Goal: Book appointment/travel/reservation

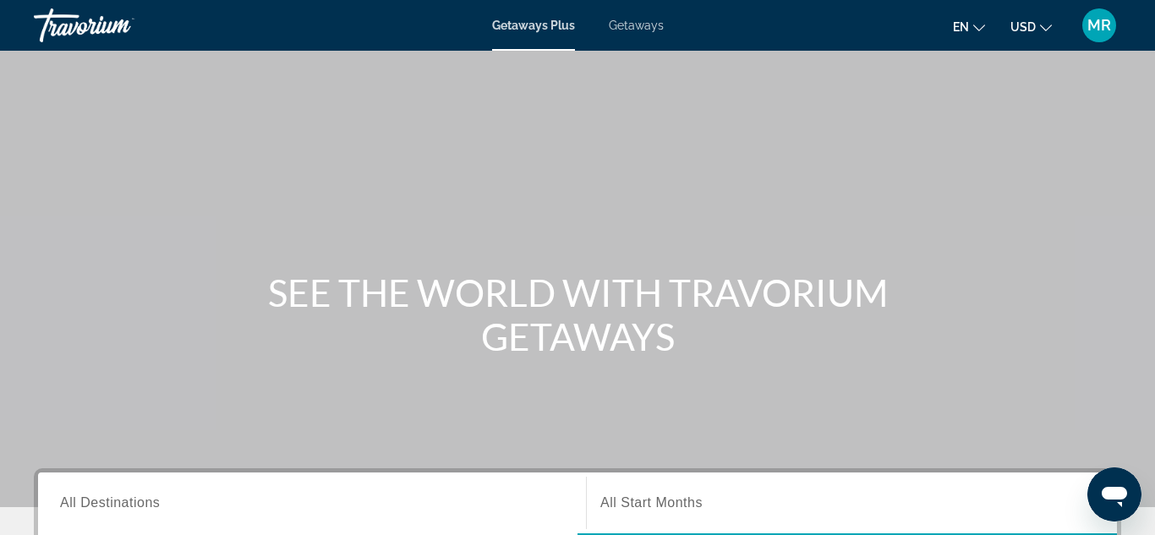
click at [648, 31] on span "Getaways" at bounding box center [636, 26] width 55 height 14
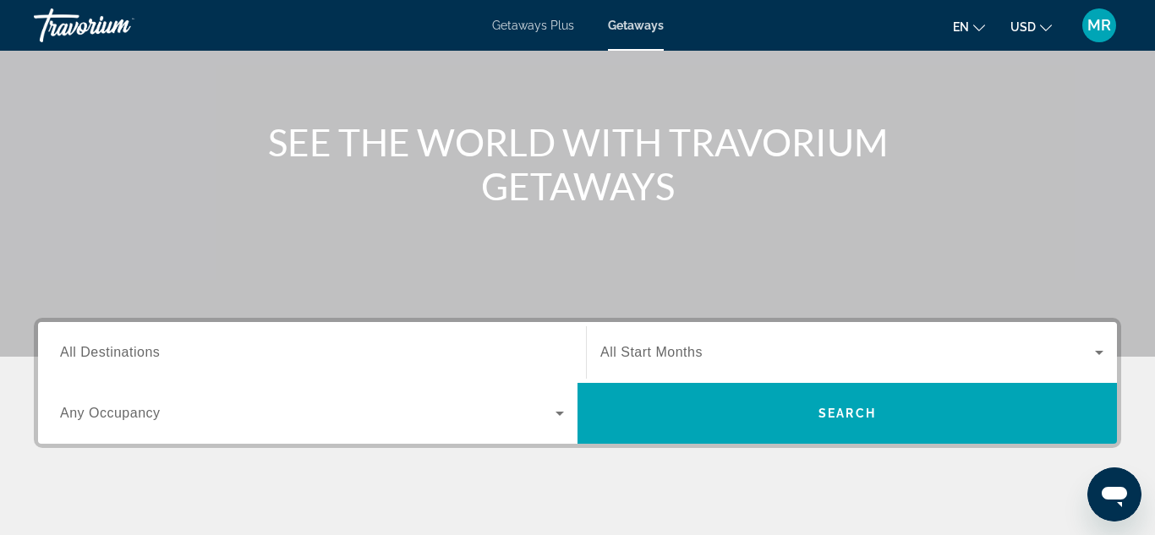
scroll to position [158, 0]
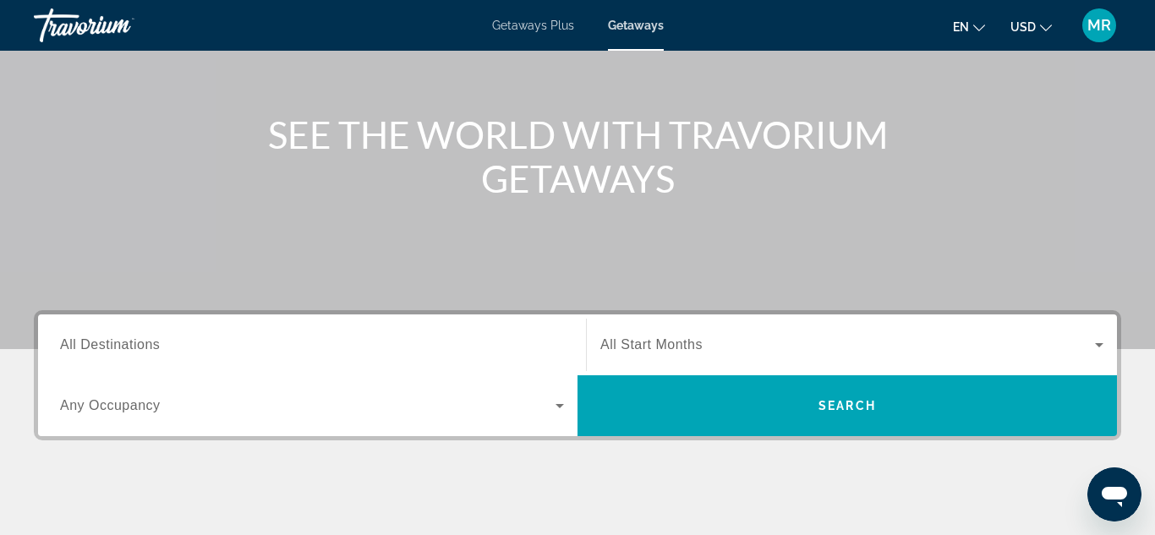
click at [556, 396] on icon "Search widget" at bounding box center [559, 406] width 20 height 20
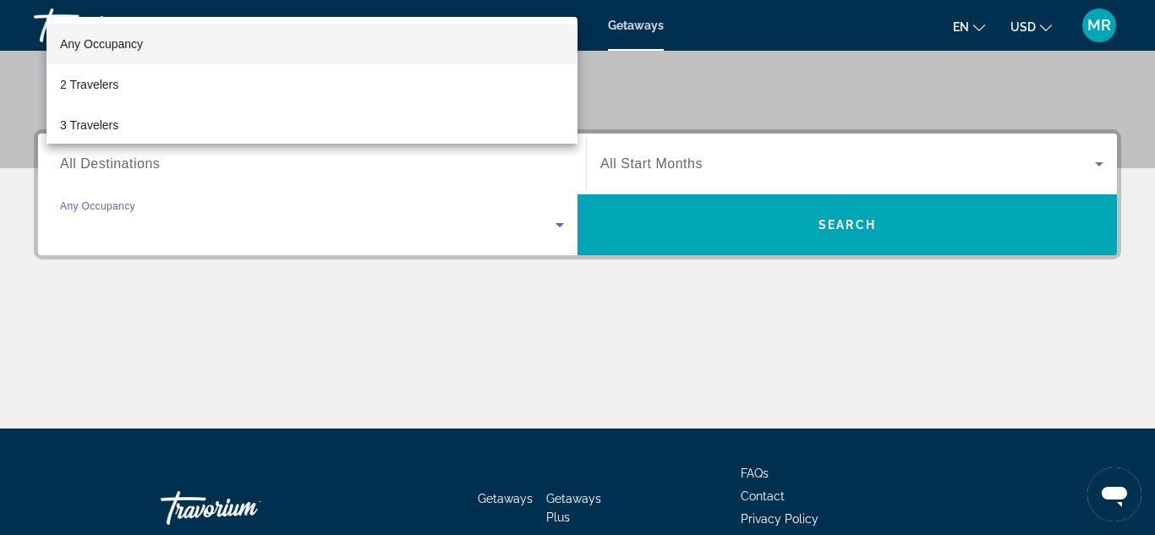
scroll to position [294, 0]
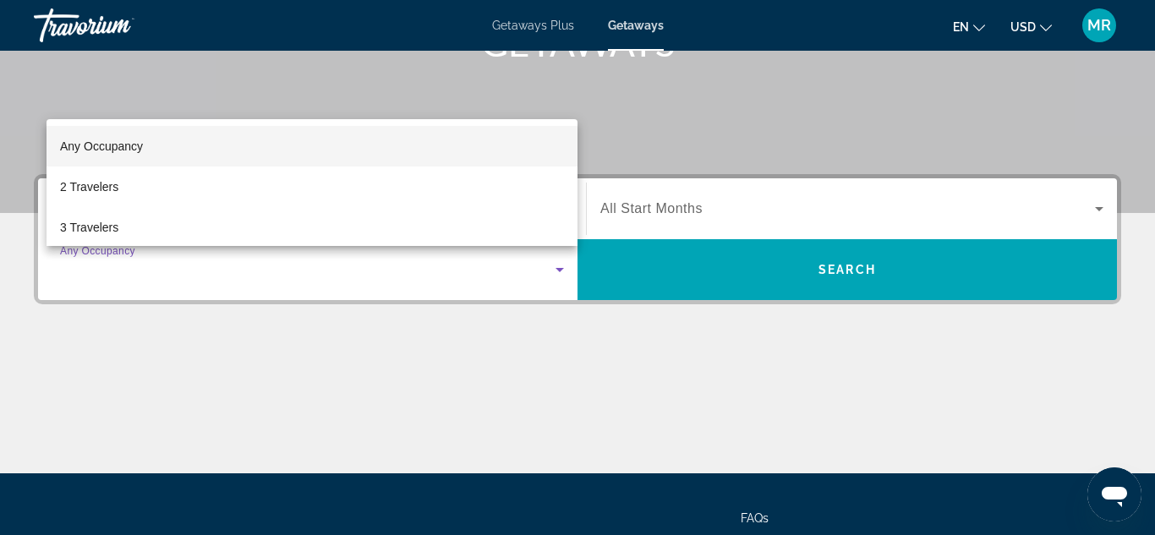
click at [356, 38] on div at bounding box center [577, 267] width 1155 height 535
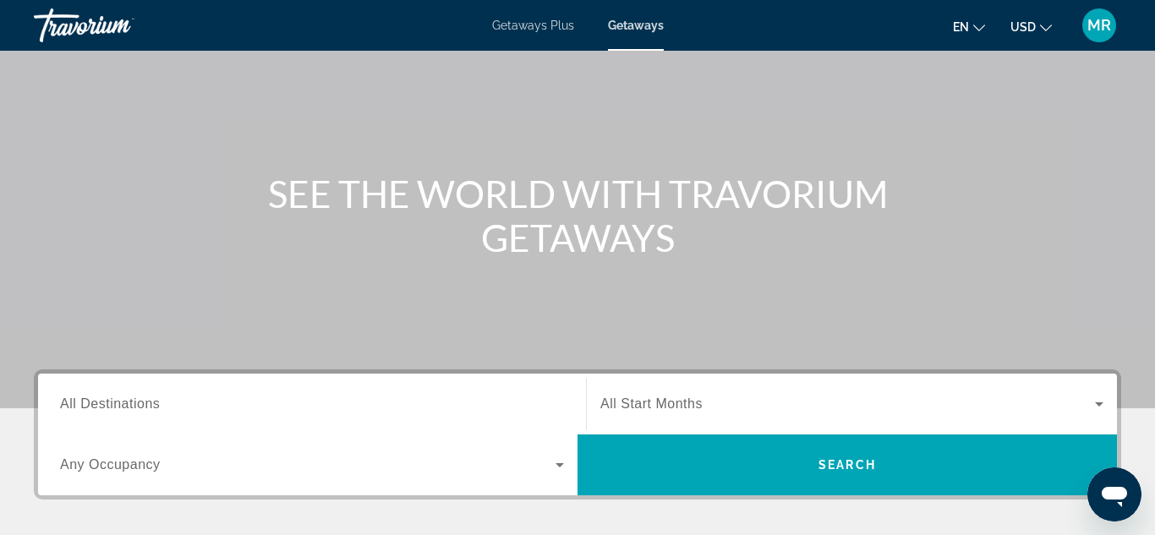
scroll to position [107, 0]
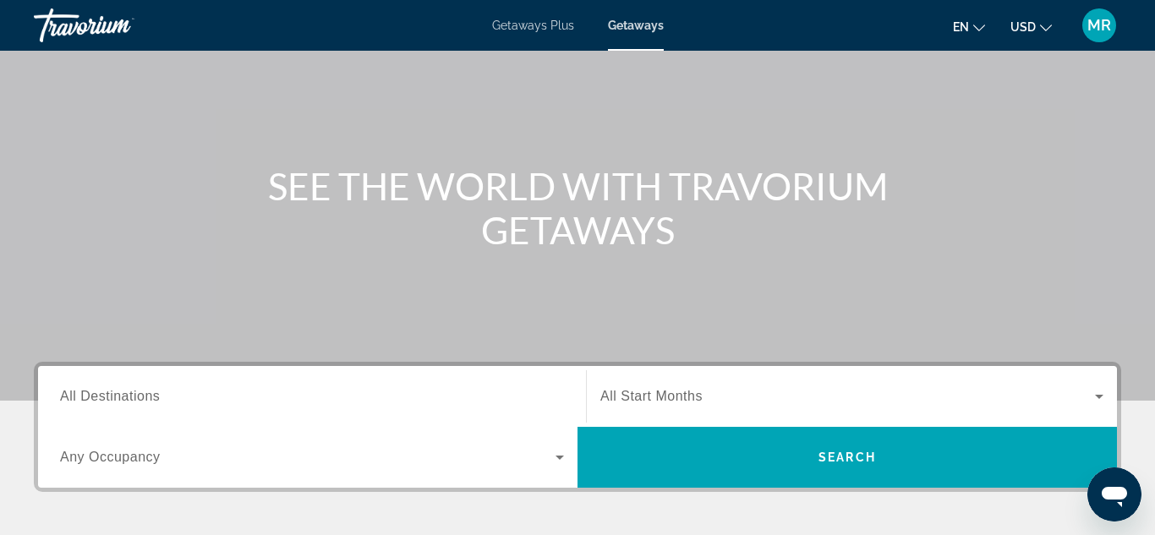
click at [562, 461] on icon "Search widget" at bounding box center [559, 457] width 20 height 20
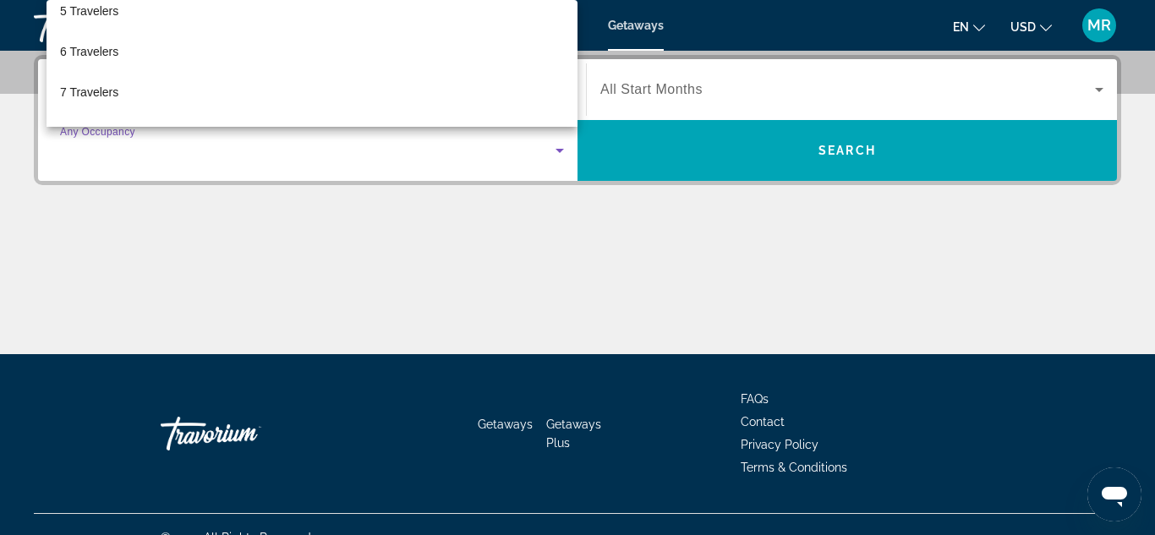
scroll to position [292, 0]
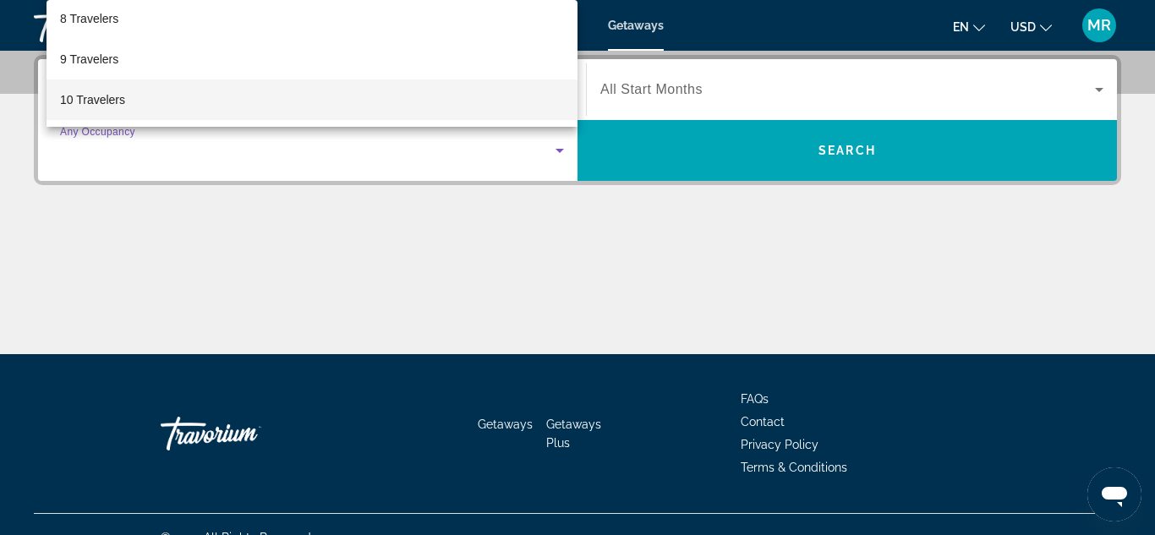
click at [227, 96] on mat-option "10 Travelers" at bounding box center [311, 99] width 531 height 41
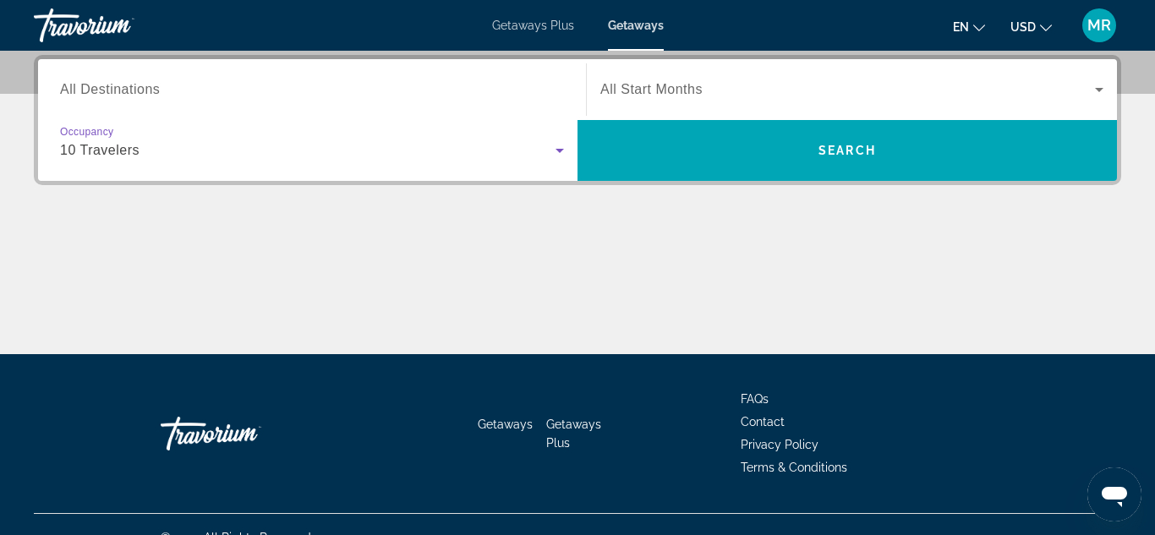
click at [93, 90] on span "All Destinations" at bounding box center [110, 89] width 100 height 14
click at [93, 90] on input "Destination All Destinations" at bounding box center [312, 90] width 504 height 20
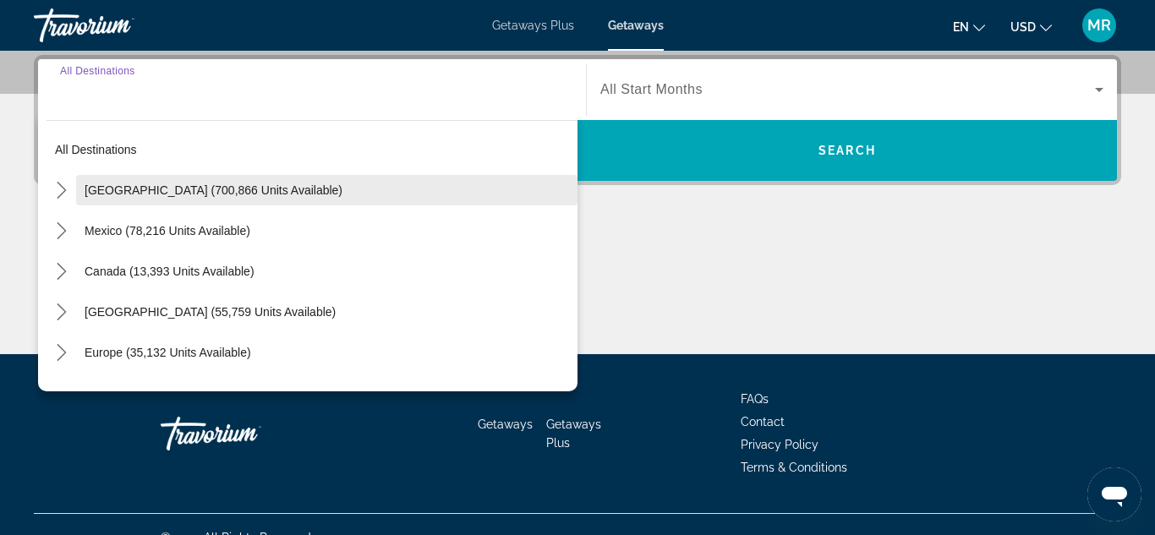
click at [229, 190] on span "[GEOGRAPHIC_DATA] (700,866 units available)" at bounding box center [214, 190] width 258 height 14
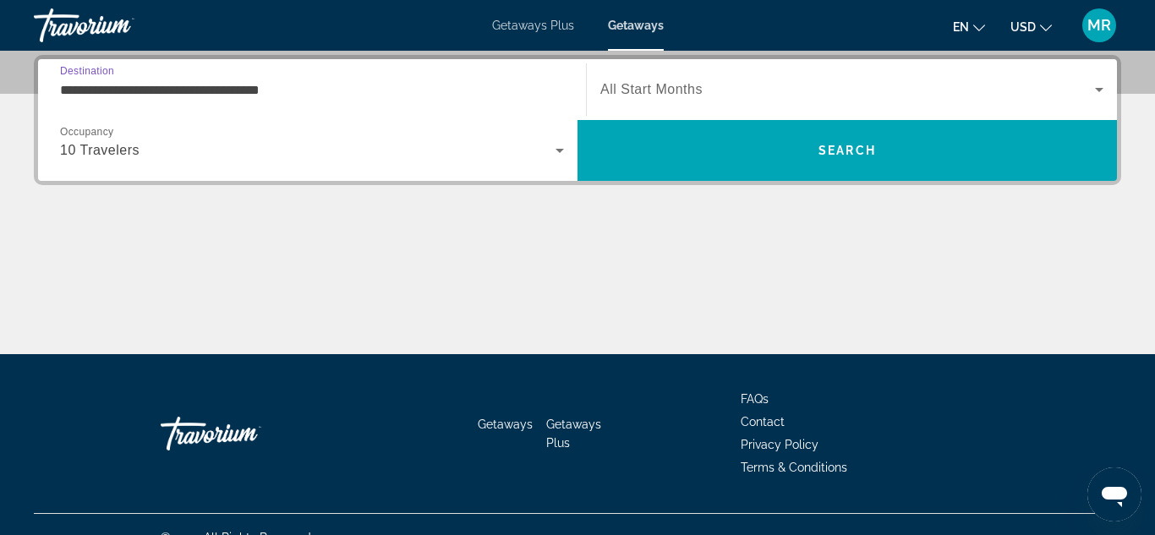
click at [108, 90] on input "**********" at bounding box center [312, 90] width 504 height 20
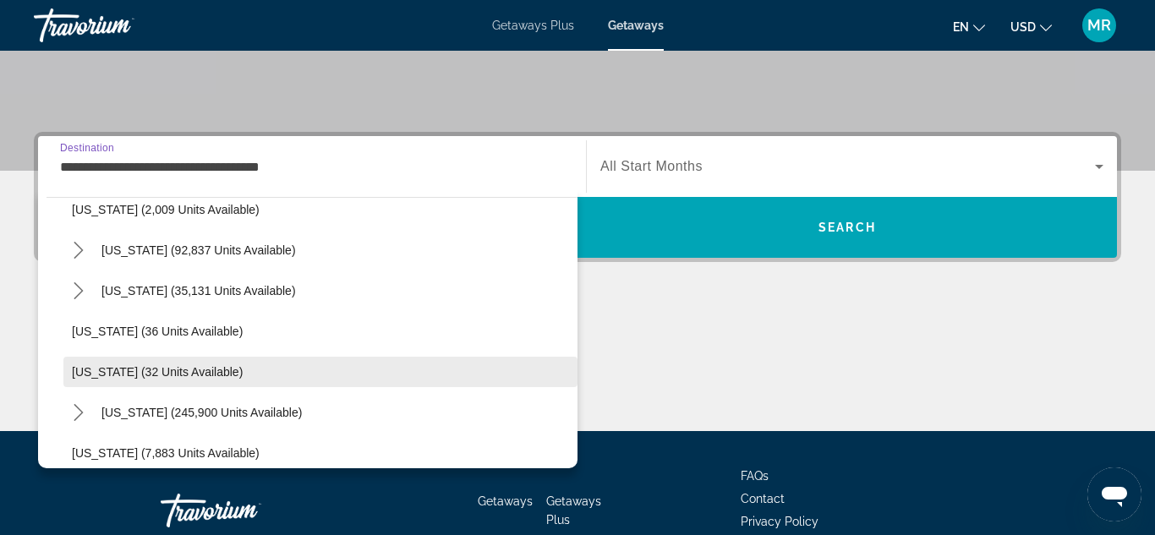
scroll to position [156, 0]
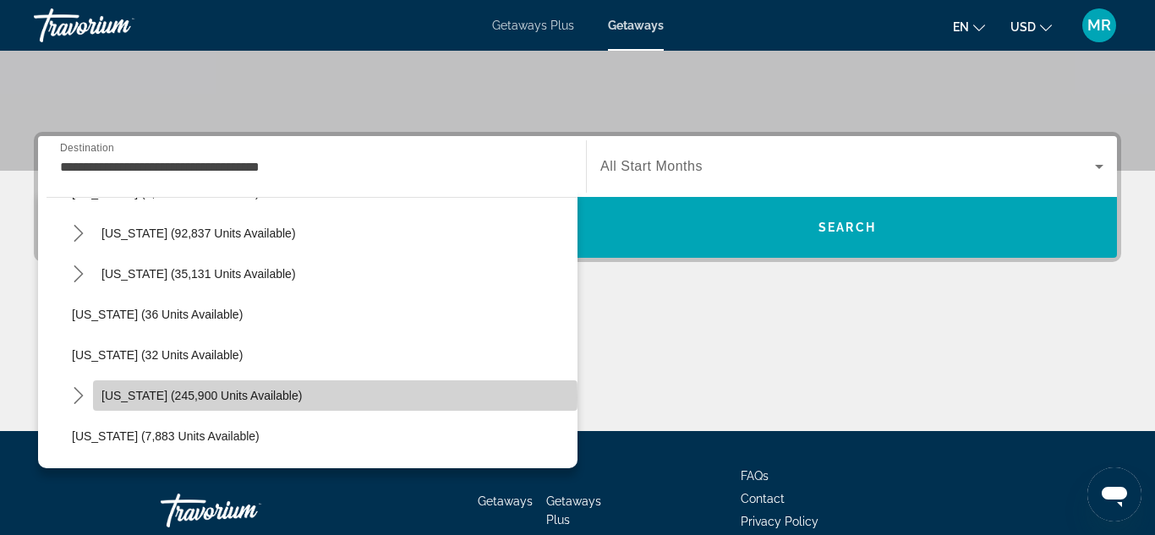
click at [225, 397] on span "[US_STATE] (245,900 units available)" at bounding box center [201, 396] width 200 height 14
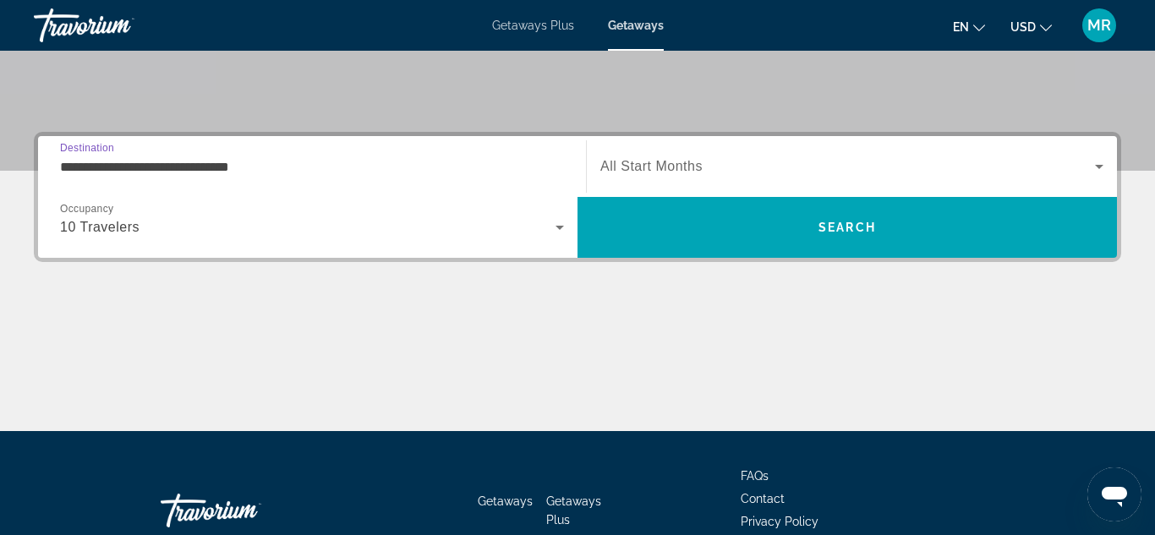
scroll to position [413, 0]
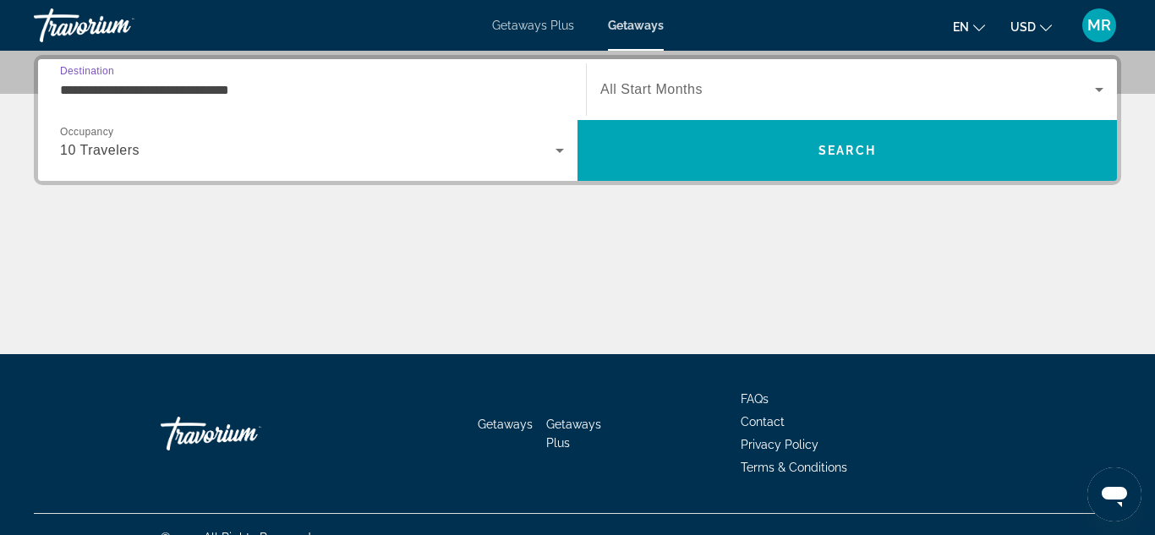
click at [166, 92] on input "**********" at bounding box center [312, 90] width 504 height 20
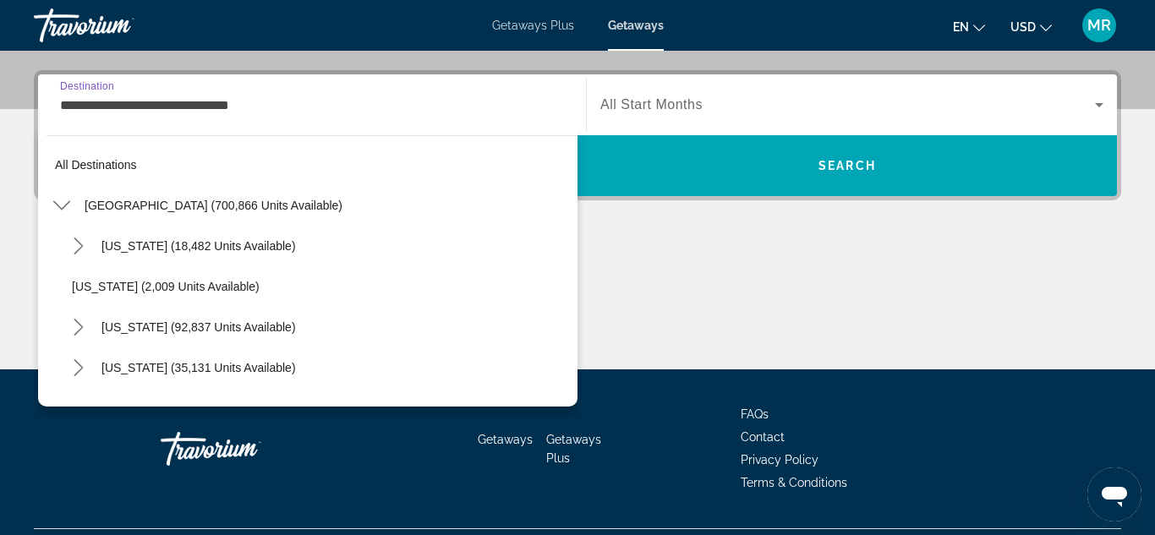
scroll to position [222, 0]
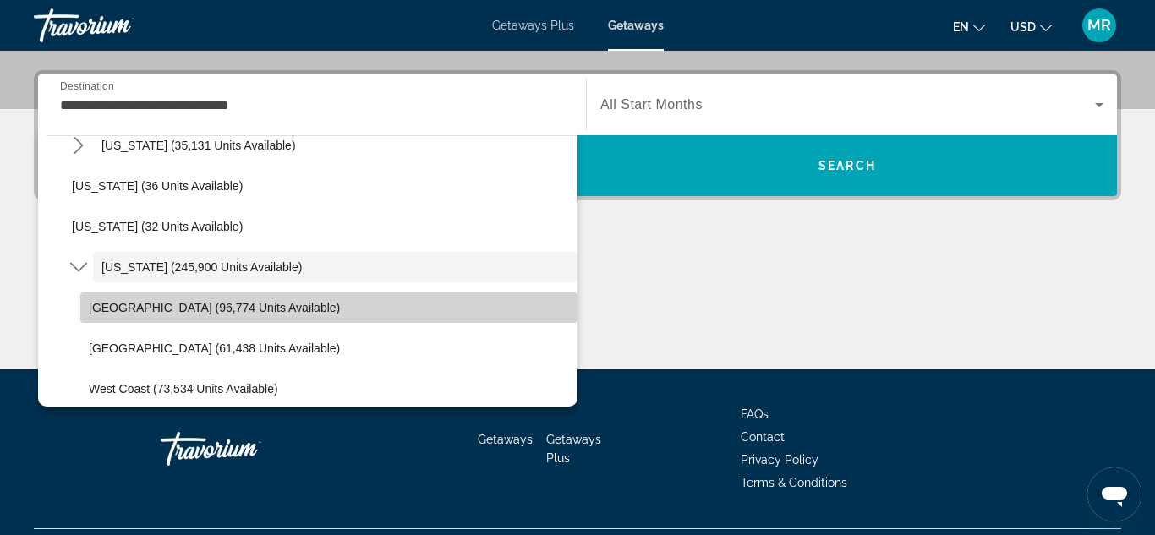
click at [173, 314] on span "[GEOGRAPHIC_DATA] (96,774 units available)" at bounding box center [214, 308] width 251 height 14
type input "**********"
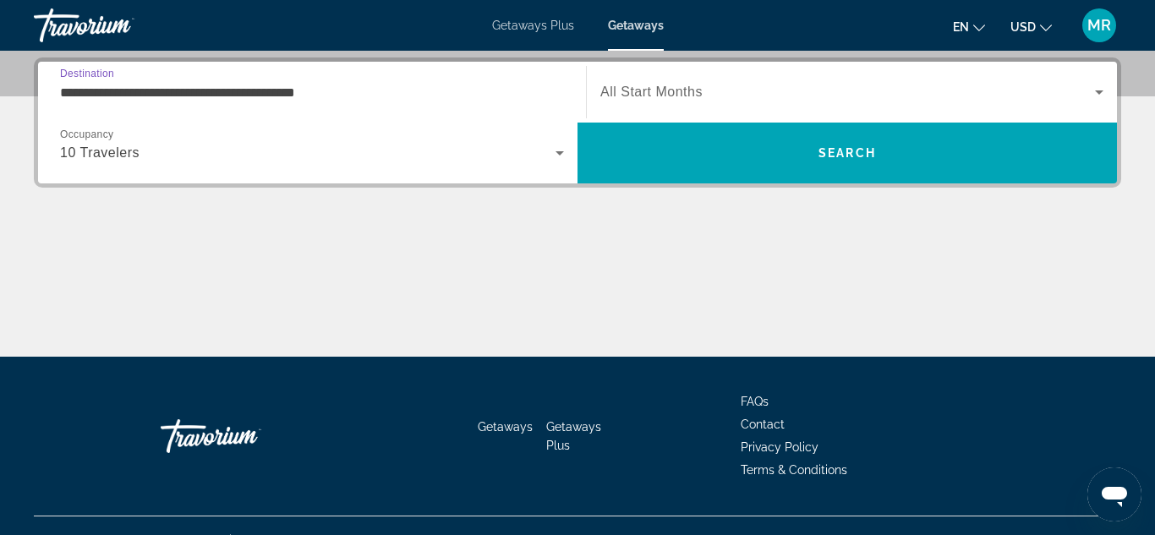
scroll to position [413, 0]
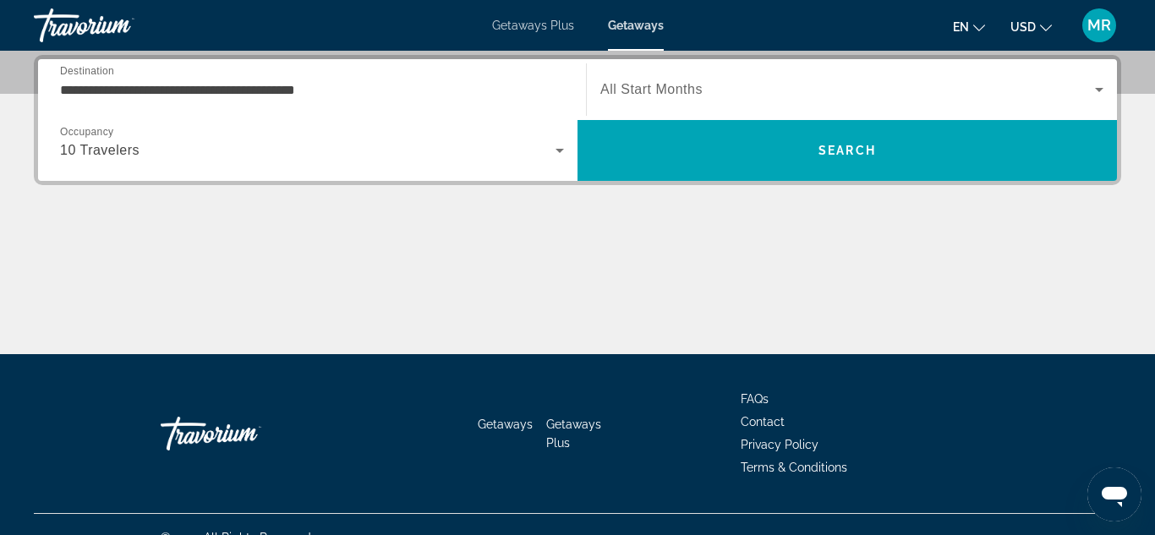
click at [647, 96] on span "All Start Months" at bounding box center [651, 89] width 102 height 14
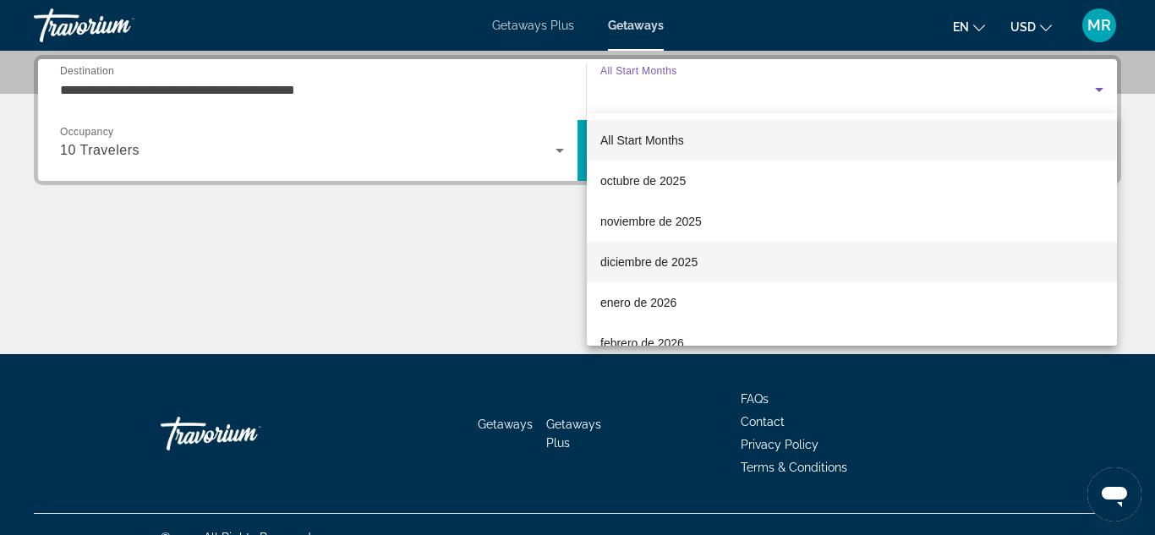
click at [643, 271] on span "diciembre de 2025" at bounding box center [648, 262] width 97 height 20
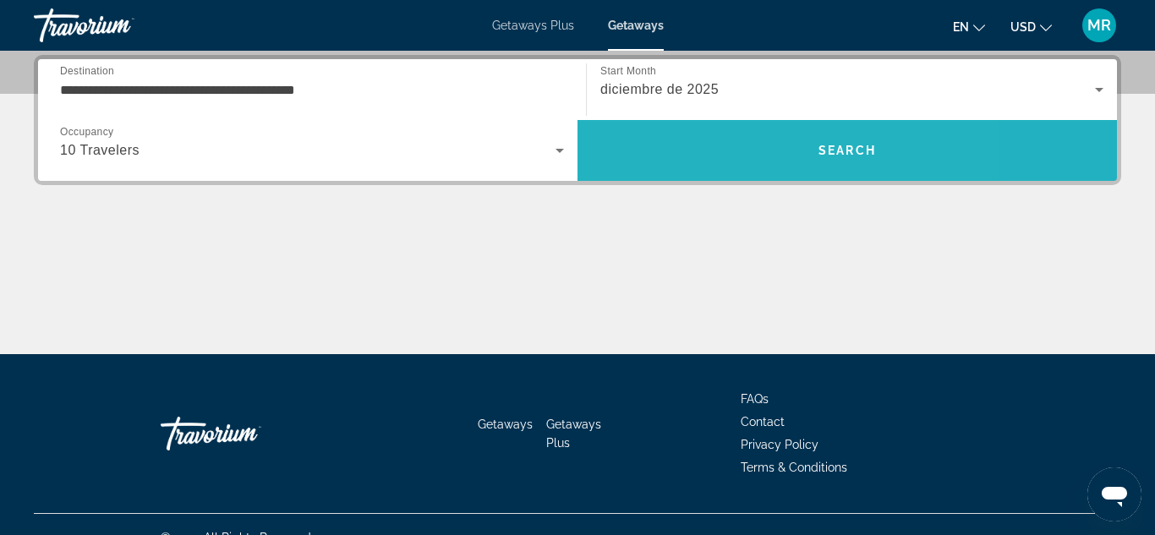
click at [736, 142] on span "Search" at bounding box center [846, 150] width 539 height 41
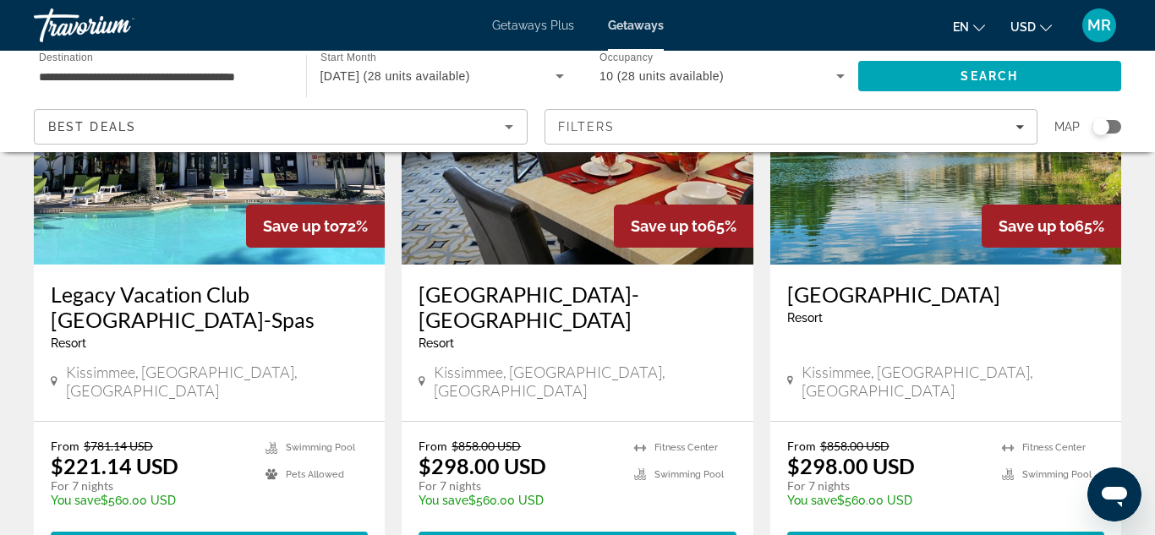
scroll to position [222, 0]
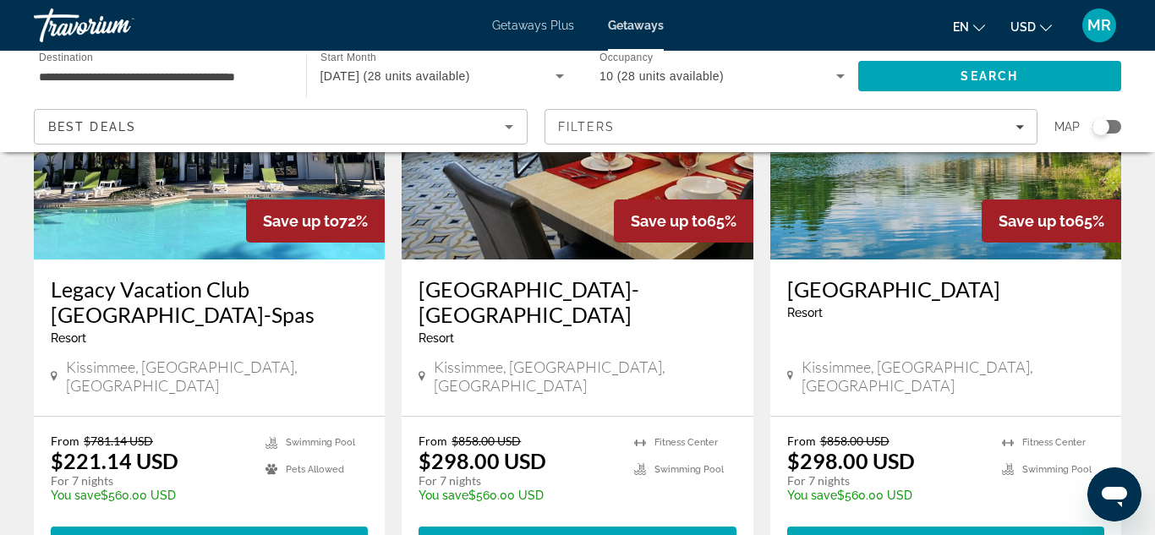
click at [83, 297] on h3 "Legacy Vacation Club [GEOGRAPHIC_DATA]-Spas" at bounding box center [209, 301] width 317 height 51
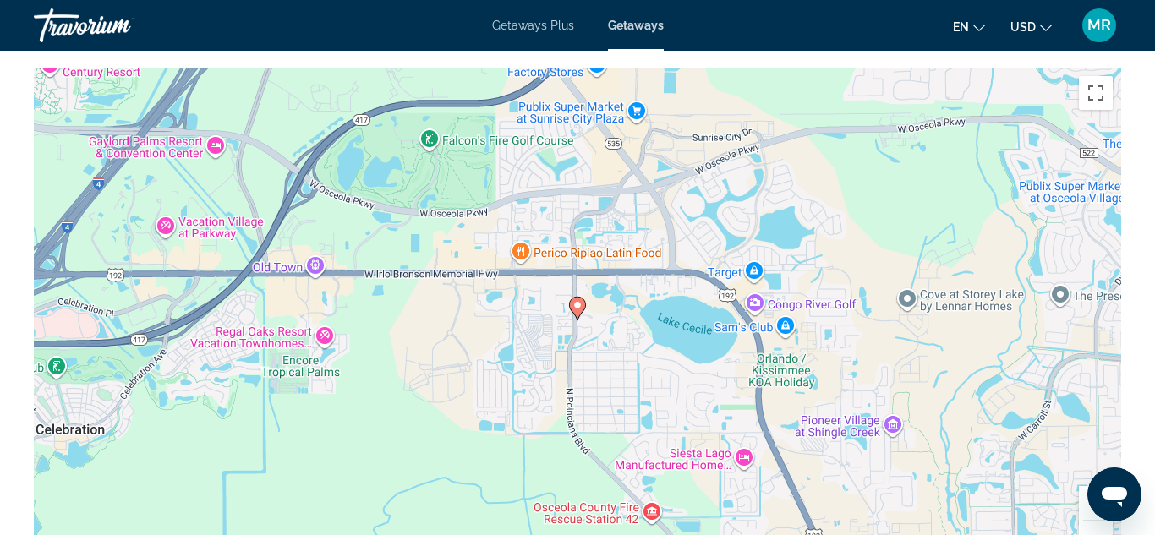
scroll to position [3002, 0]
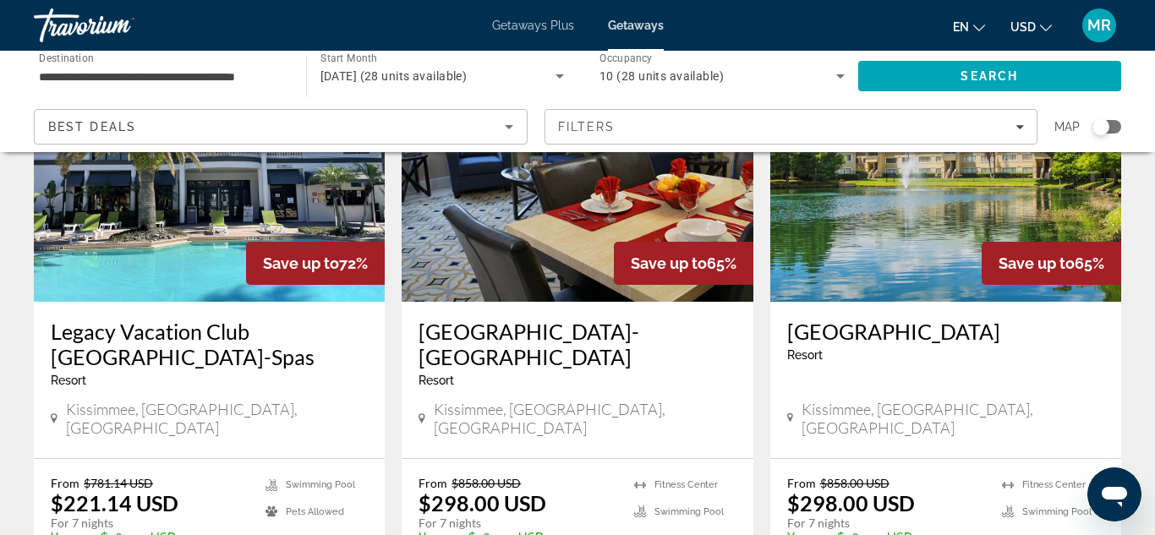
scroll to position [185, 0]
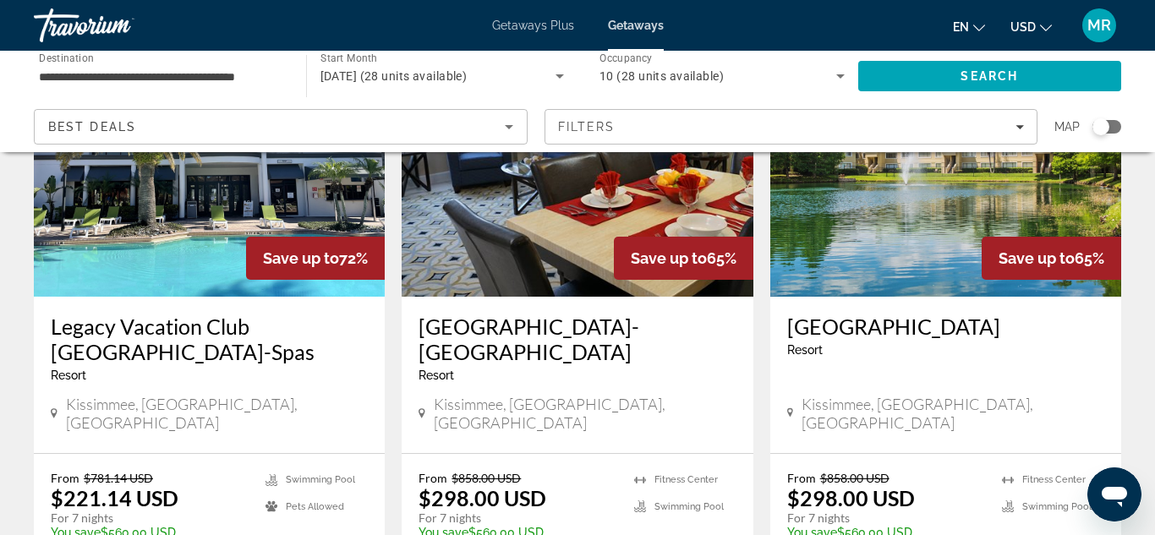
click at [482, 323] on h3 "[GEOGRAPHIC_DATA]-[GEOGRAPHIC_DATA]" at bounding box center [576, 339] width 317 height 51
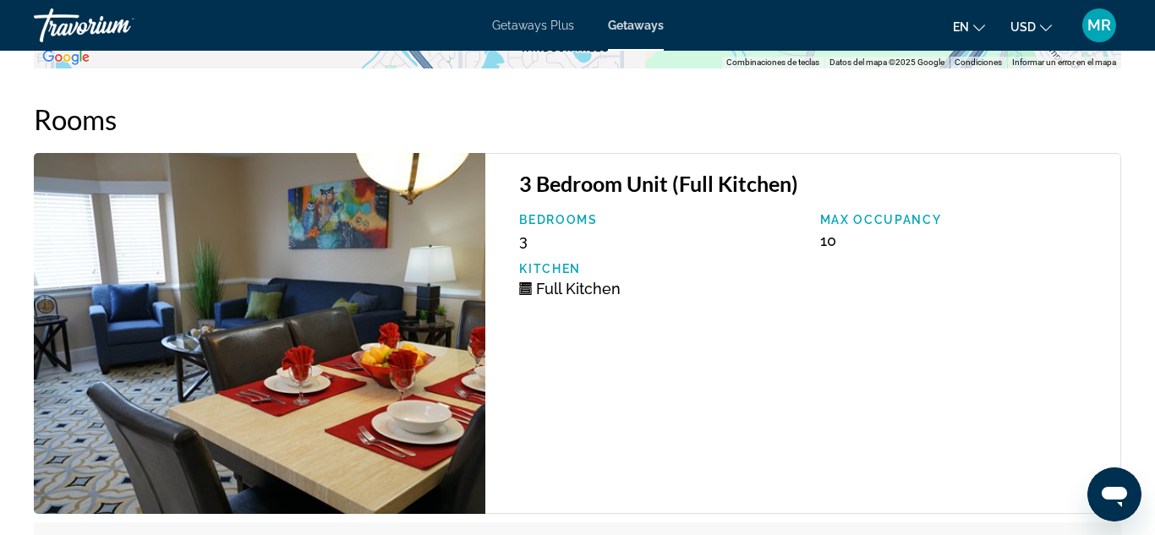
scroll to position [3449, 0]
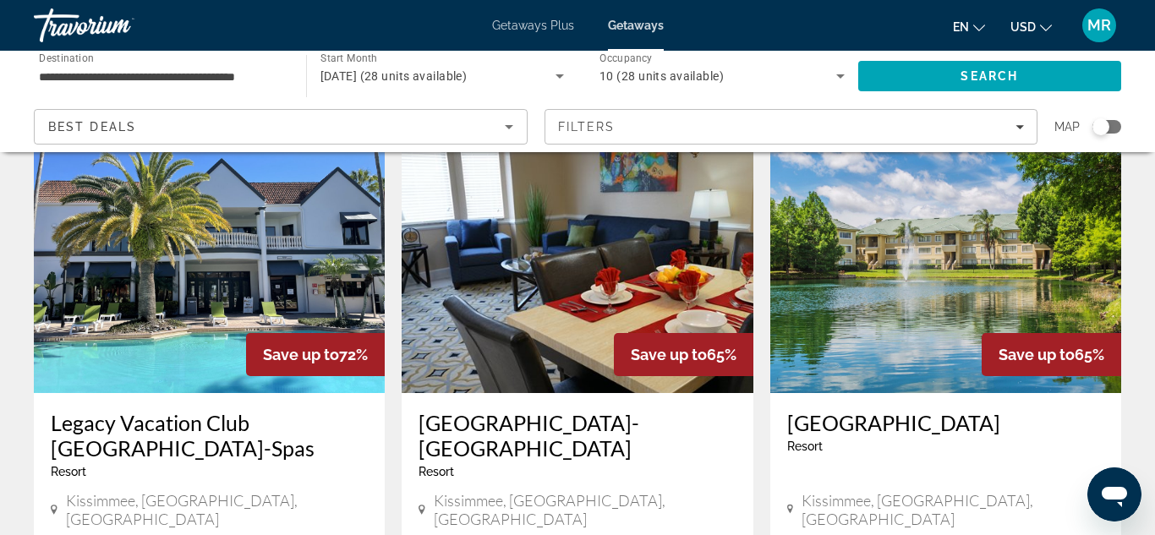
scroll to position [105, 0]
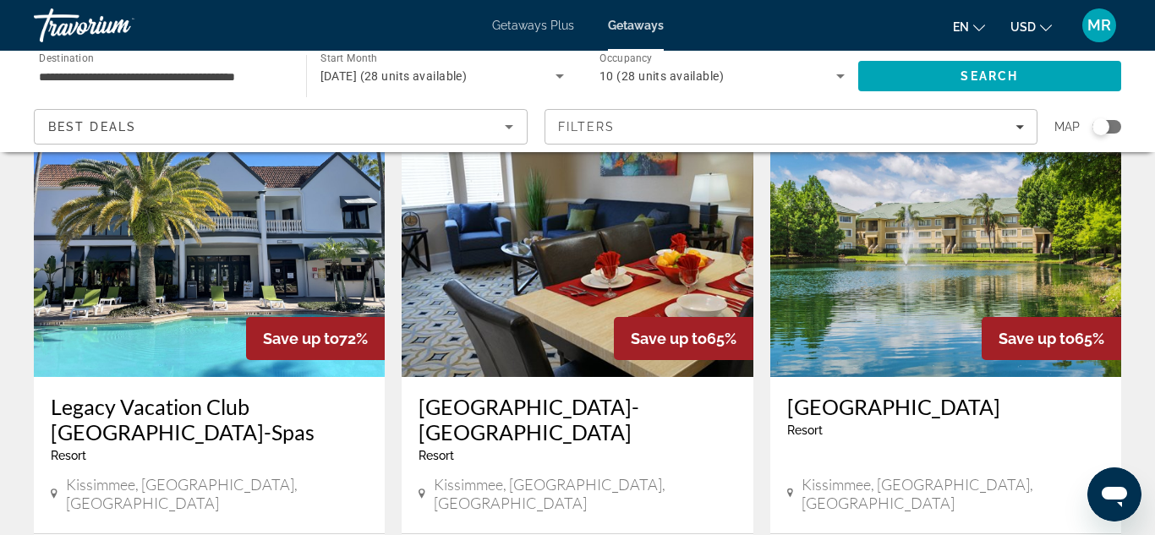
click at [963, 199] on img "Main content" at bounding box center [945, 242] width 351 height 271
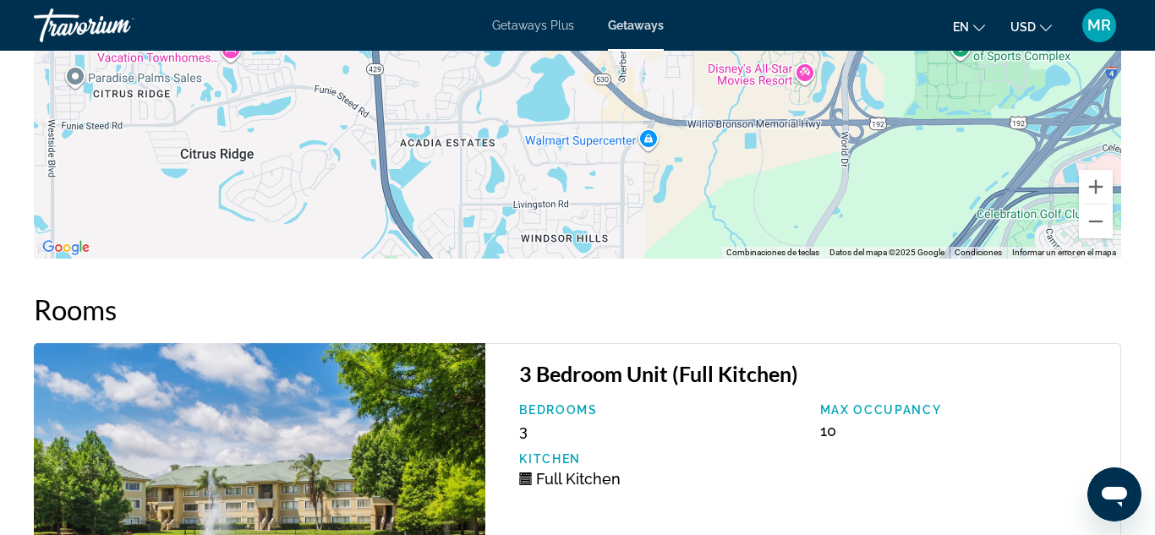
scroll to position [3205, 0]
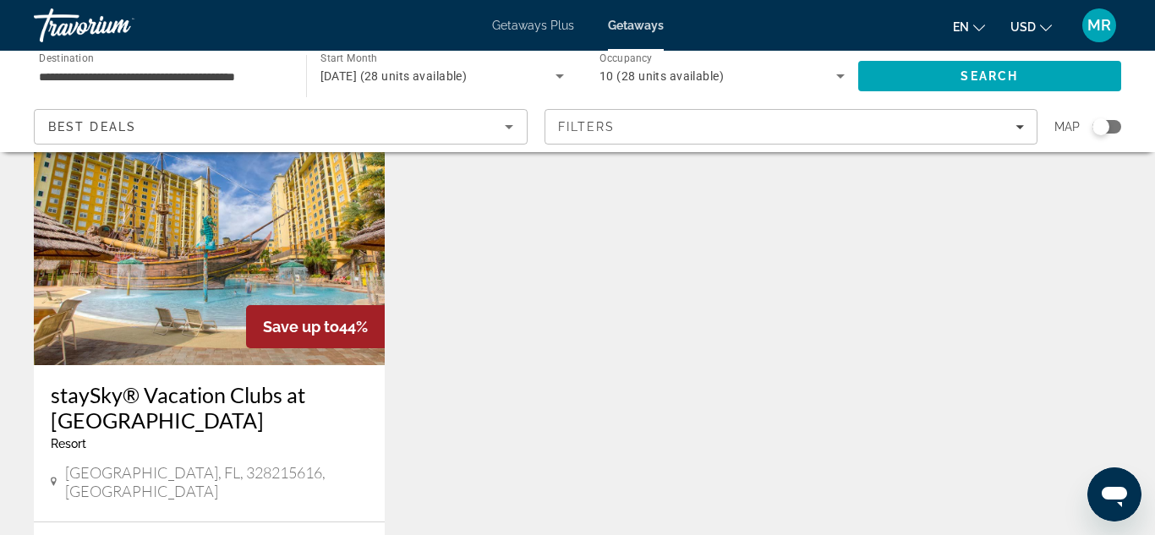
scroll to position [753, 0]
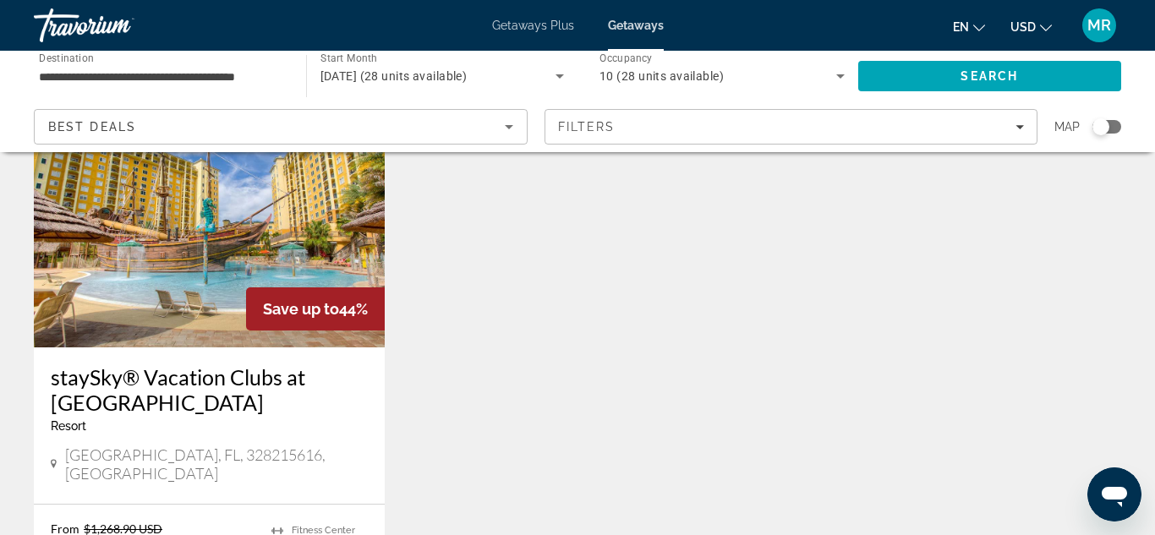
click at [216, 364] on h3 "staySky® Vacation Clubs at [GEOGRAPHIC_DATA]" at bounding box center [209, 389] width 317 height 51
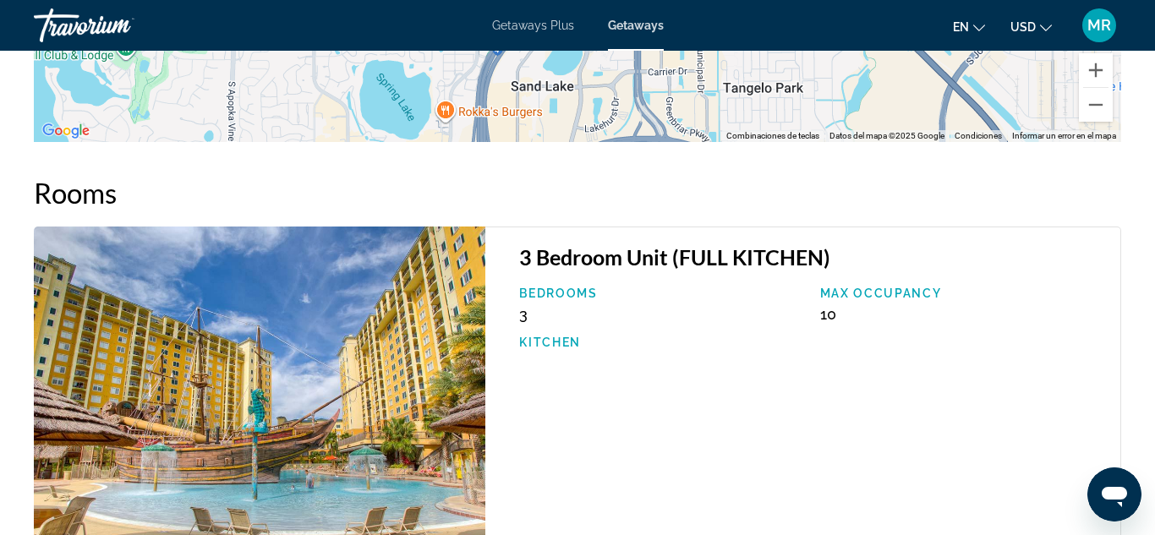
scroll to position [2396, 0]
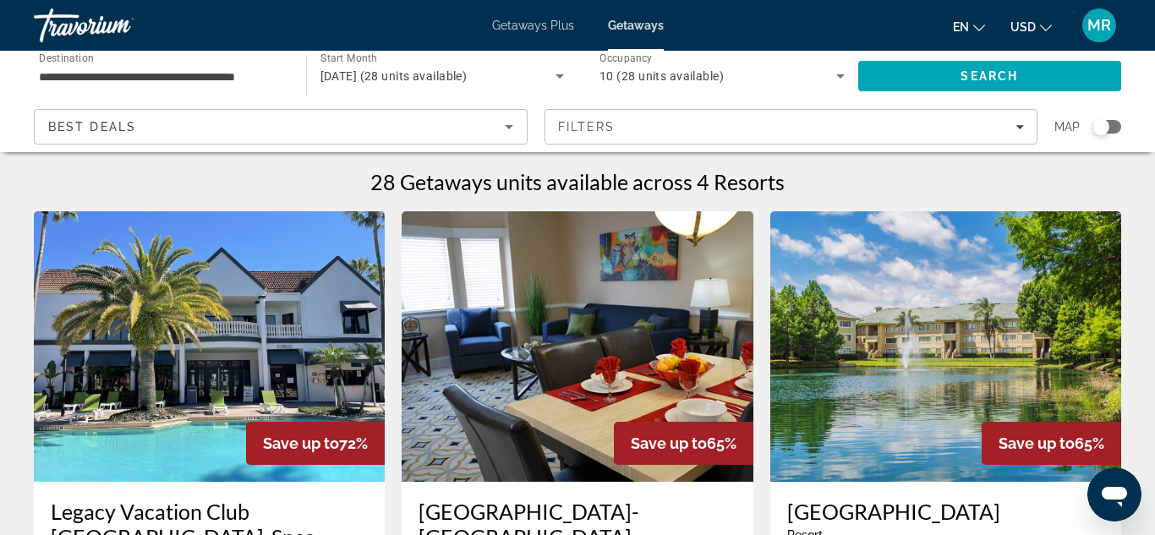
click at [841, 79] on icon "Search widget" at bounding box center [840, 76] width 20 height 20
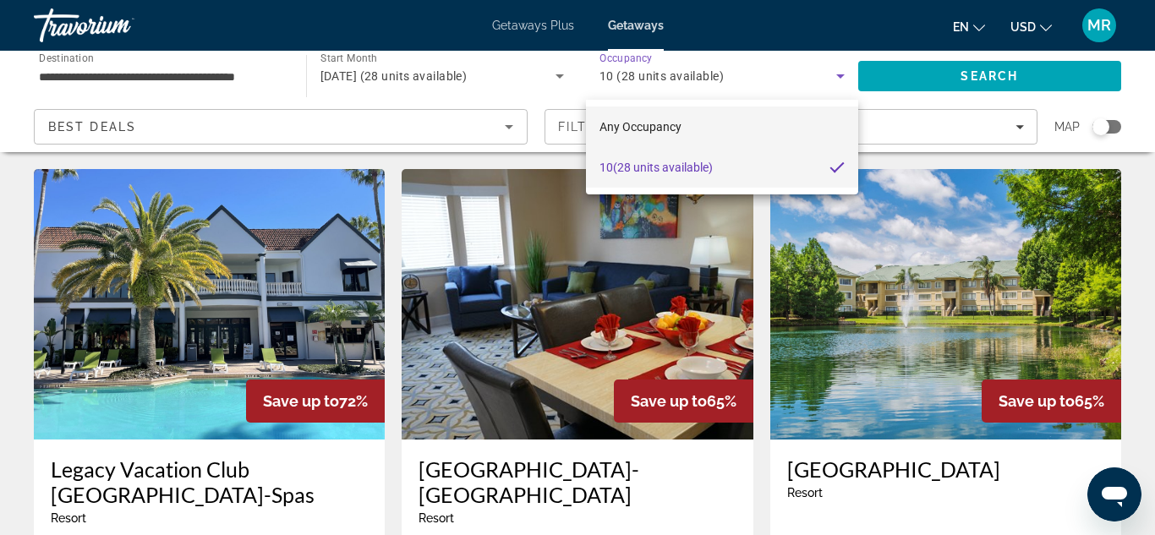
scroll to position [47, 0]
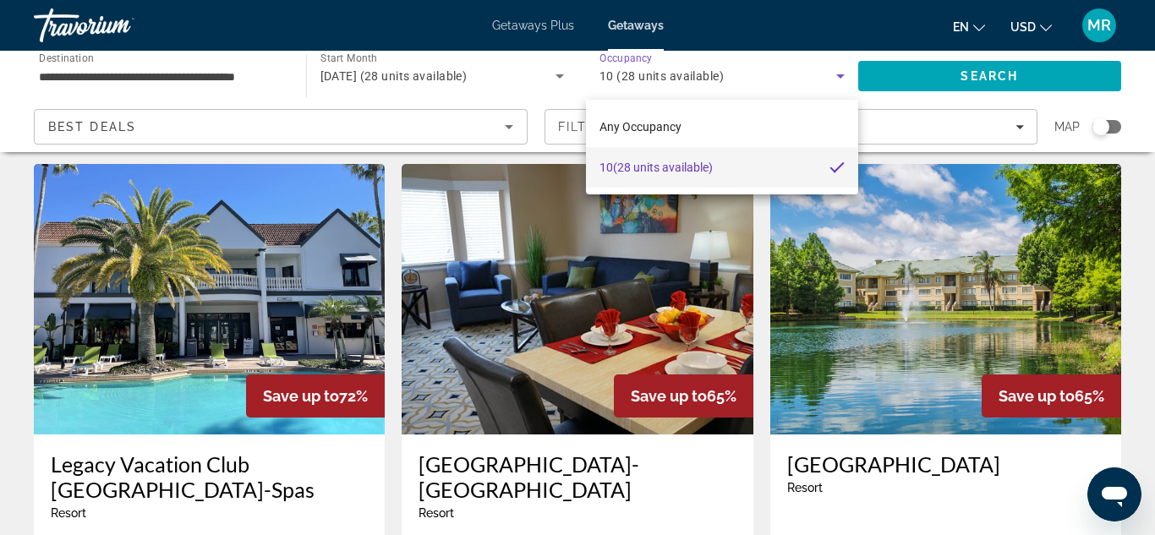
click at [831, 164] on mat-pseudo-checkbox at bounding box center [836, 167] width 15 height 15
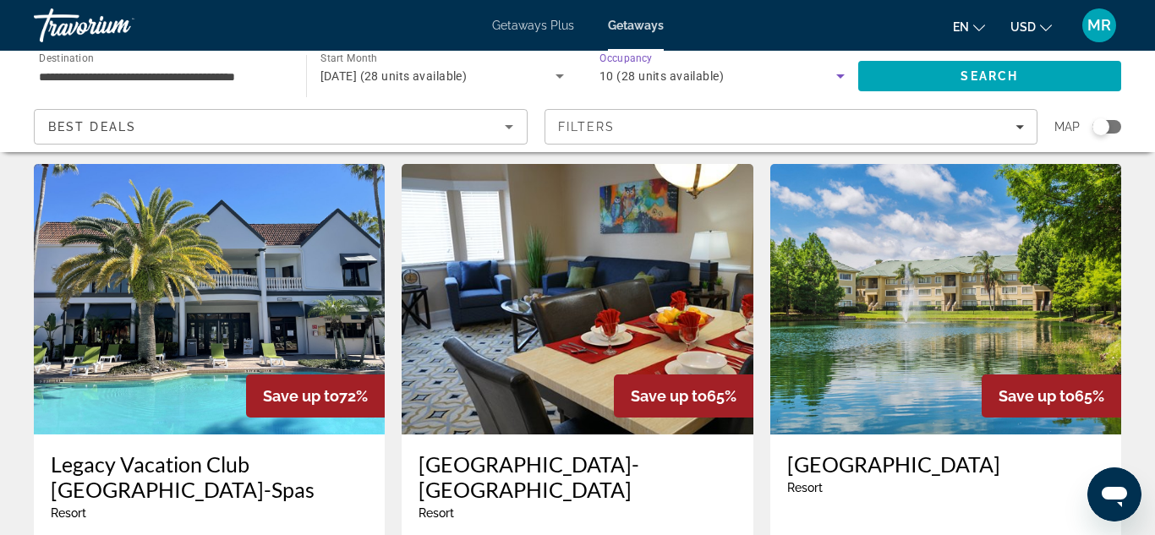
click at [841, 85] on icon "Search widget" at bounding box center [840, 76] width 20 height 20
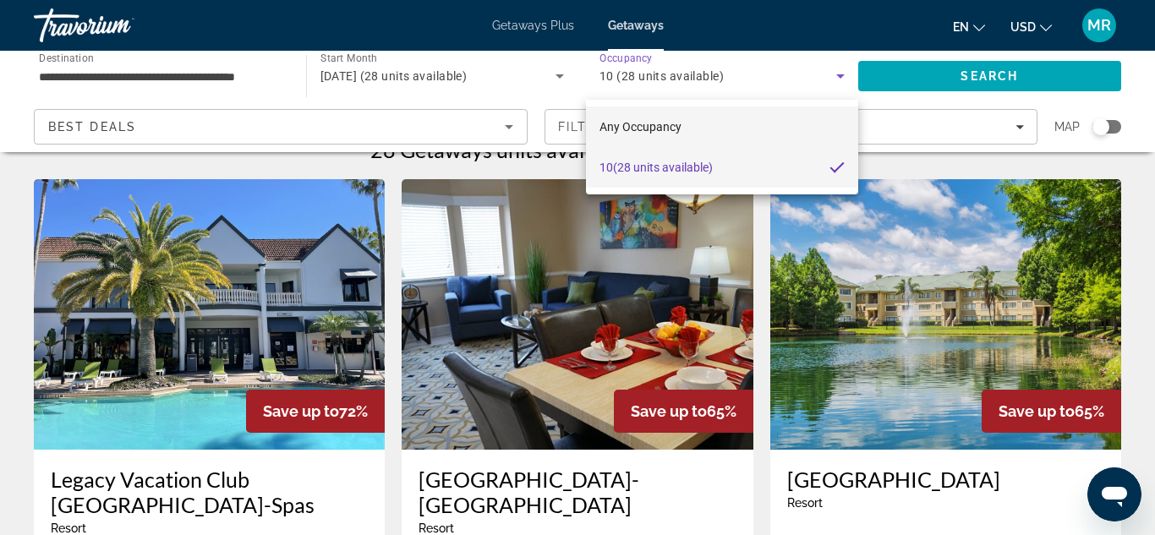
scroll to position [21, 0]
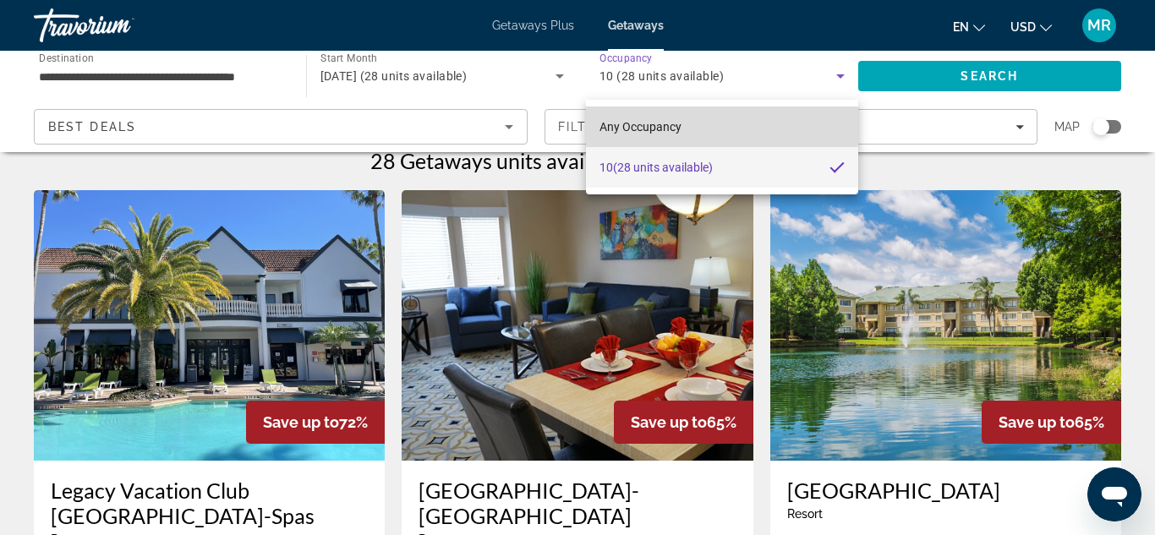
click at [681, 125] on mat-option "Any Occupancy" at bounding box center [722, 127] width 272 height 41
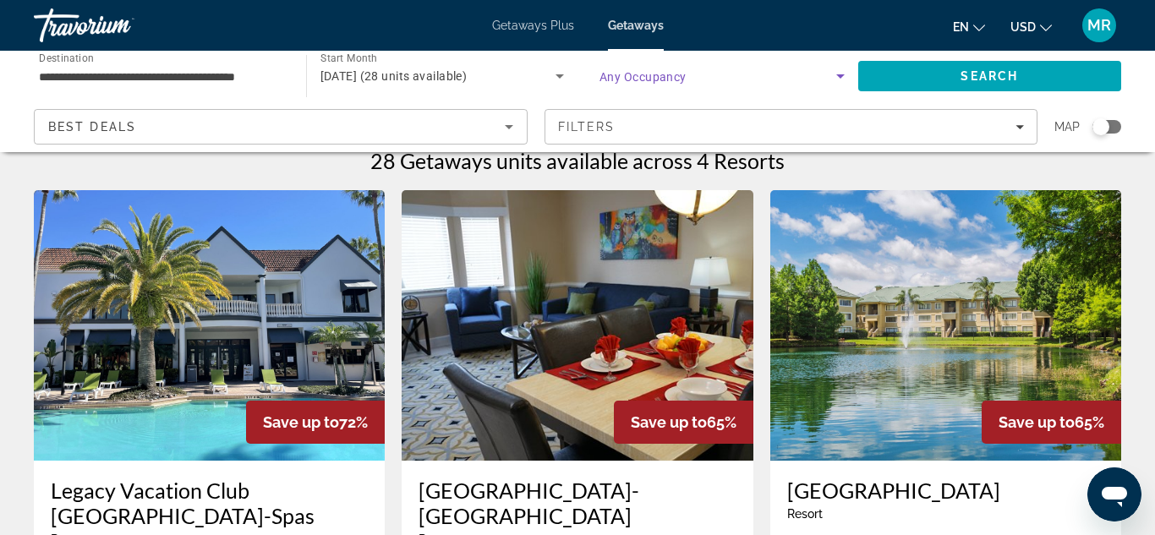
click at [682, 71] on span "Any Occupancy" at bounding box center [642, 77] width 87 height 14
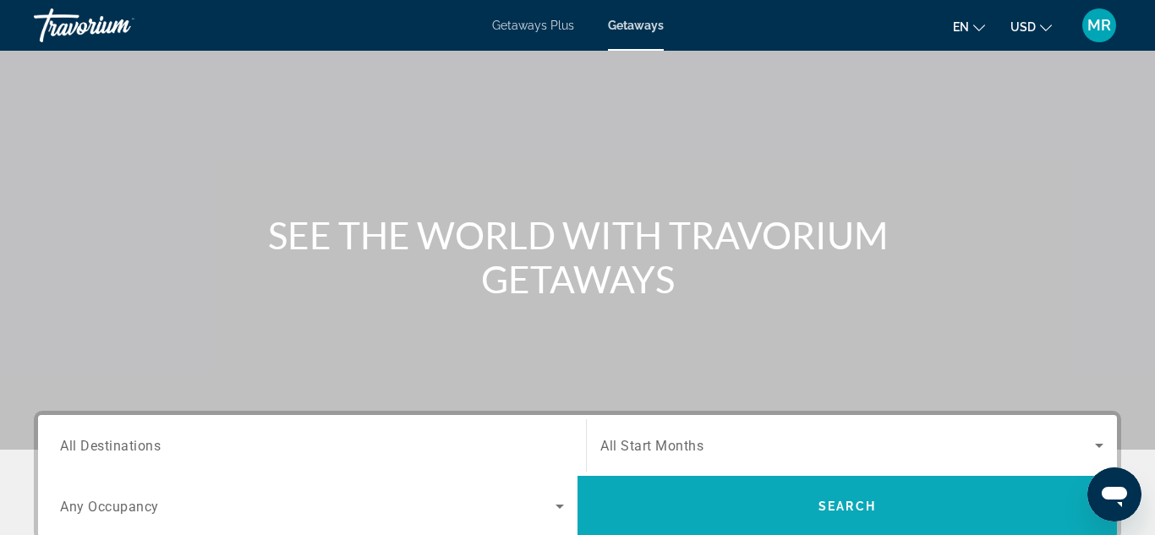
scroll to position [260, 0]
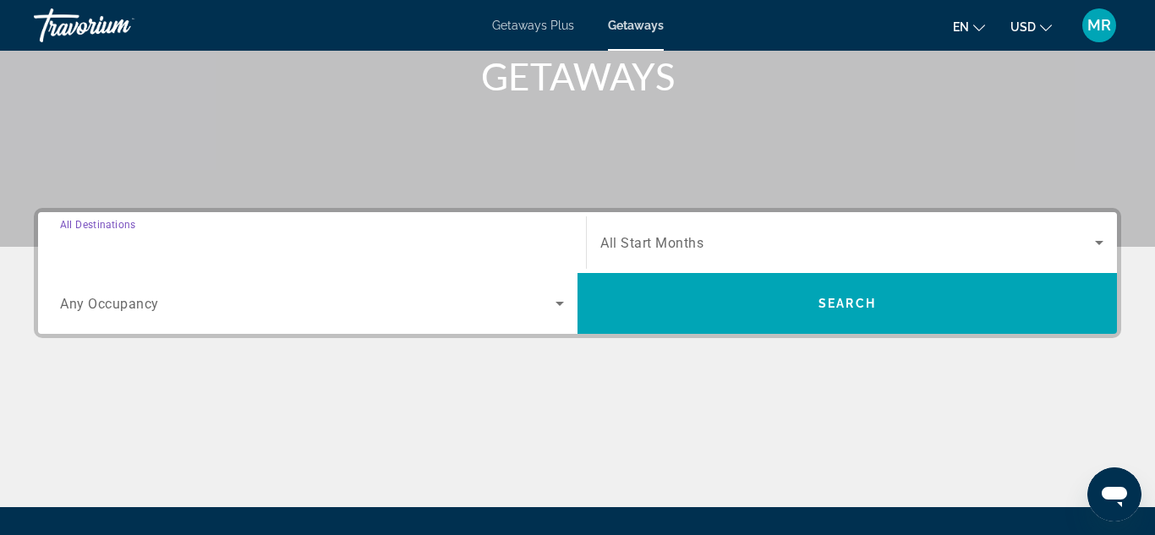
click at [185, 249] on input "Destination All Destinations" at bounding box center [312, 243] width 504 height 20
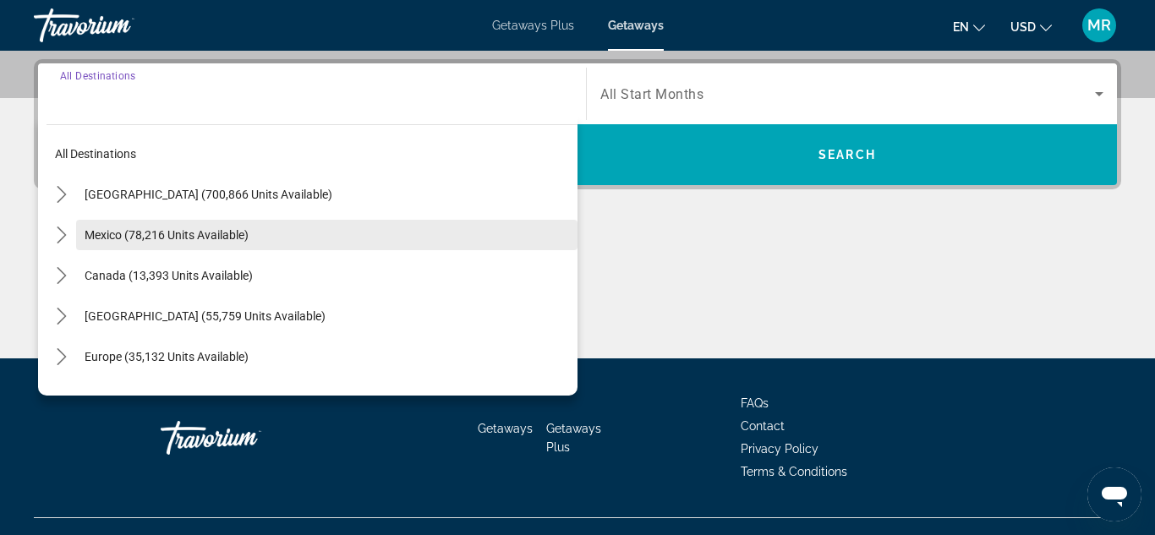
scroll to position [413, 0]
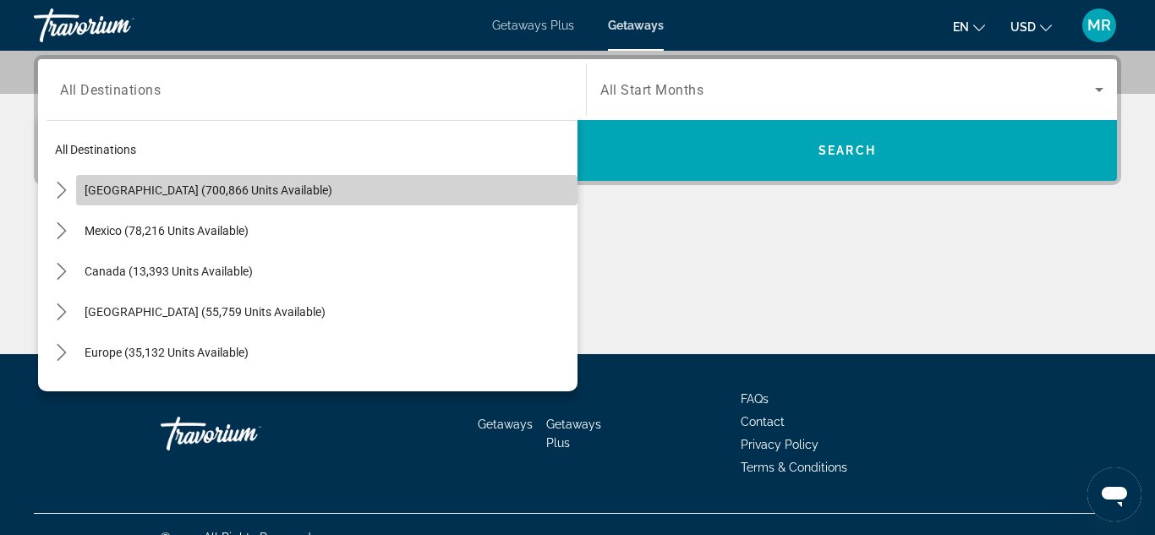
click at [232, 194] on span "[GEOGRAPHIC_DATA] (700,866 units available)" at bounding box center [209, 190] width 248 height 14
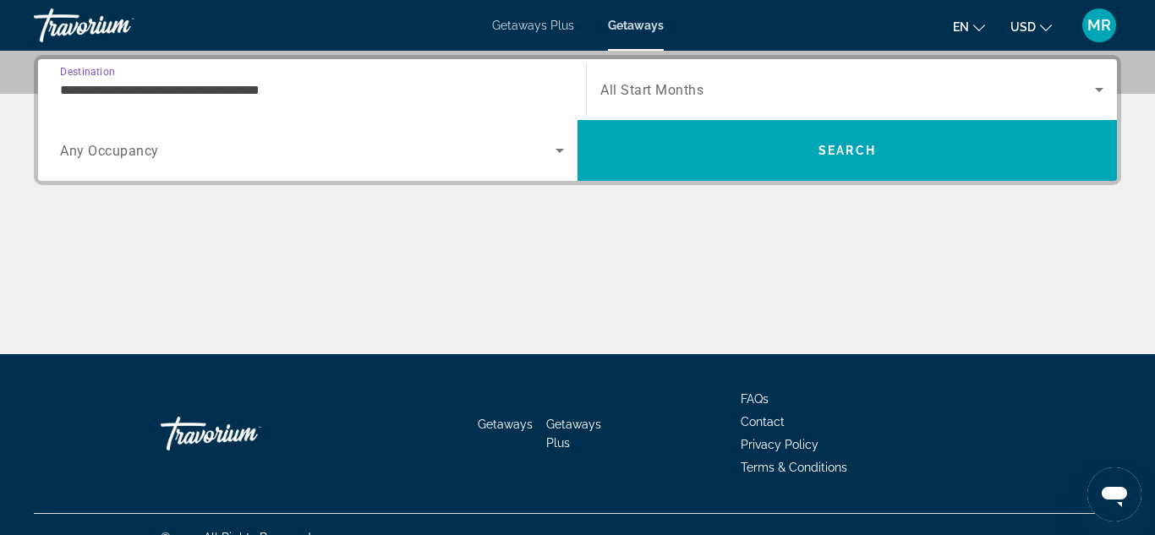
click at [198, 96] on input "**********" at bounding box center [312, 90] width 504 height 20
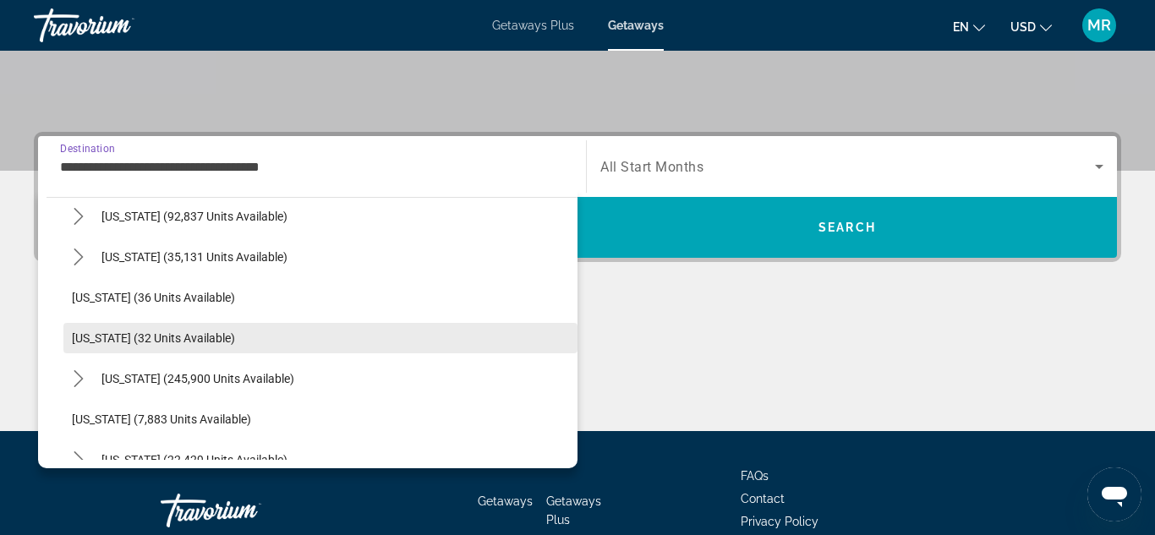
scroll to position [179, 0]
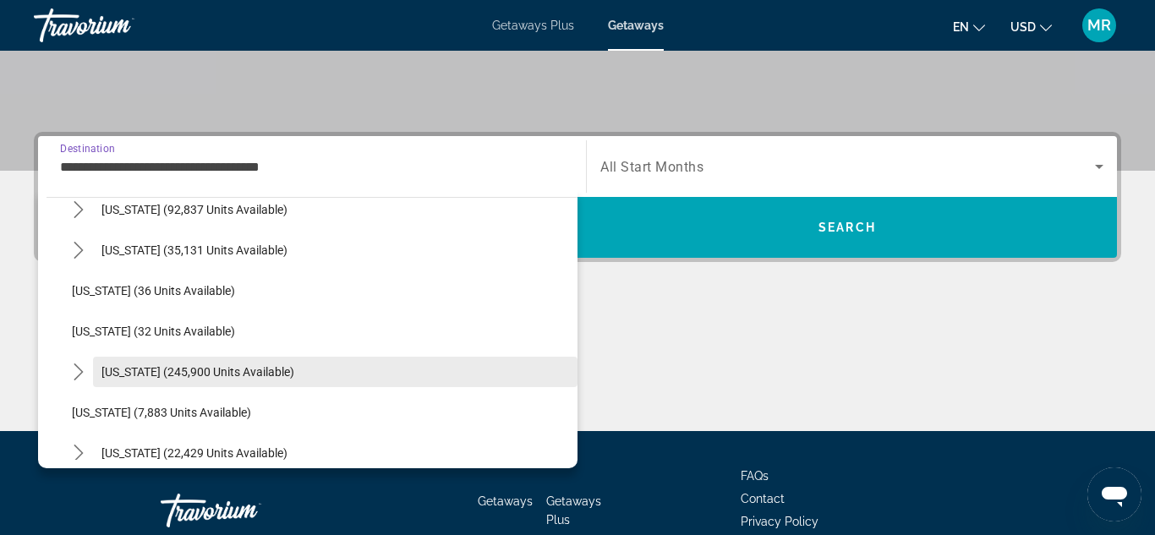
click at [183, 365] on span "[US_STATE] (245,900 units available)" at bounding box center [197, 372] width 193 height 14
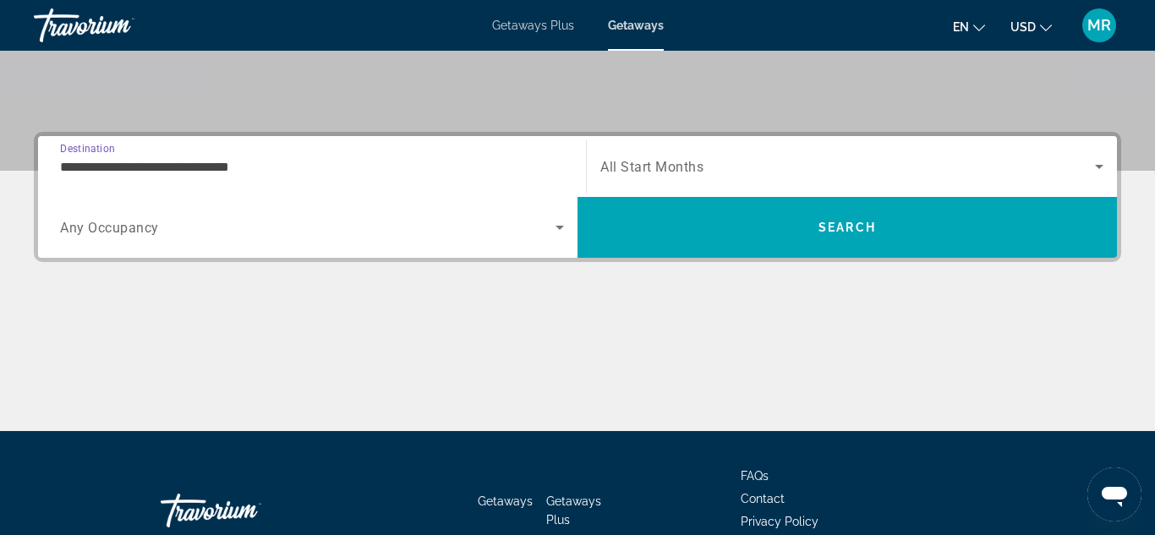
scroll to position [413, 0]
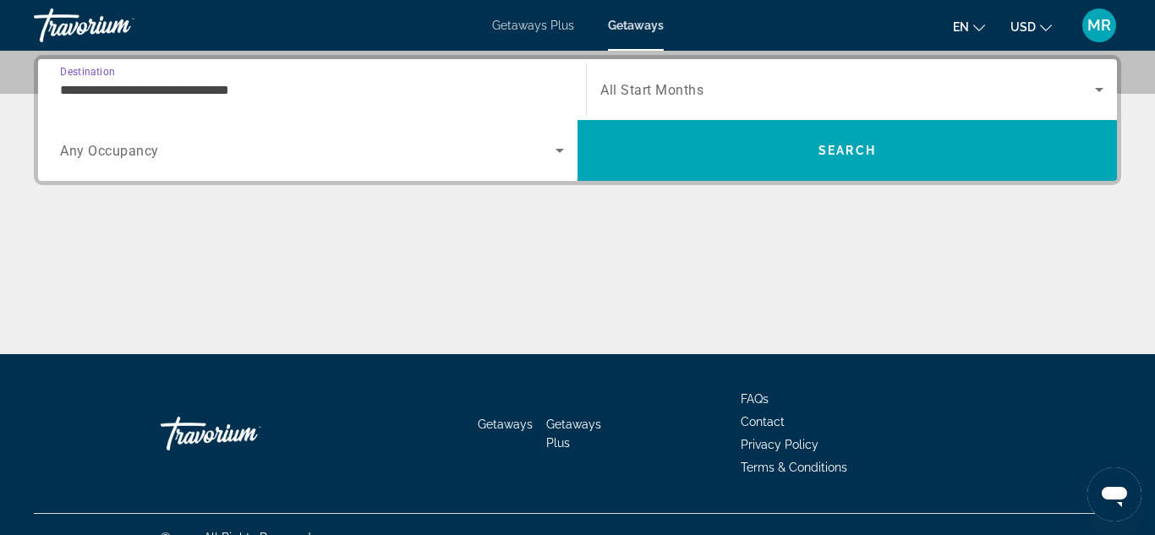
click at [115, 92] on input "**********" at bounding box center [312, 90] width 504 height 20
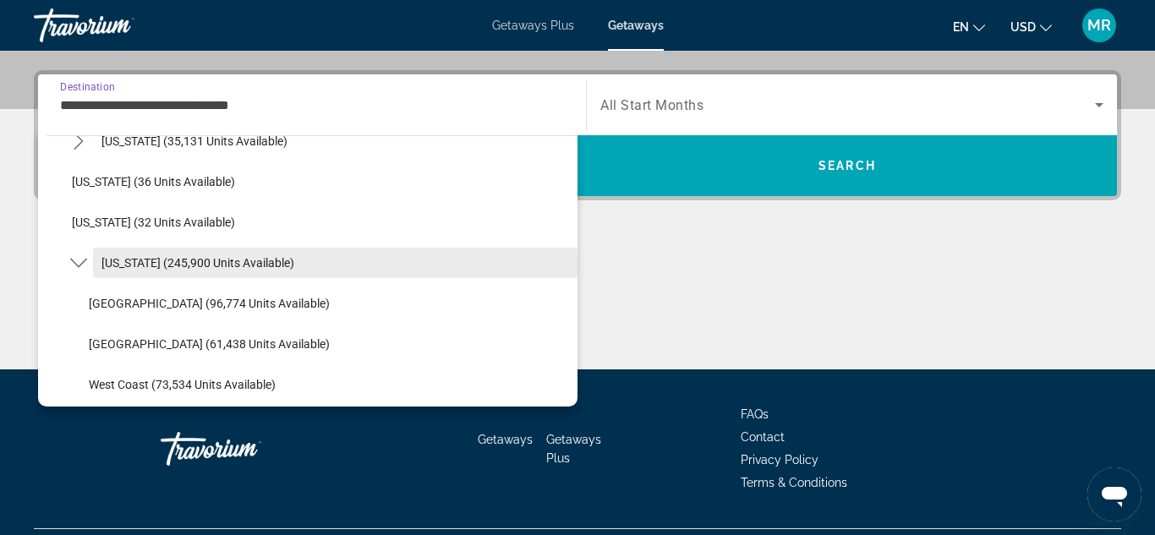
scroll to position [240, 0]
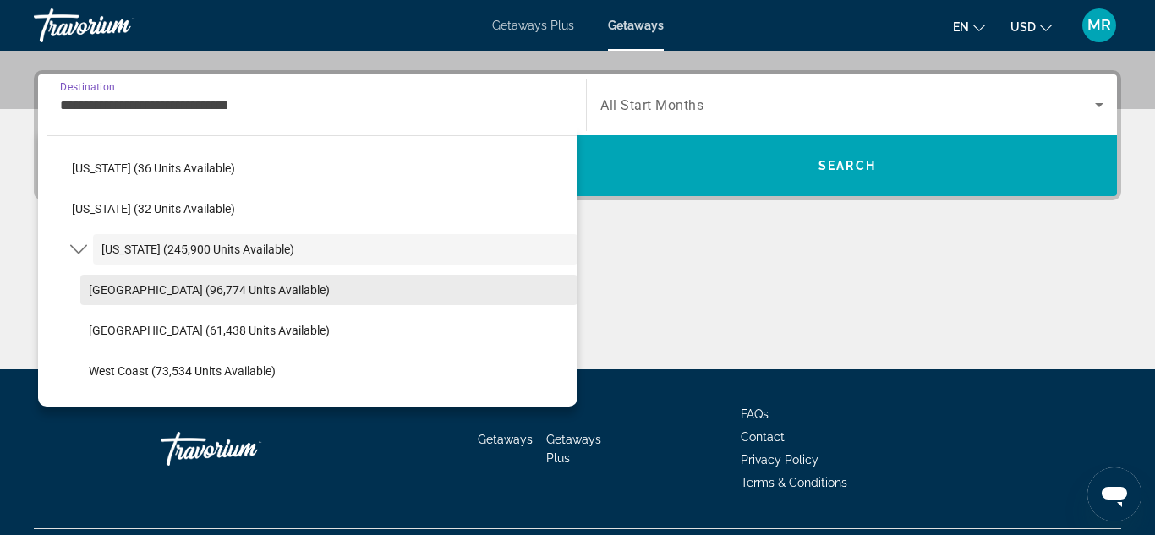
click at [246, 284] on span "[GEOGRAPHIC_DATA] (96,774 units available)" at bounding box center [209, 290] width 241 height 14
type input "**********"
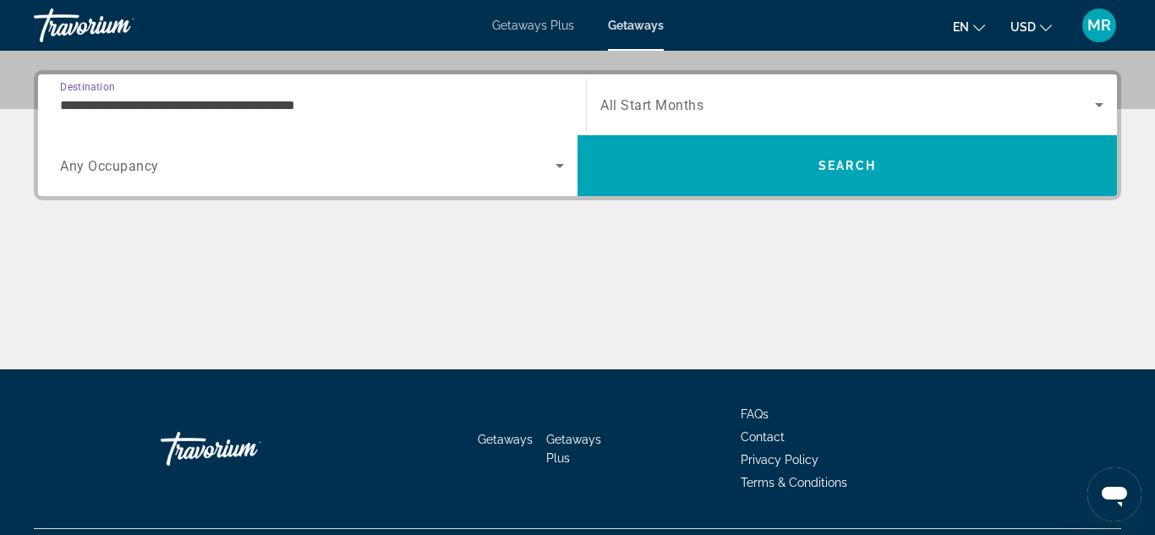
scroll to position [413, 0]
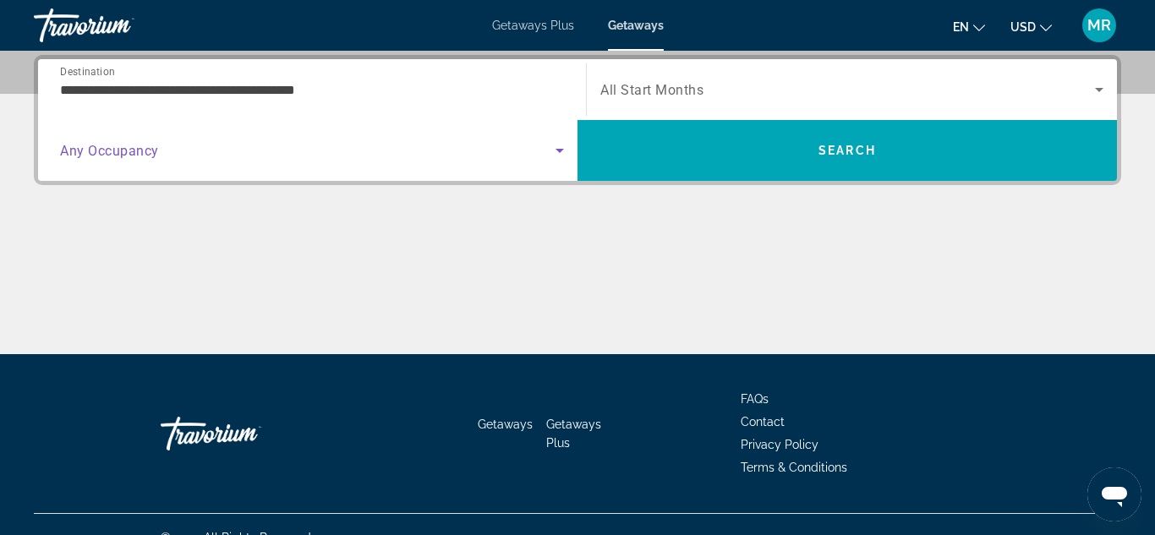
click at [161, 153] on span "Search widget" at bounding box center [307, 150] width 495 height 20
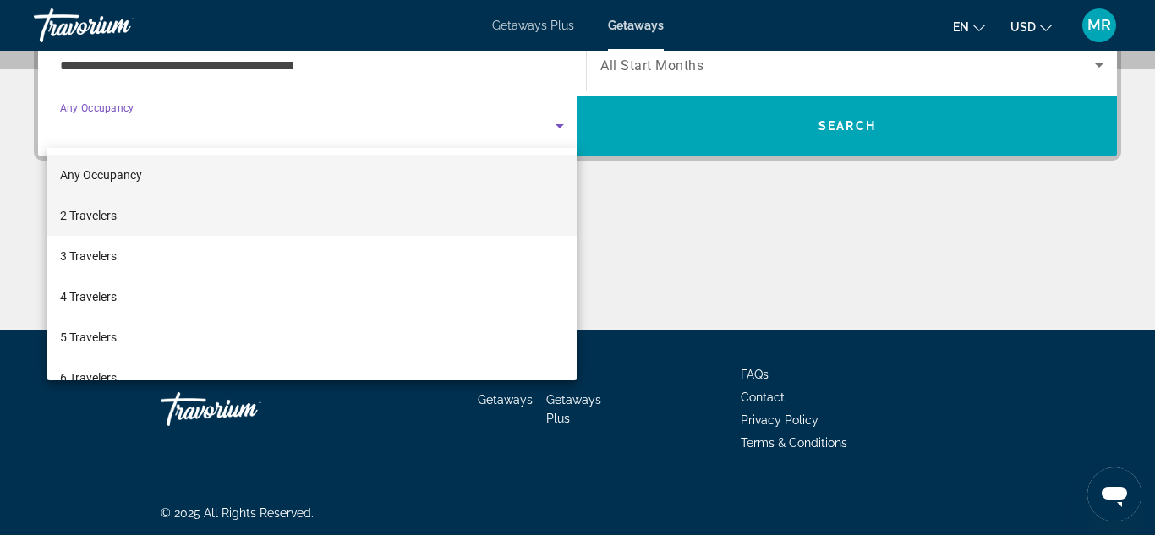
scroll to position [440, 0]
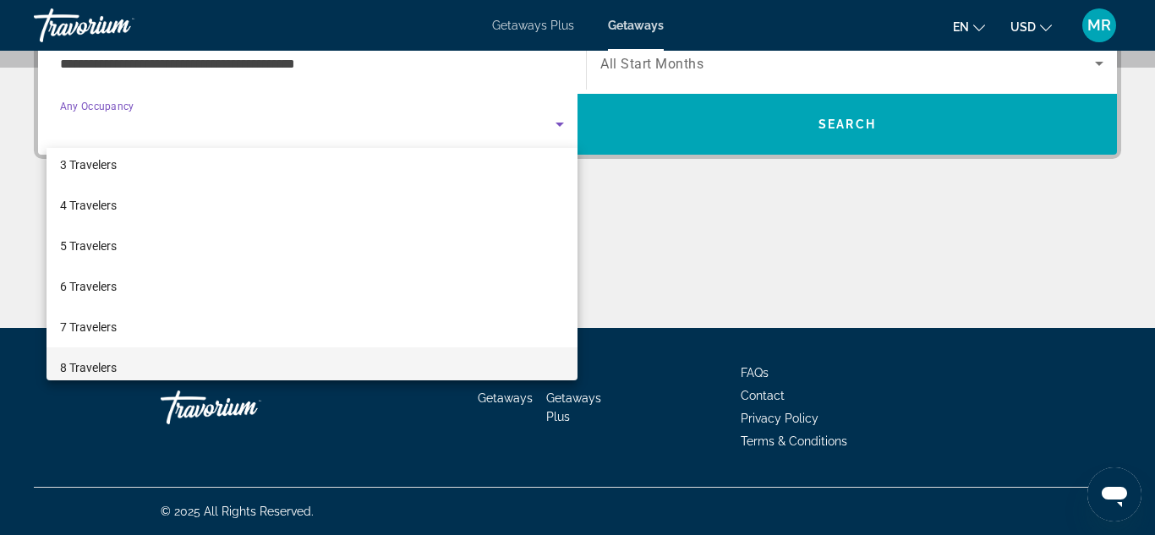
click at [116, 367] on span "8 Travelers" at bounding box center [88, 368] width 57 height 20
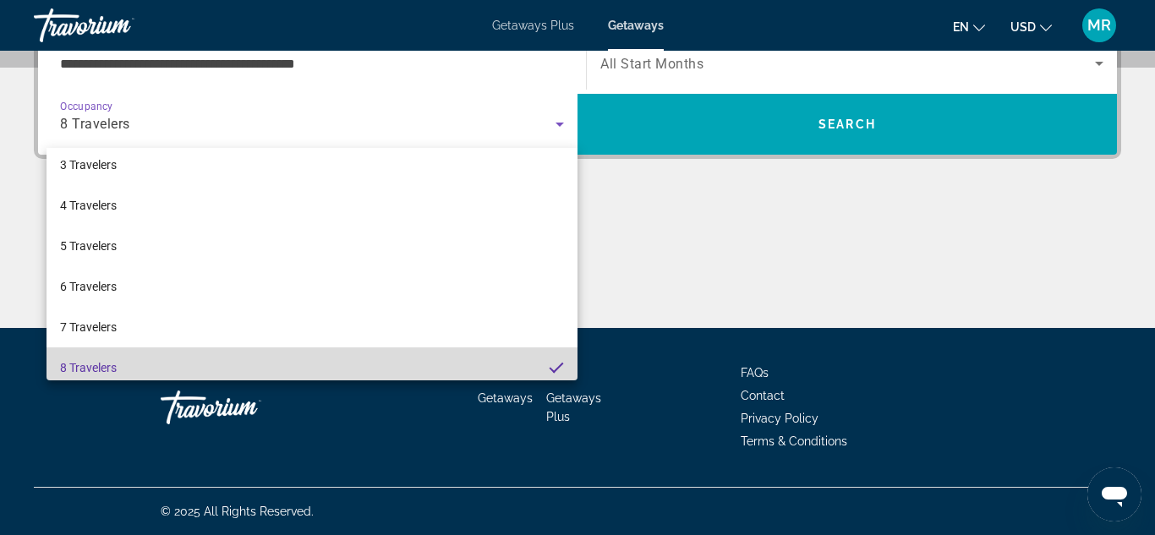
scroll to position [99, 0]
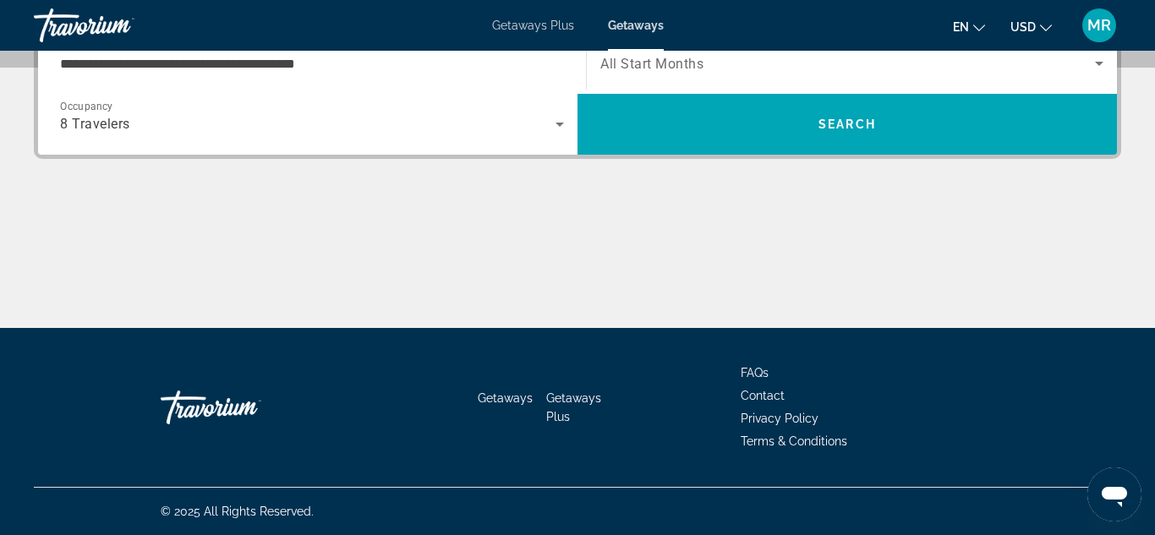
click at [659, 49] on div at bounding box center [636, 50] width 56 height 2
click at [653, 63] on span "All Start Months" at bounding box center [651, 64] width 103 height 16
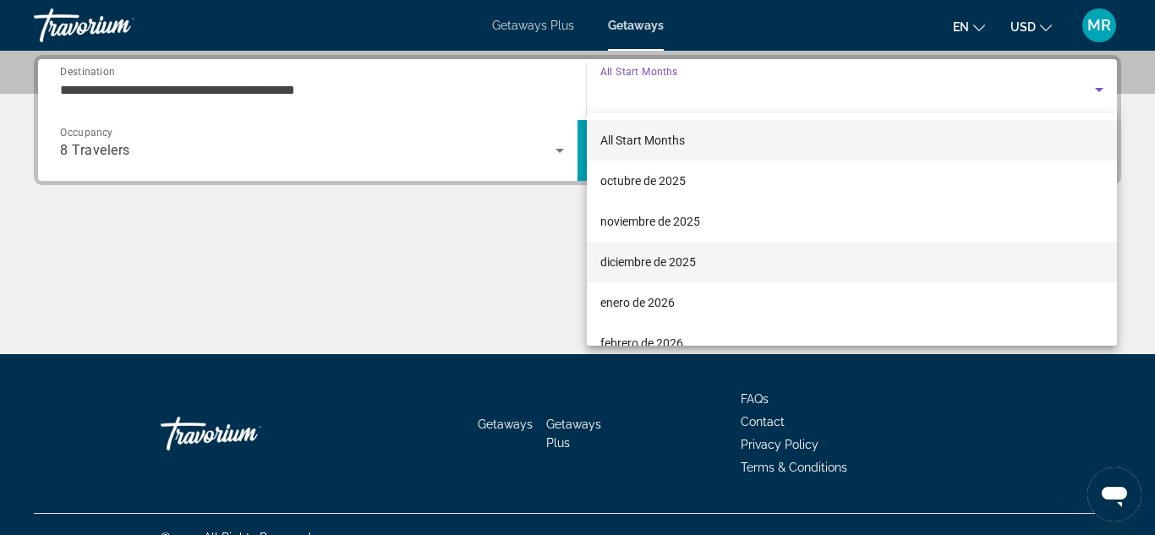
scroll to position [8, 0]
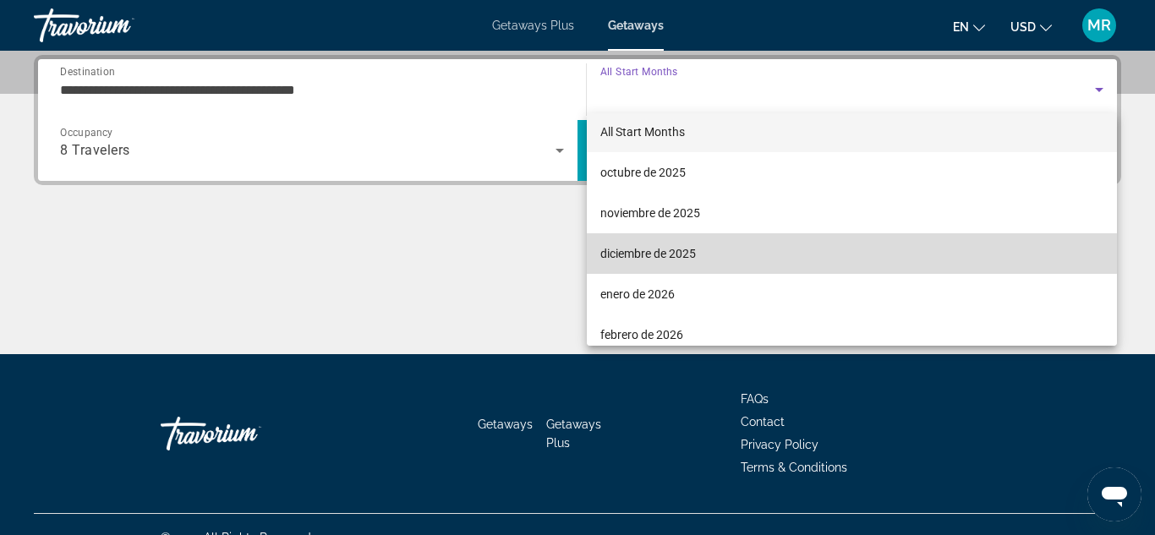
click at [654, 248] on span "diciembre de 2025" at bounding box center [648, 253] width 96 height 20
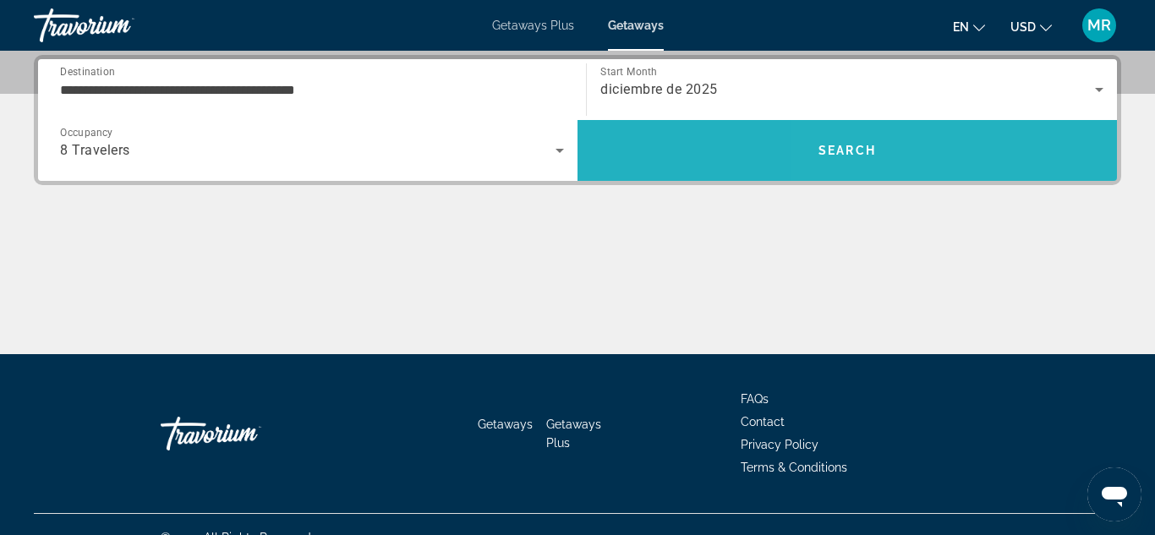
click at [968, 147] on span "Search" at bounding box center [846, 150] width 539 height 41
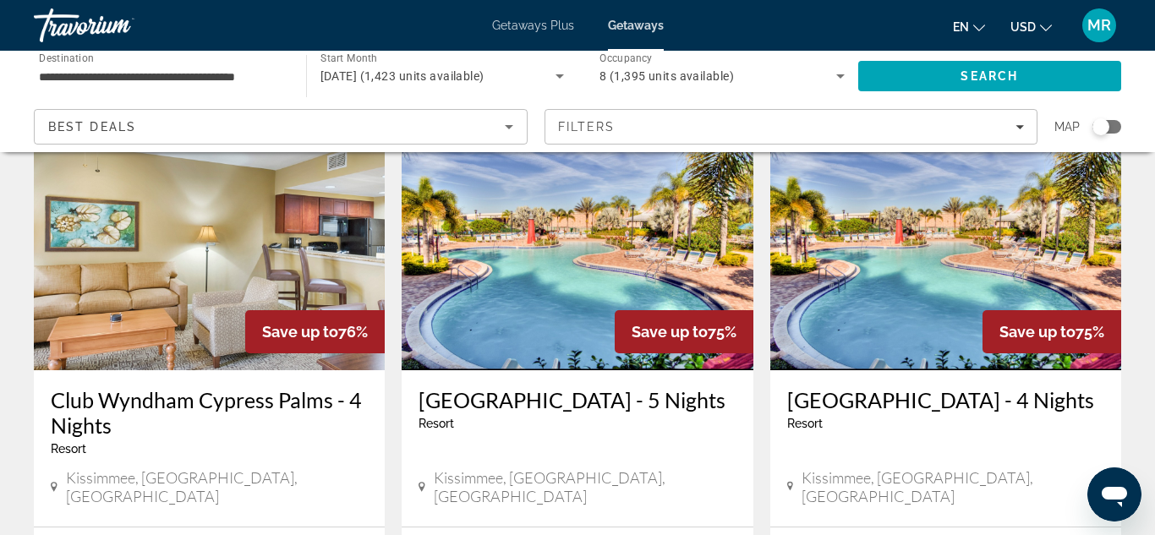
scroll to position [1400, 0]
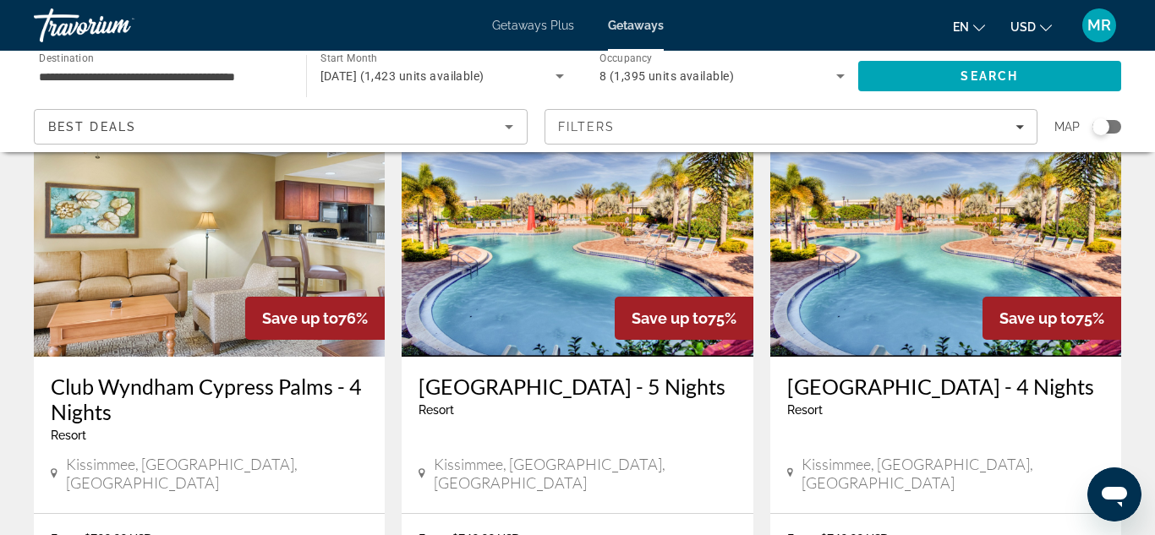
click at [534, 374] on h3 "[GEOGRAPHIC_DATA] - 5 Nights" at bounding box center [576, 386] width 317 height 25
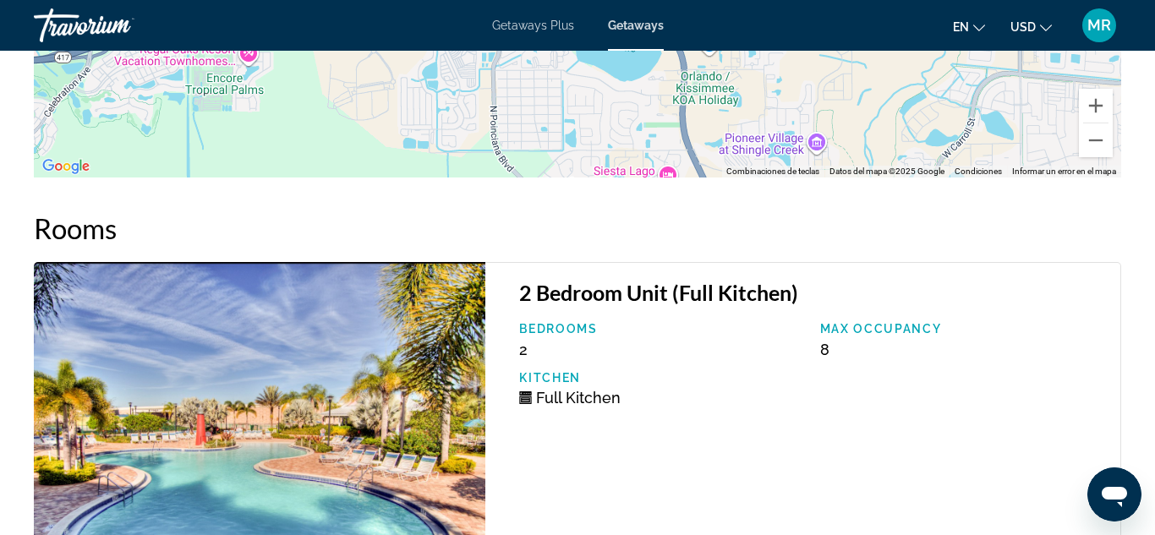
scroll to position [2747, 0]
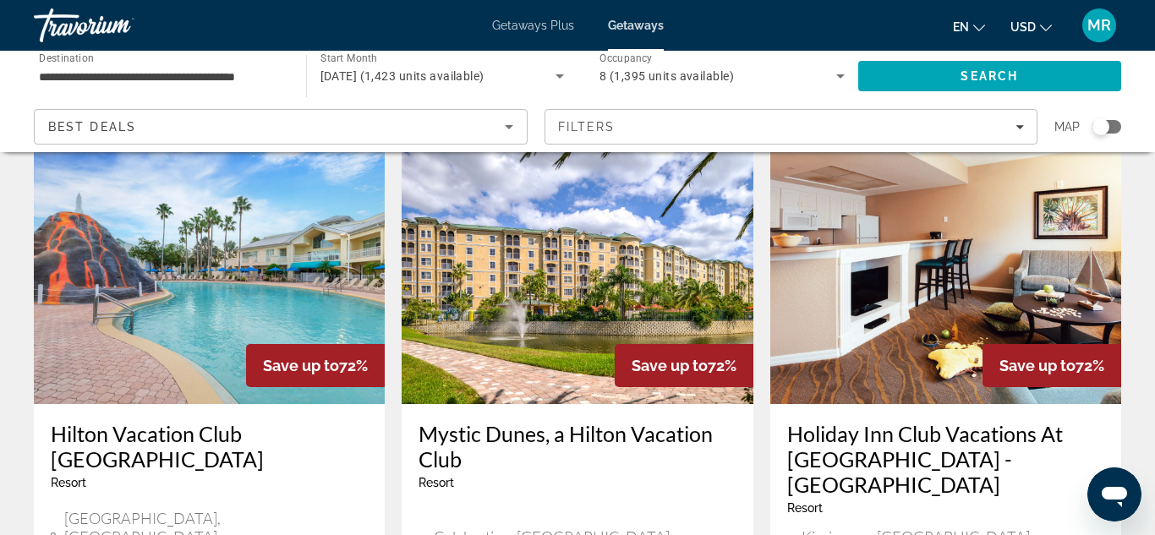
scroll to position [1958, 0]
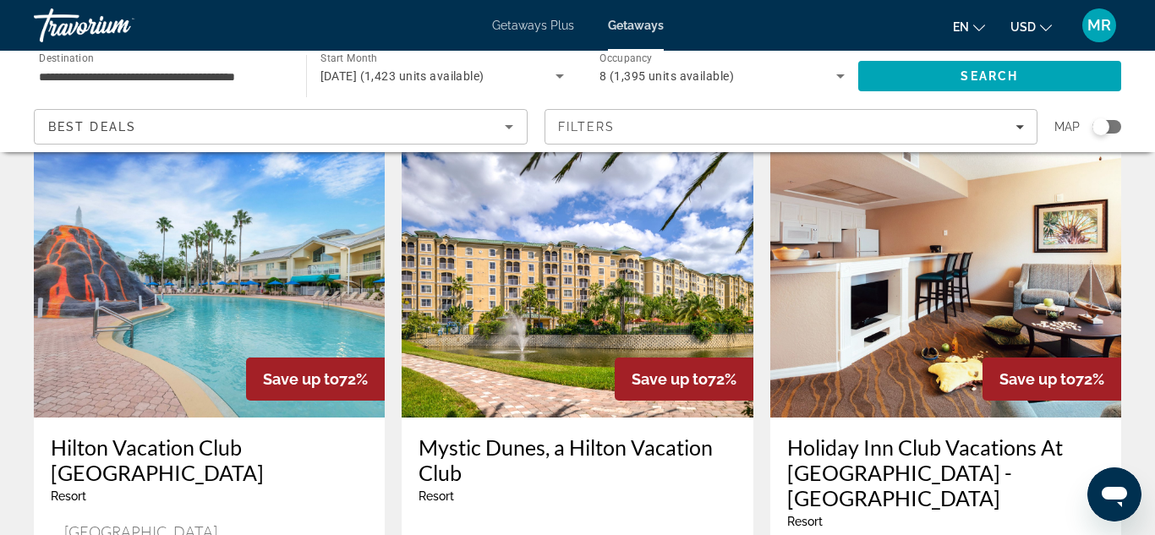
click at [234, 435] on h3 "Hilton Vacation Club [GEOGRAPHIC_DATA]" at bounding box center [209, 460] width 317 height 51
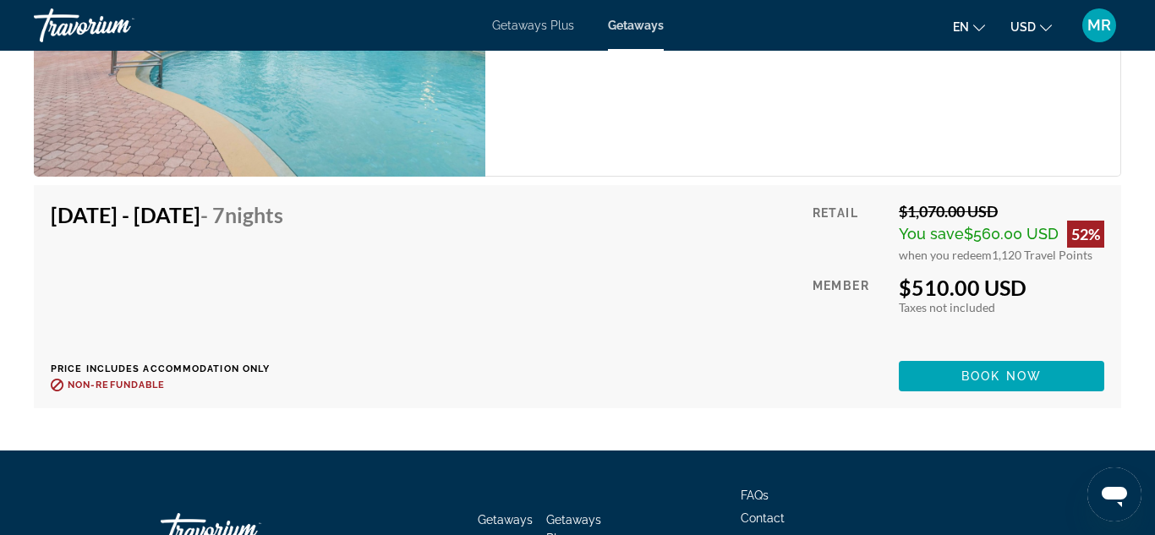
scroll to position [3637, 0]
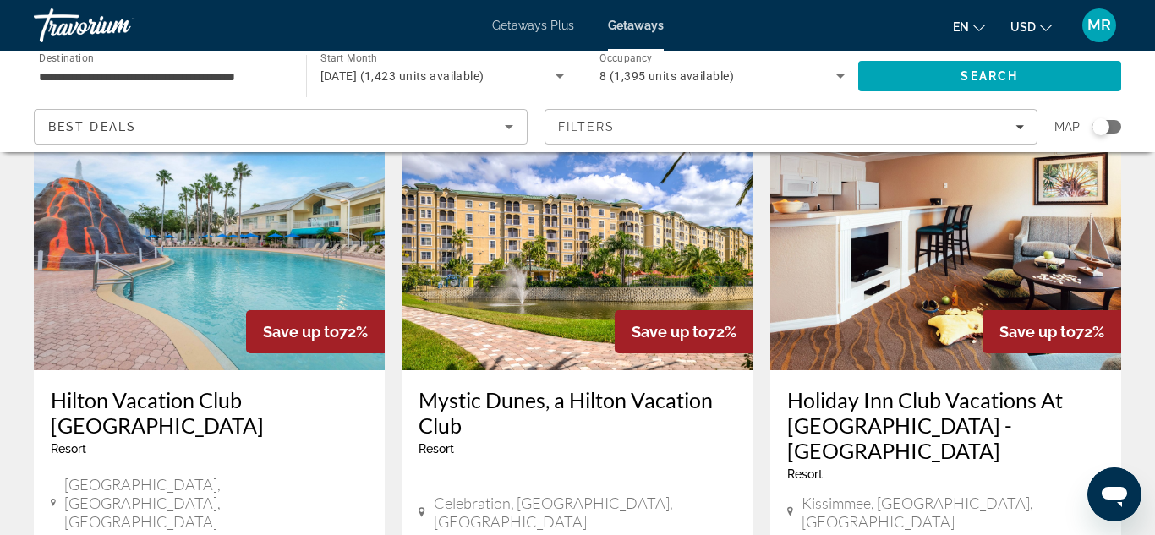
scroll to position [2006, 0]
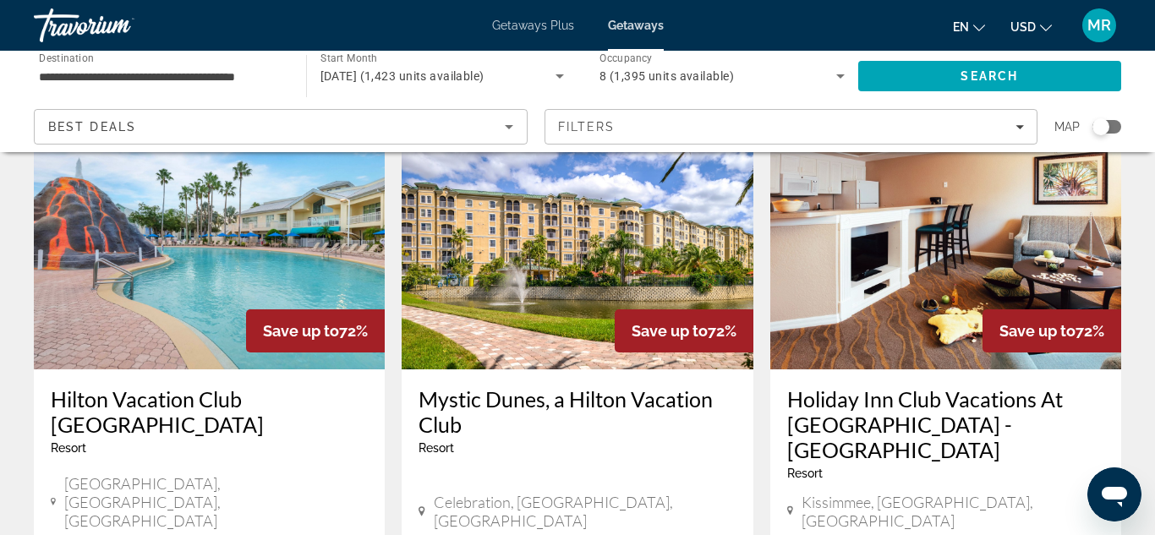
click at [450, 386] on h3 "Mystic Dunes, a Hilton Vacation Club" at bounding box center [576, 411] width 317 height 51
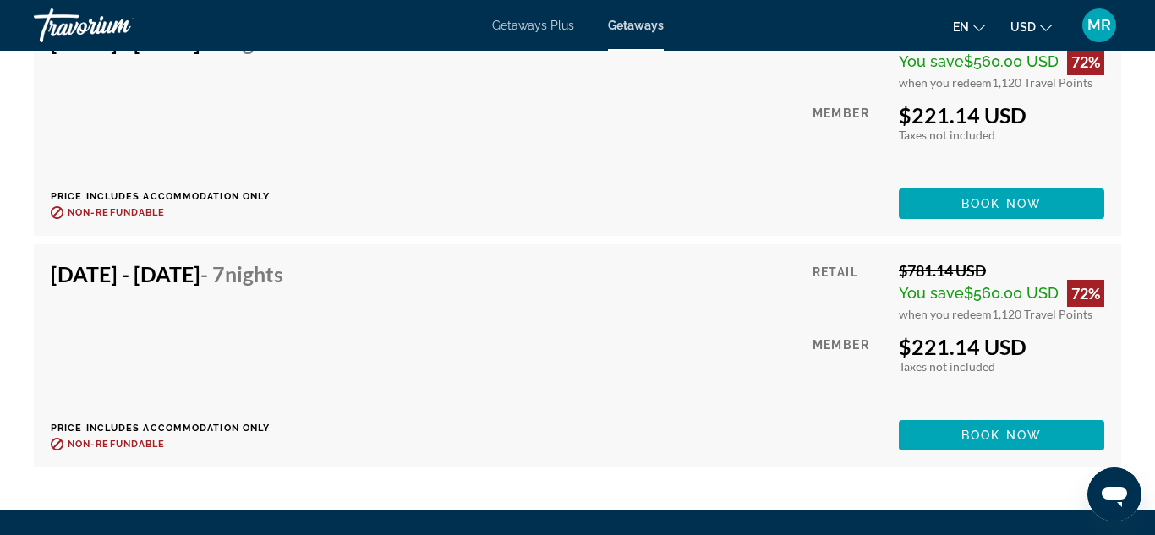
scroll to position [2854, 0]
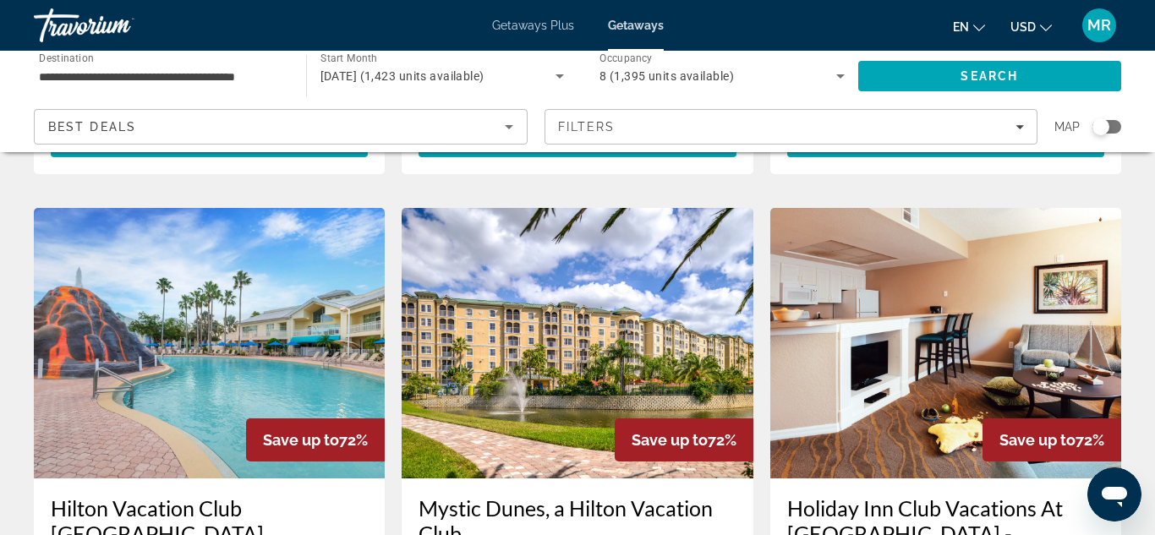
scroll to position [1889, 0]
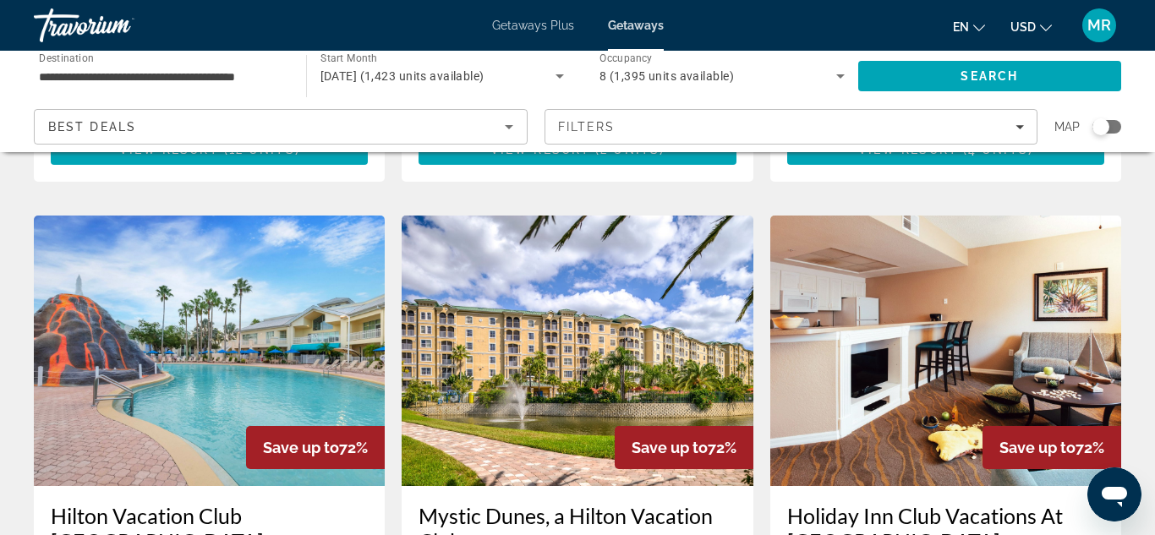
click at [992, 331] on img "Main content" at bounding box center [945, 351] width 351 height 271
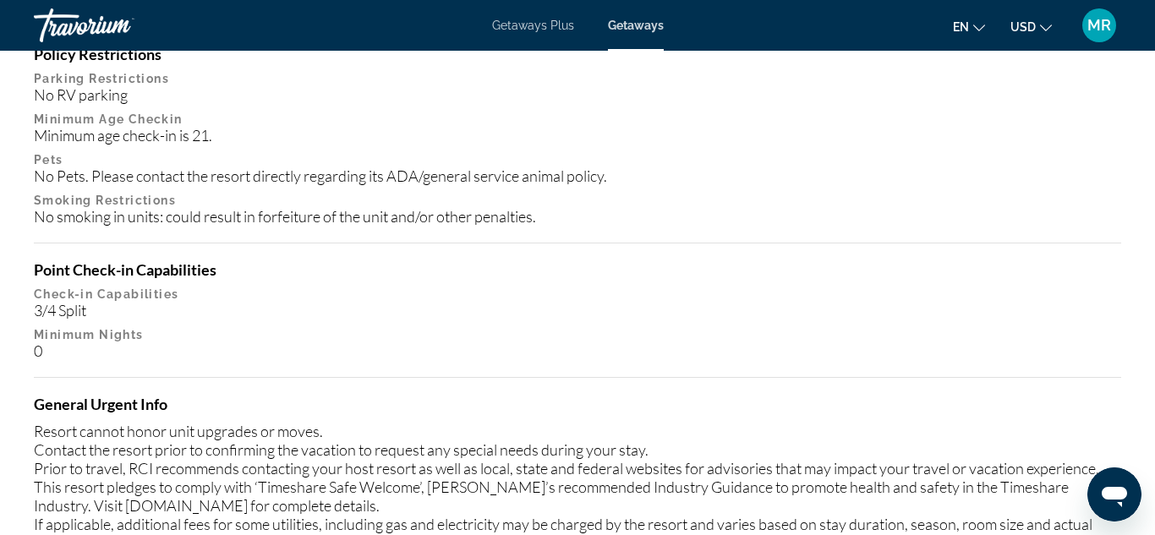
scroll to position [2201, 0]
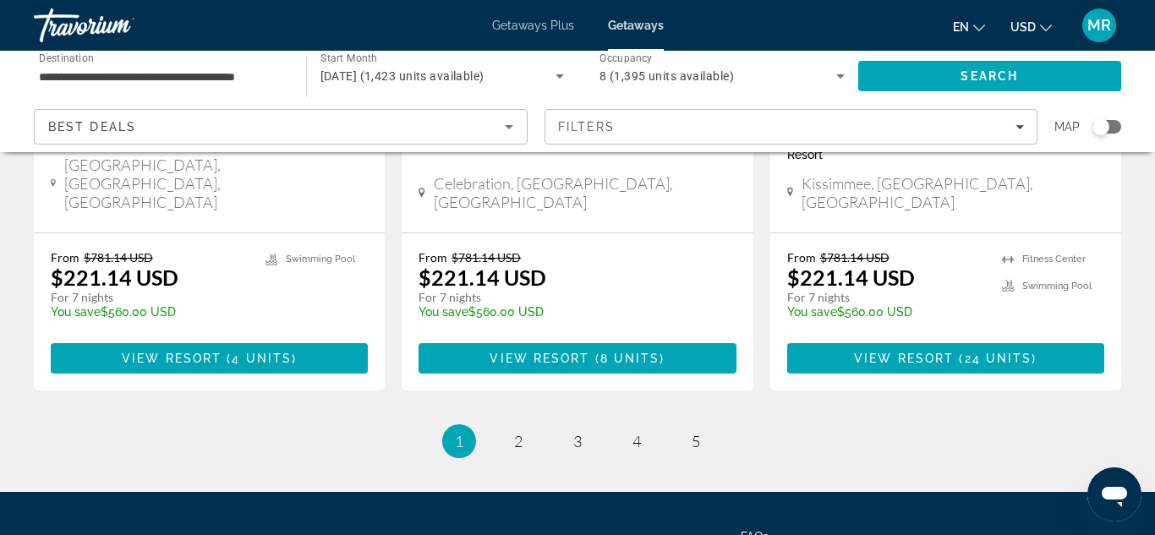
scroll to position [2352, 0]
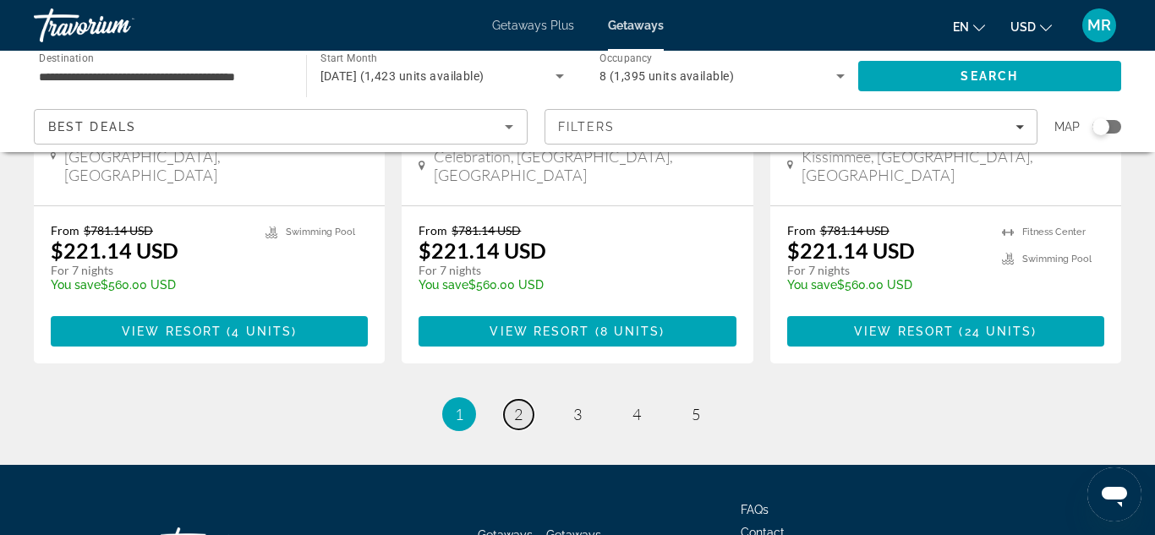
click at [511, 400] on link "page 2" at bounding box center [519, 415] width 30 height 30
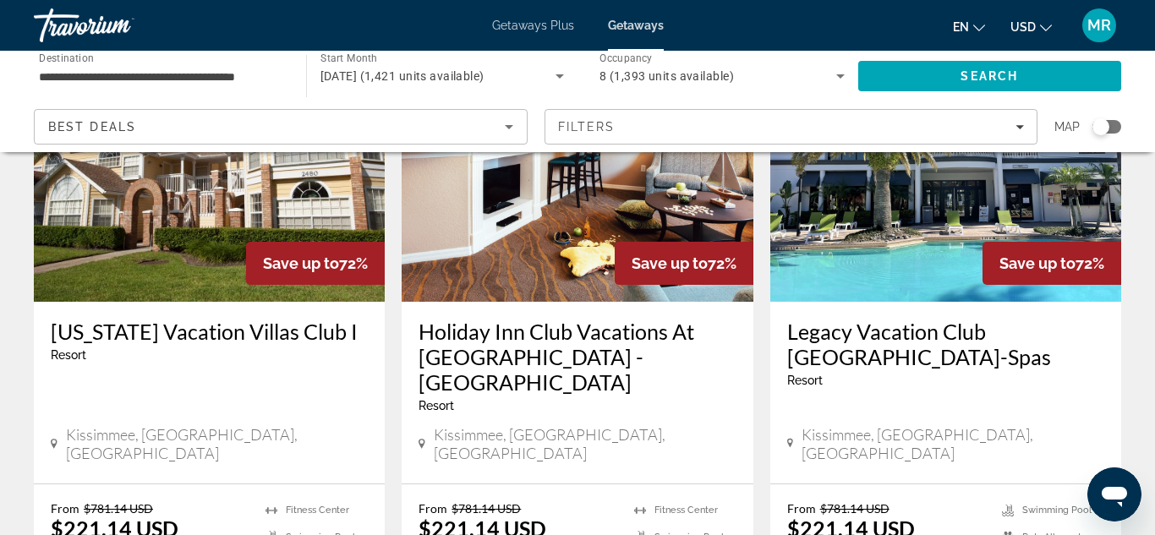
scroll to position [179, 0]
click at [517, 284] on img "Main content" at bounding box center [577, 167] width 351 height 271
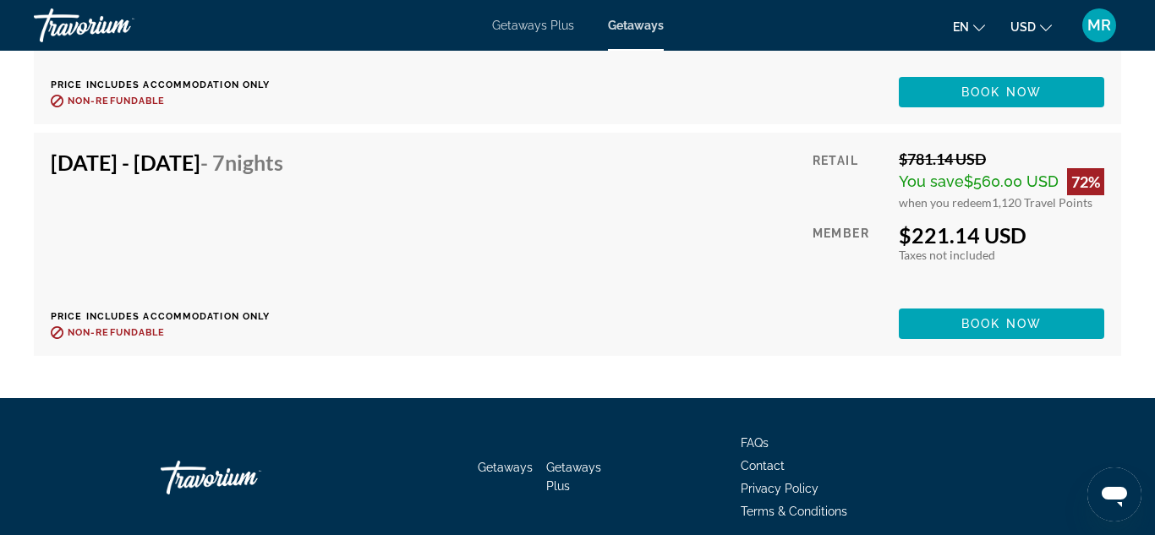
scroll to position [4994, 0]
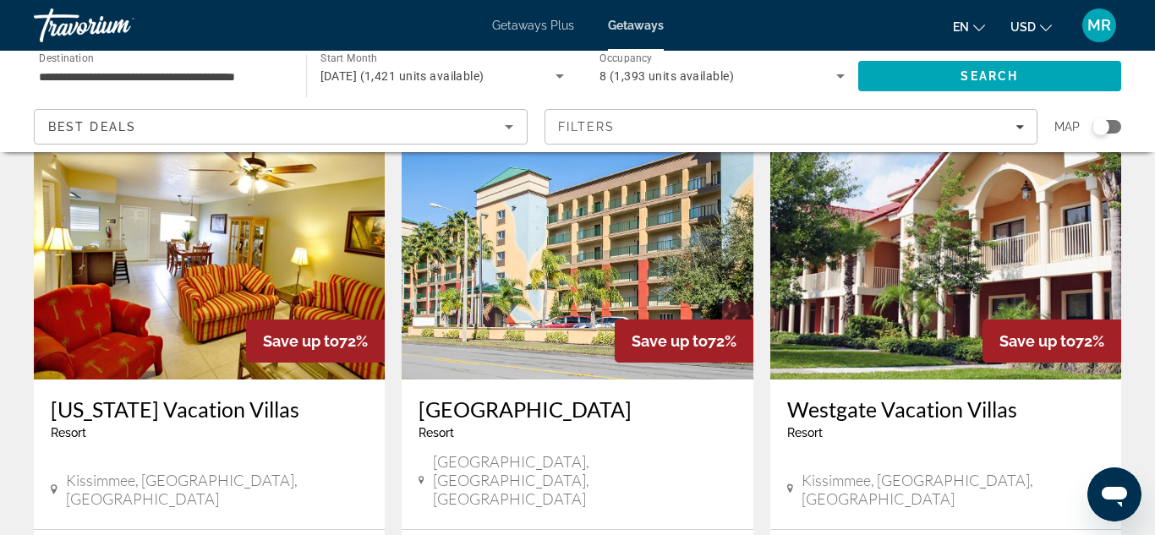
scroll to position [753, 0]
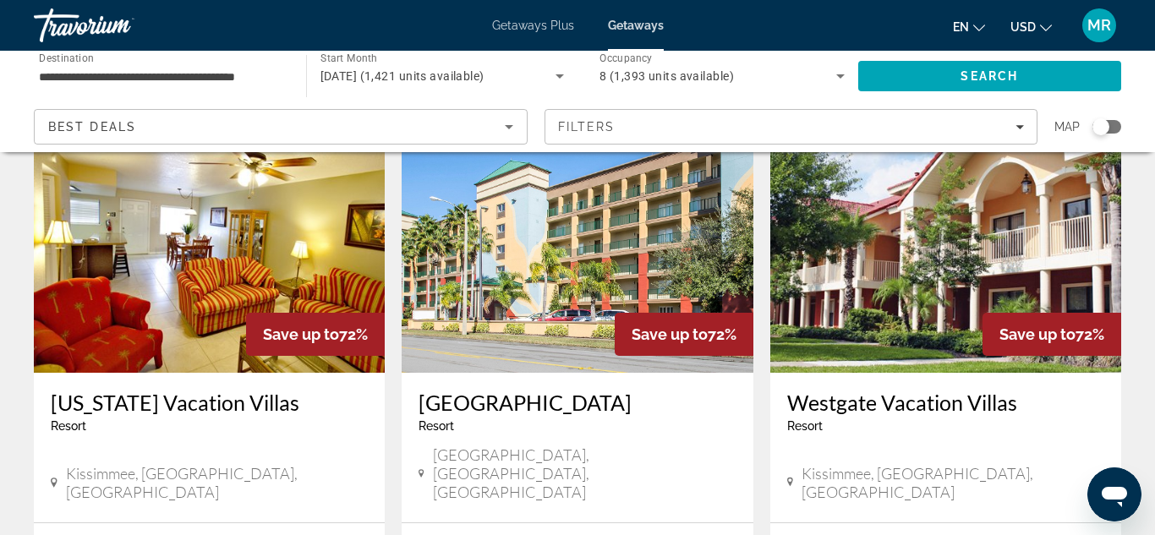
click at [487, 390] on h3 "[GEOGRAPHIC_DATA]" at bounding box center [576, 402] width 317 height 25
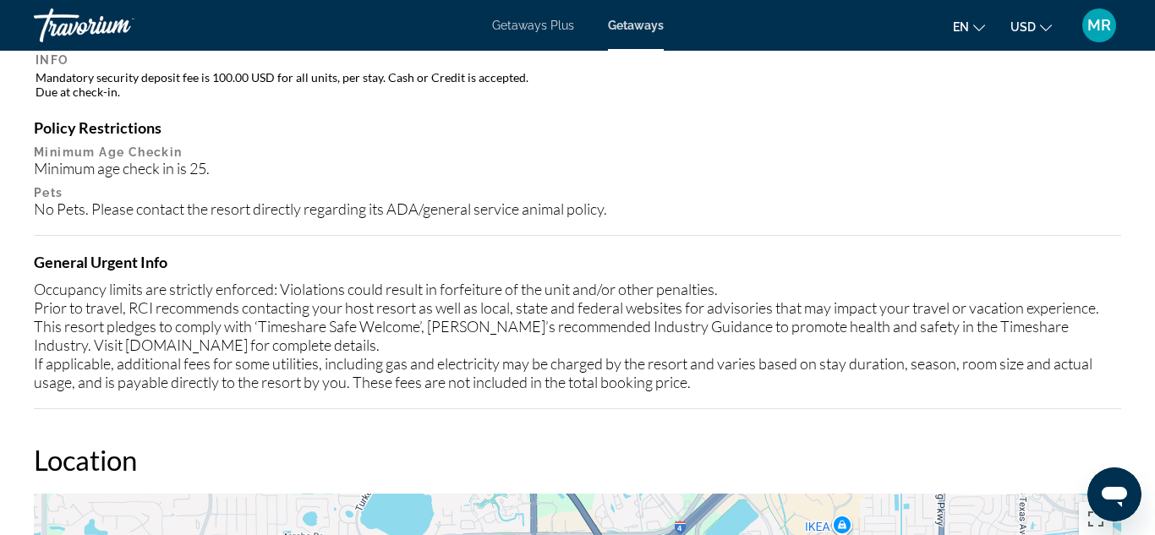
scroll to position [1999, 0]
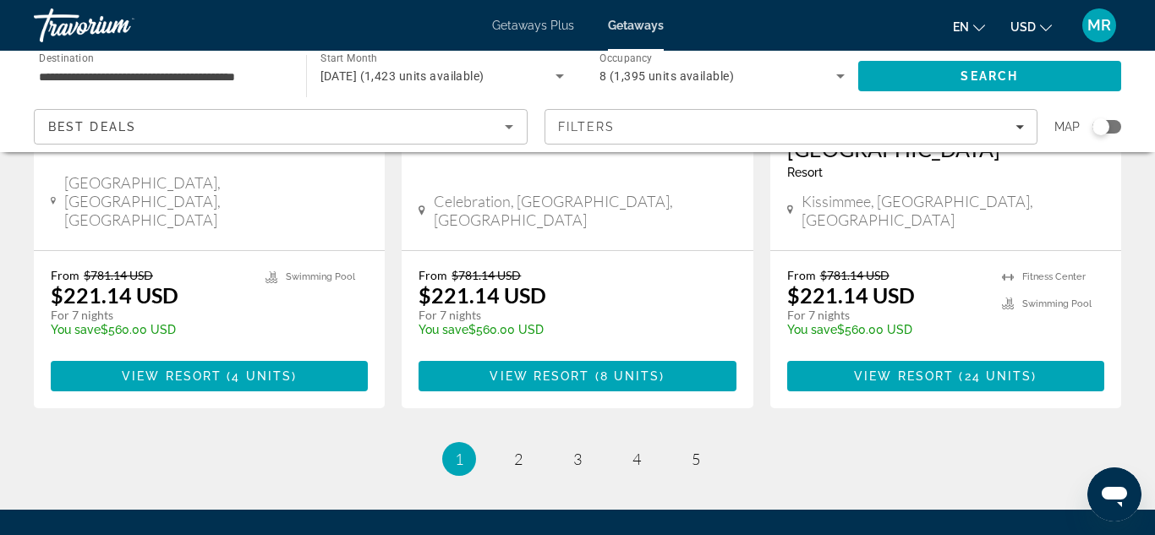
scroll to position [2352, 0]
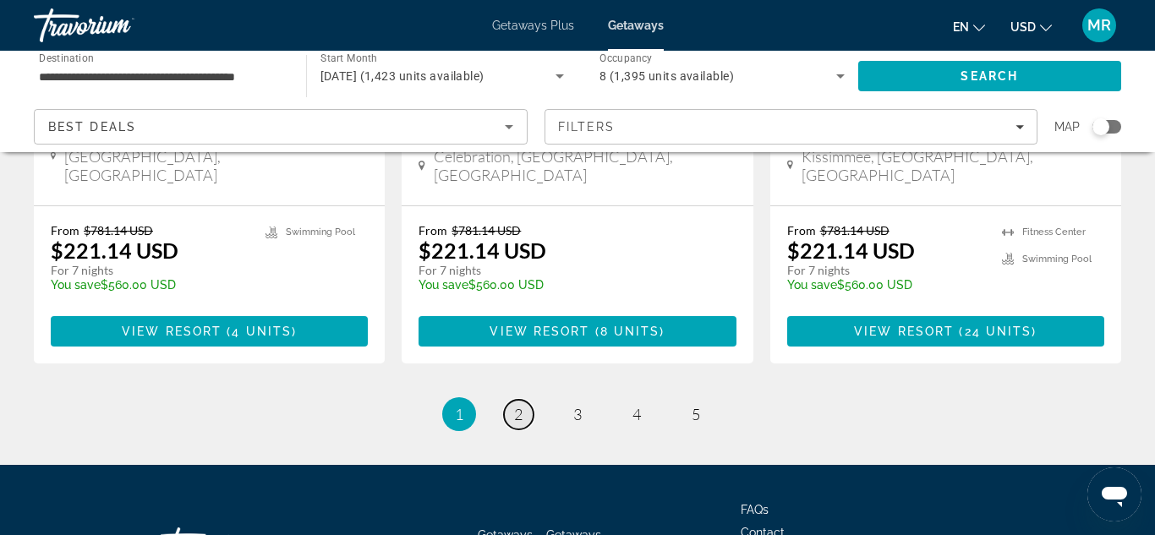
click at [514, 405] on span "2" at bounding box center [518, 414] width 8 height 19
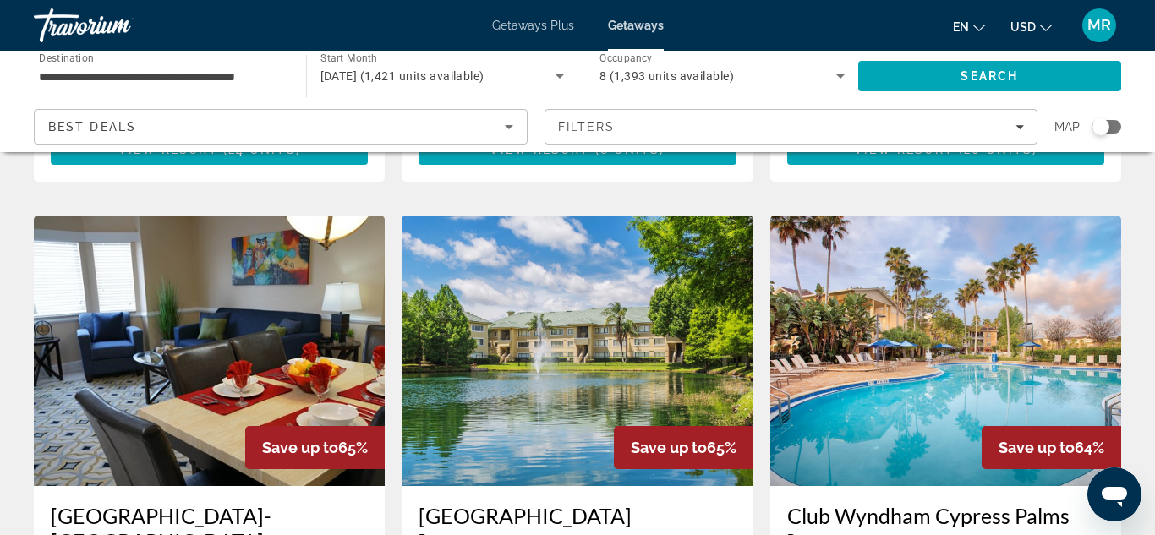
scroll to position [1917, 0]
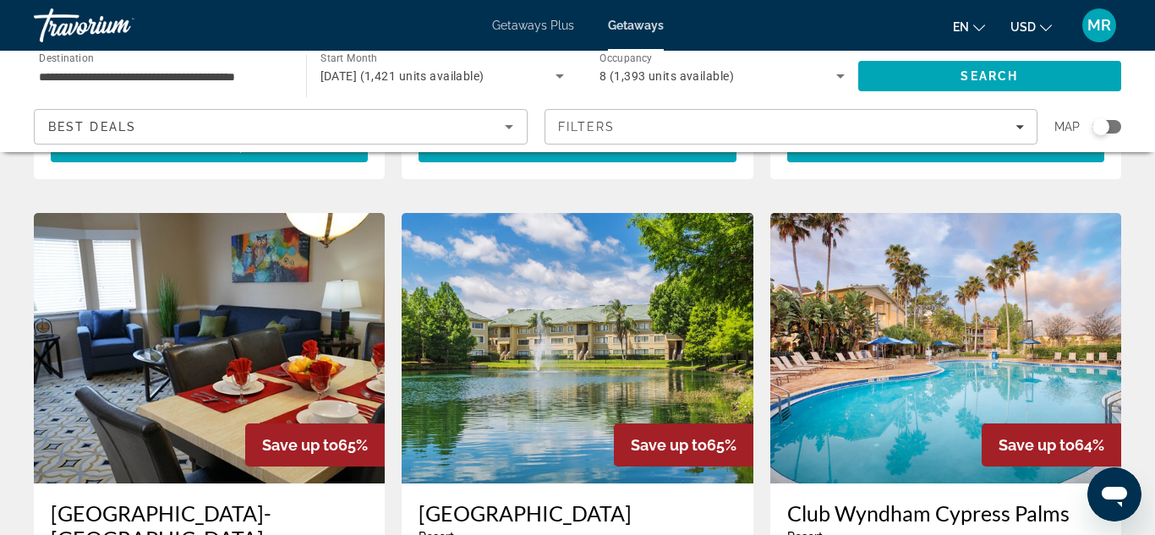
click at [310, 500] on h3 "[GEOGRAPHIC_DATA]-[GEOGRAPHIC_DATA]" at bounding box center [209, 525] width 317 height 51
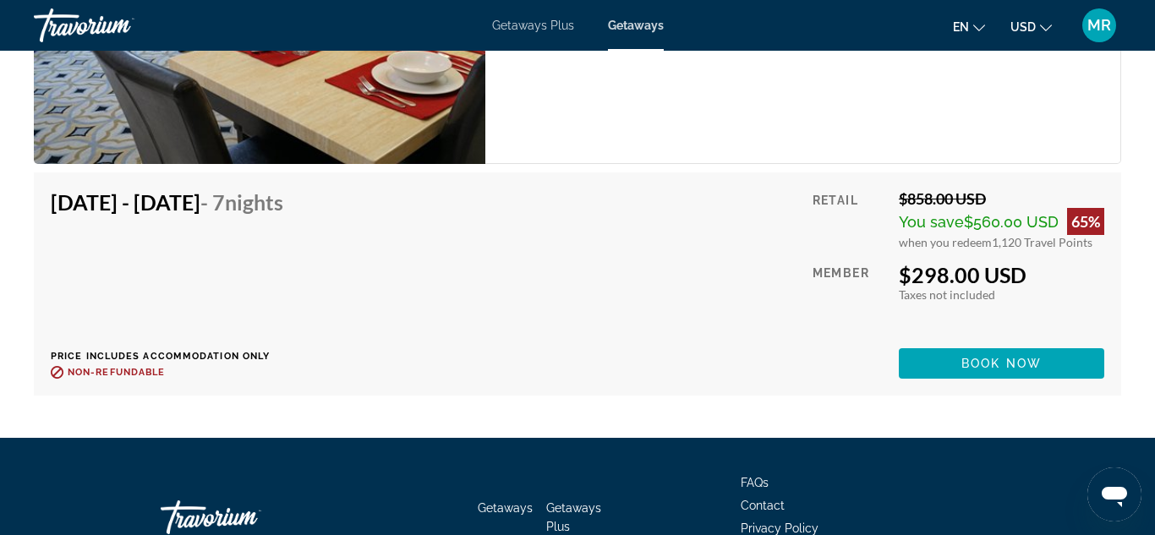
scroll to position [3304, 0]
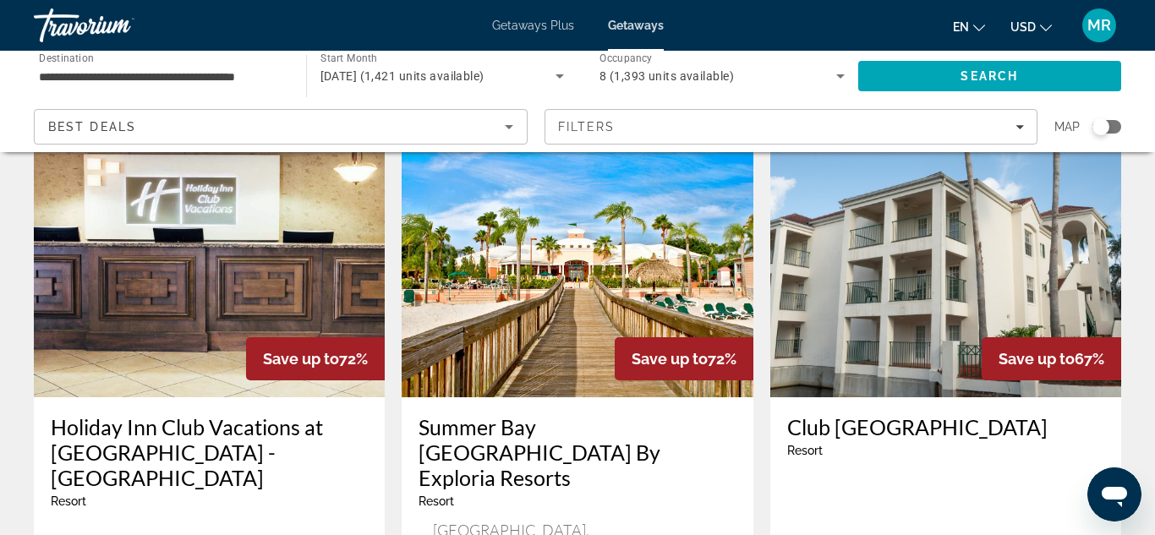
scroll to position [1451, 0]
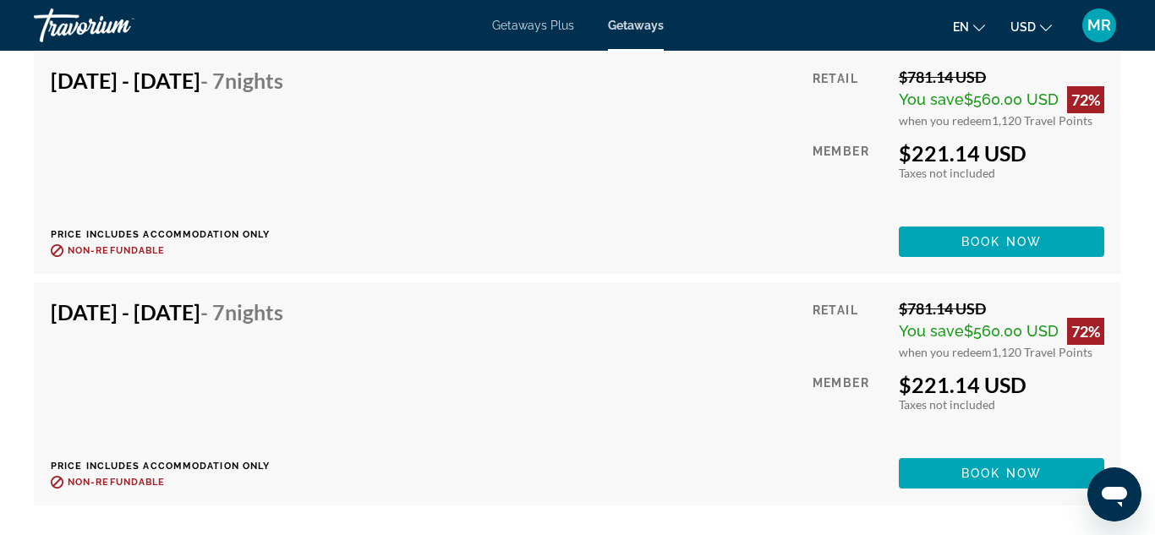
scroll to position [4746, 0]
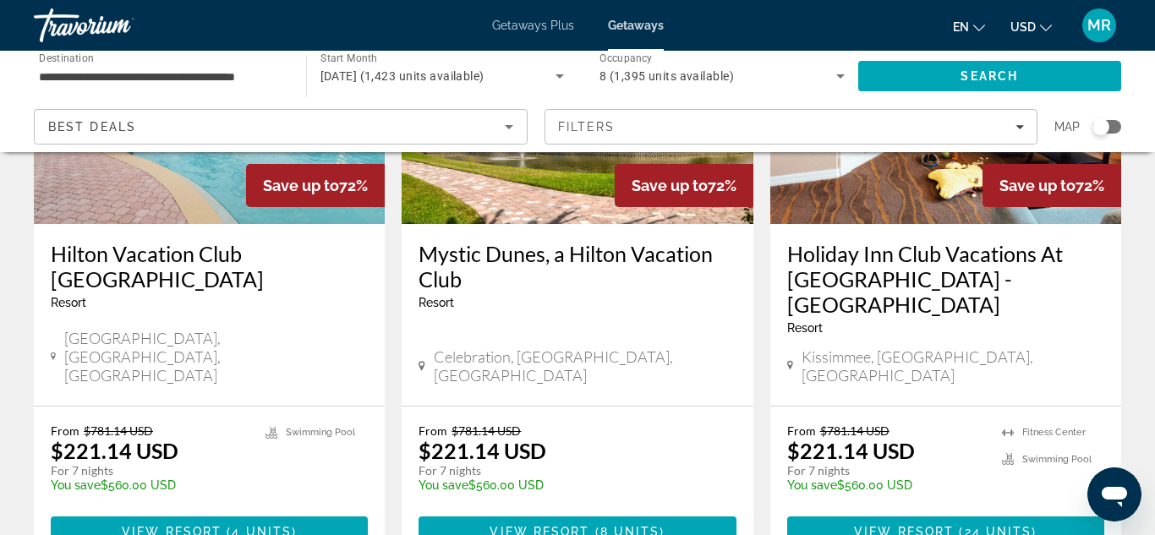
scroll to position [2184, 0]
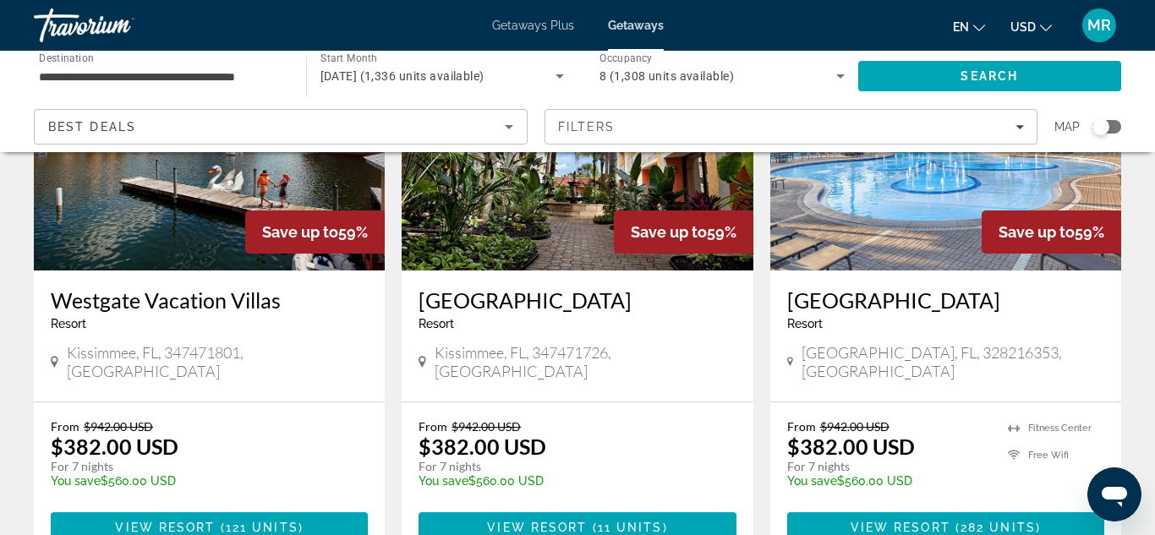
scroll to position [216, 0]
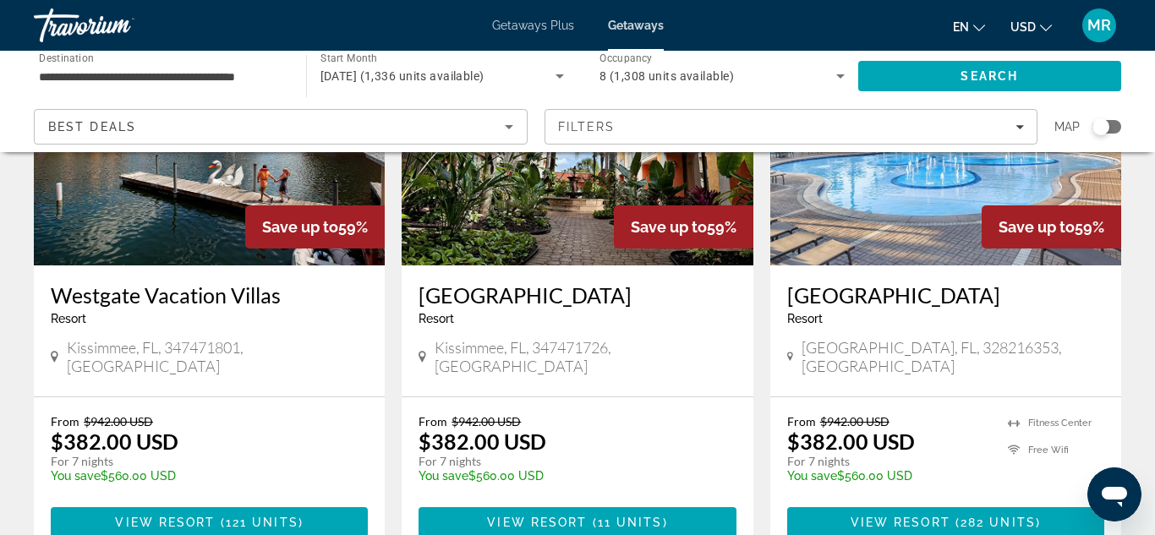
click at [971, 292] on h3 "[GEOGRAPHIC_DATA]" at bounding box center [945, 294] width 317 height 25
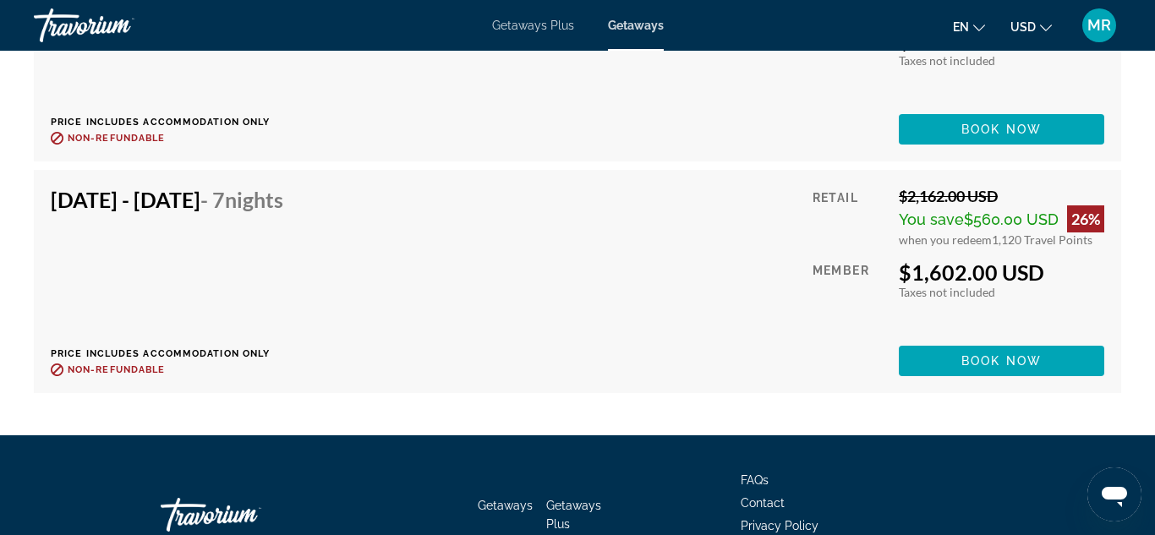
scroll to position [4588, 0]
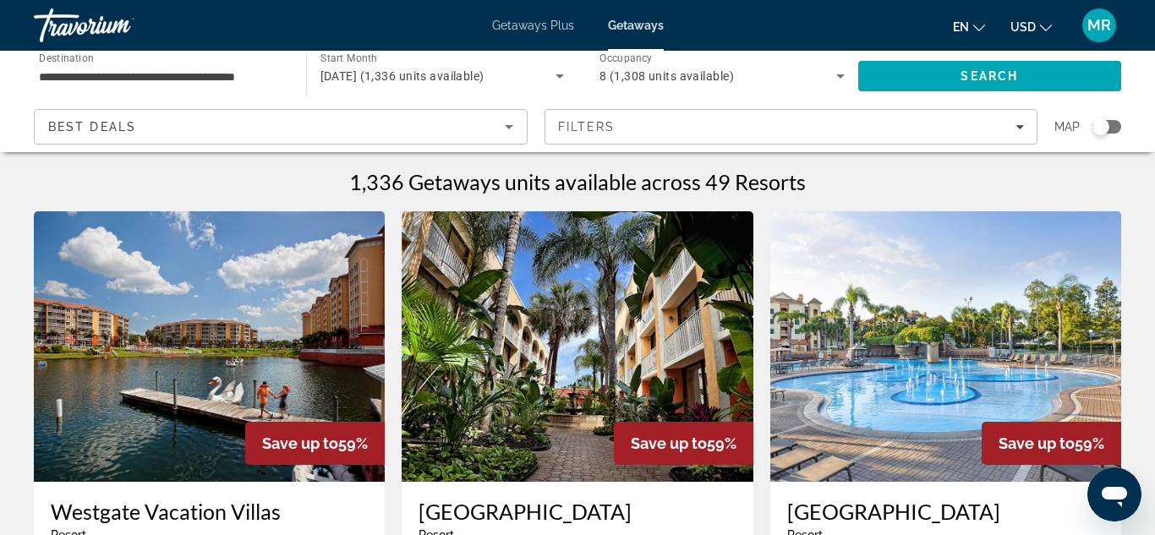
click at [564, 76] on icon "Search widget" at bounding box center [559, 76] width 20 height 20
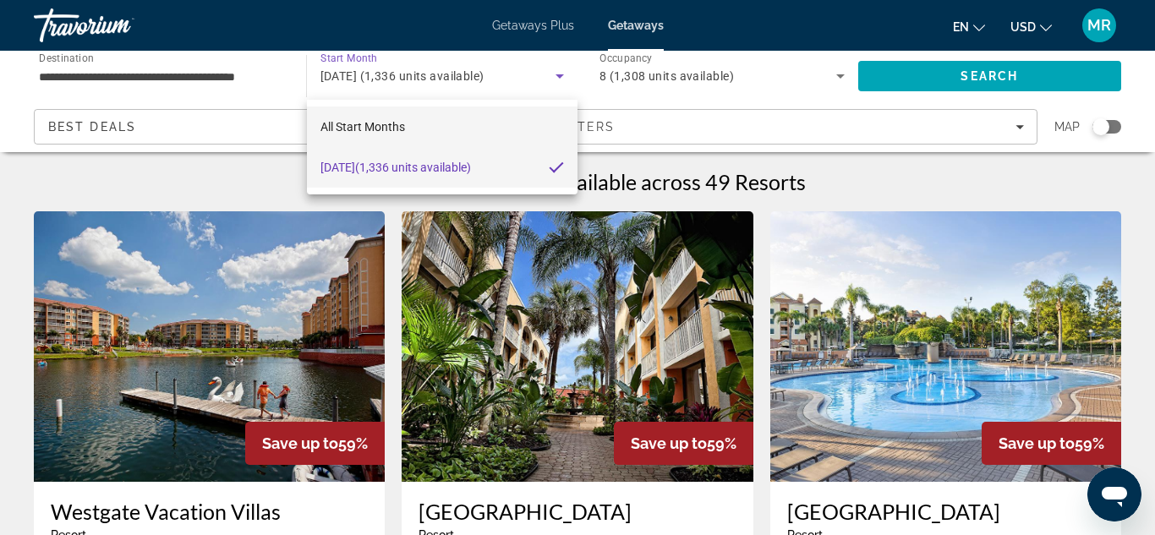
click at [398, 135] on span "All Start Months" at bounding box center [362, 127] width 85 height 20
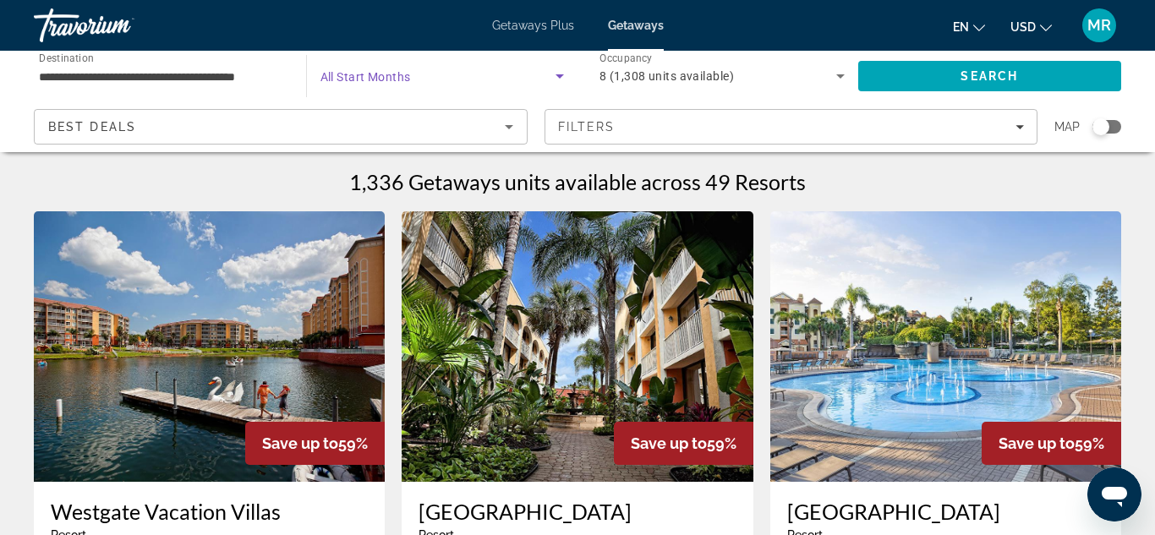
click at [418, 83] on span "Search widget" at bounding box center [438, 76] width 236 height 20
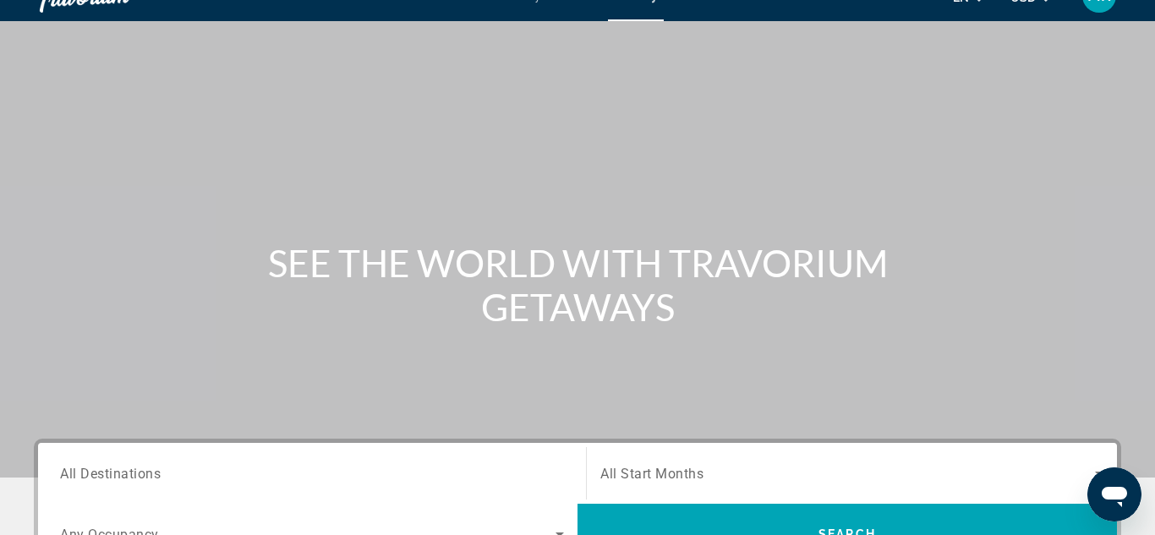
scroll to position [284, 0]
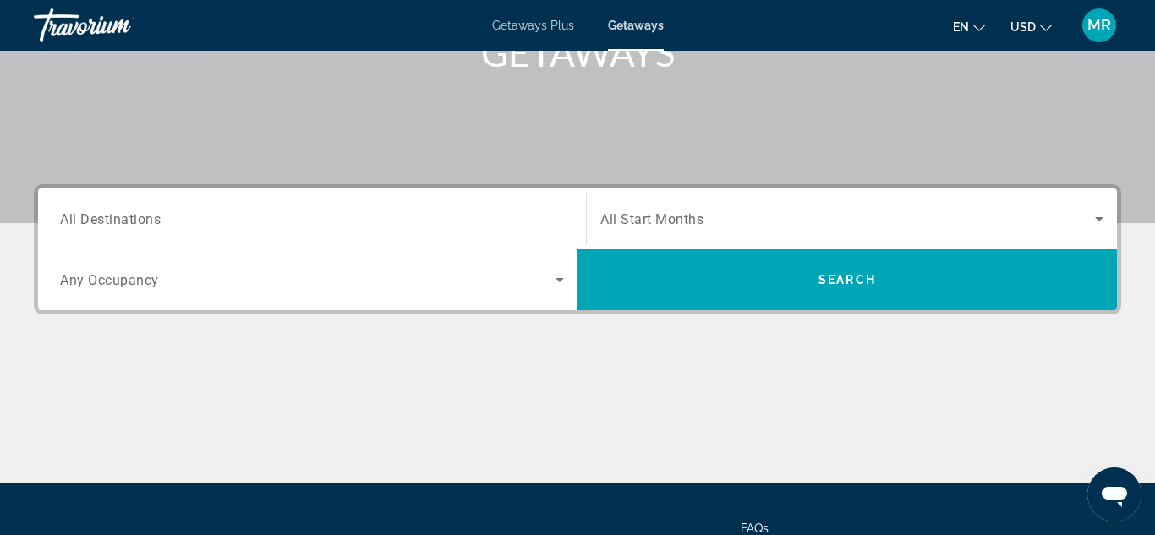
click at [109, 226] on span "All Destinations" at bounding box center [110, 218] width 101 height 16
click at [109, 226] on input "Destination All Destinations" at bounding box center [312, 220] width 504 height 20
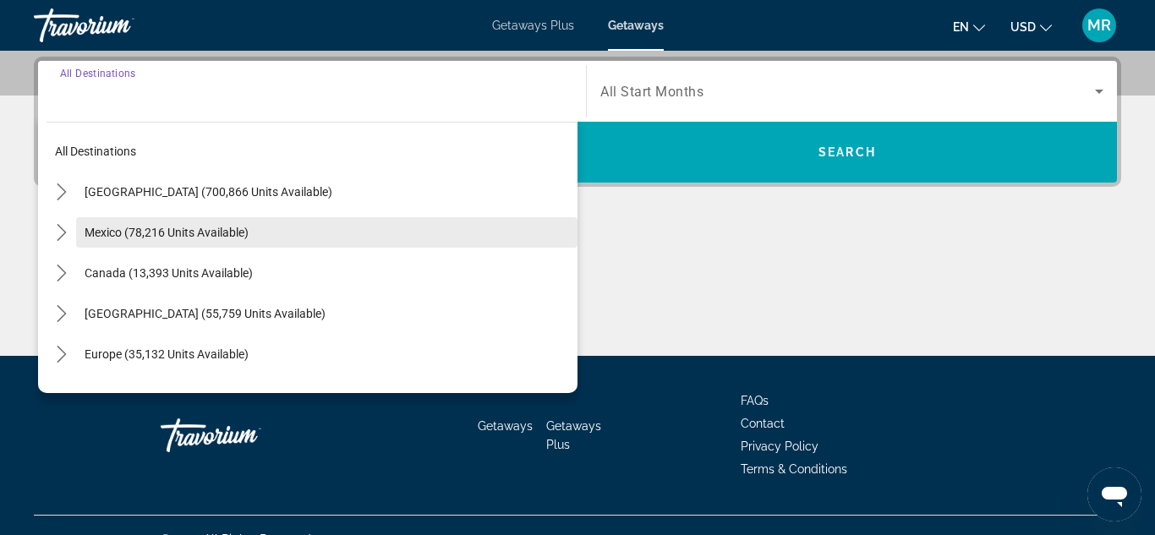
scroll to position [413, 0]
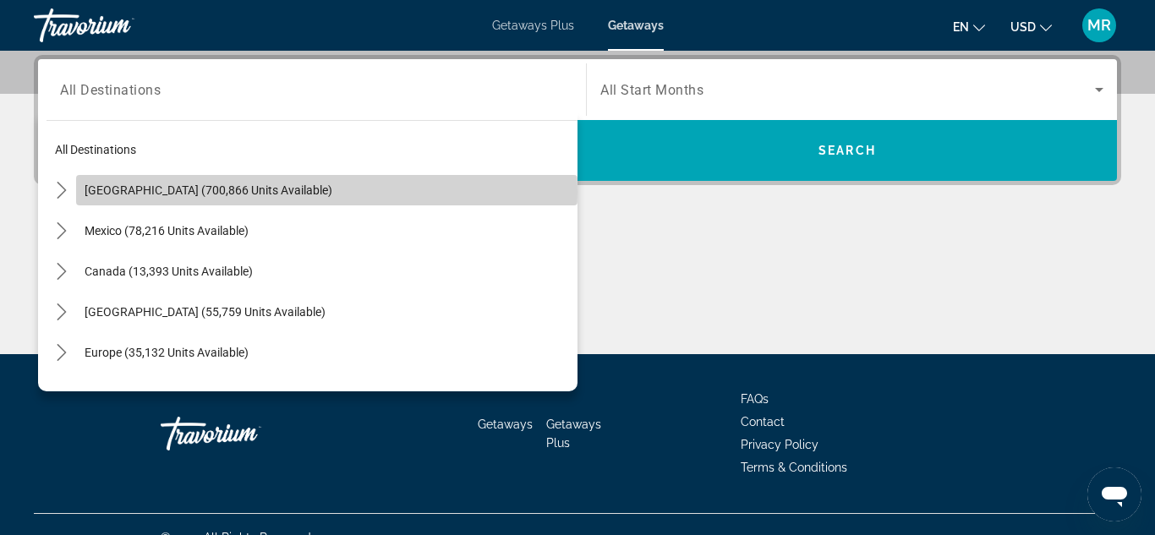
click at [146, 192] on span "[GEOGRAPHIC_DATA] (700,866 units available)" at bounding box center [209, 190] width 248 height 14
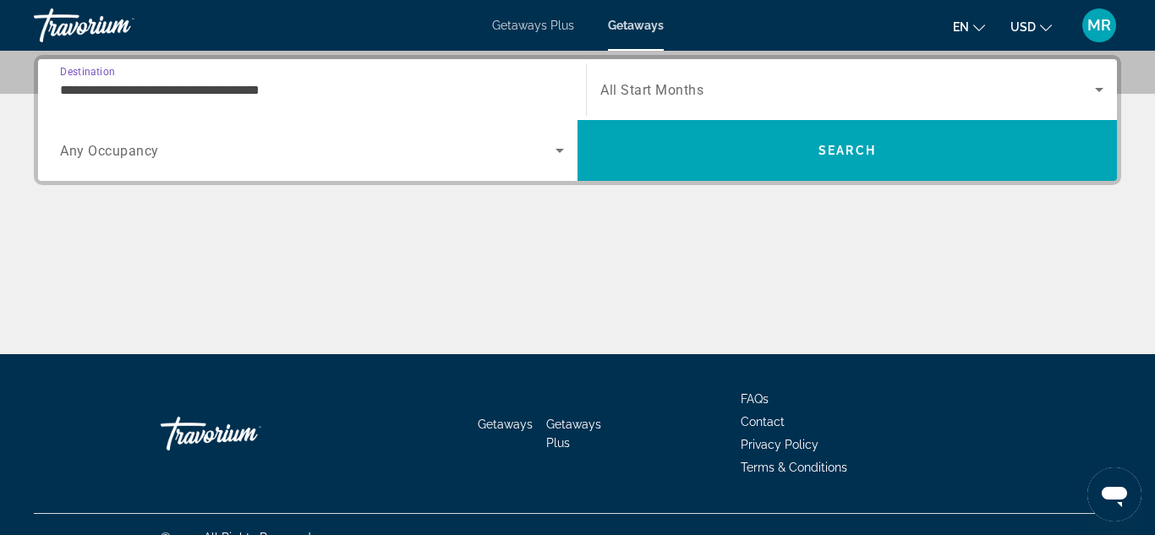
click at [278, 86] on input "**********" at bounding box center [312, 90] width 504 height 20
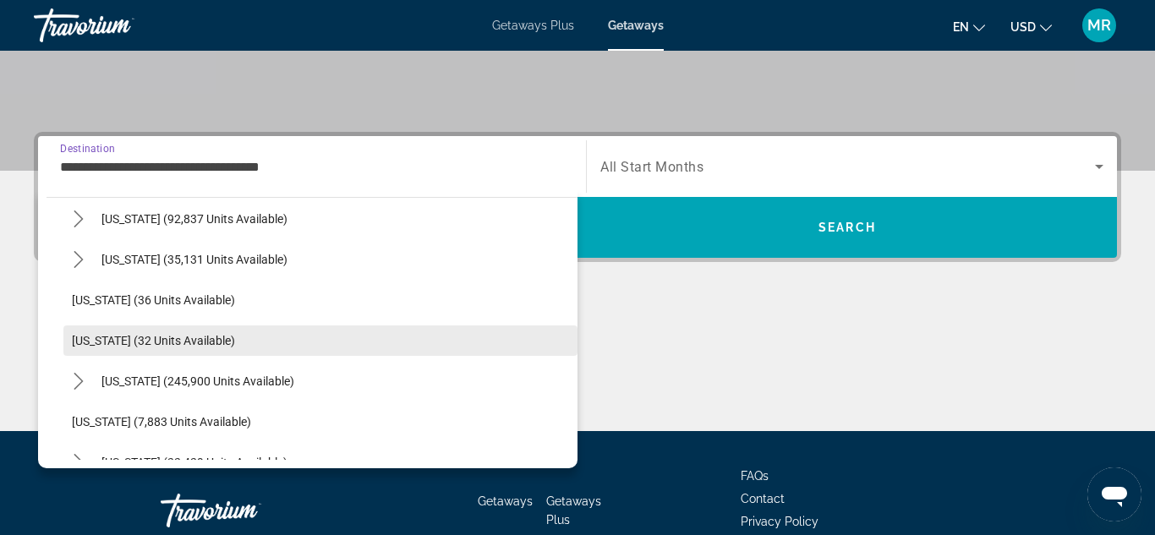
scroll to position [172, 0]
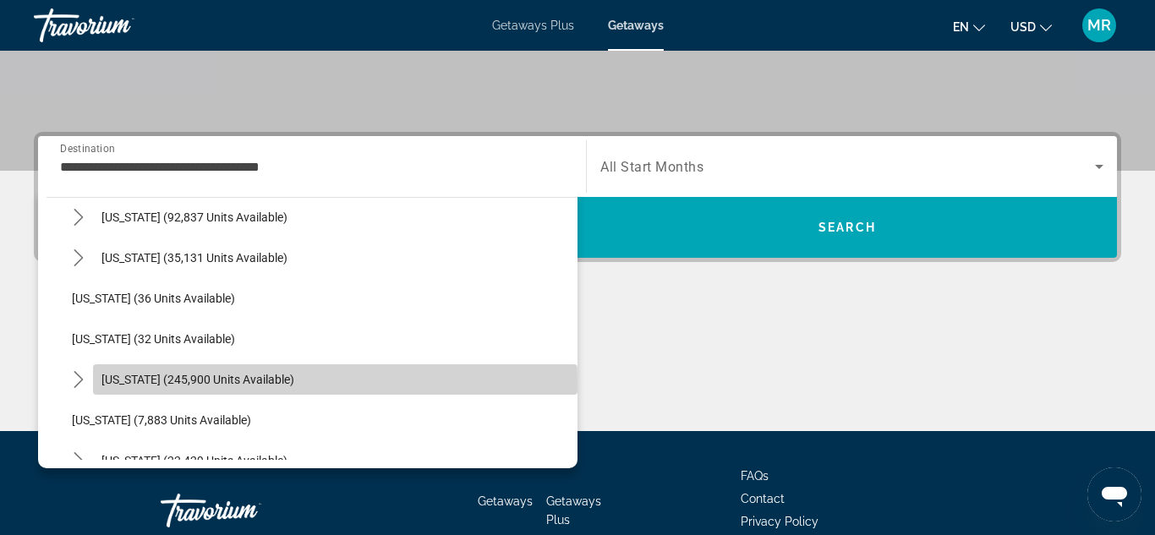
click at [174, 382] on span "[US_STATE] (245,900 units available)" at bounding box center [197, 380] width 193 height 14
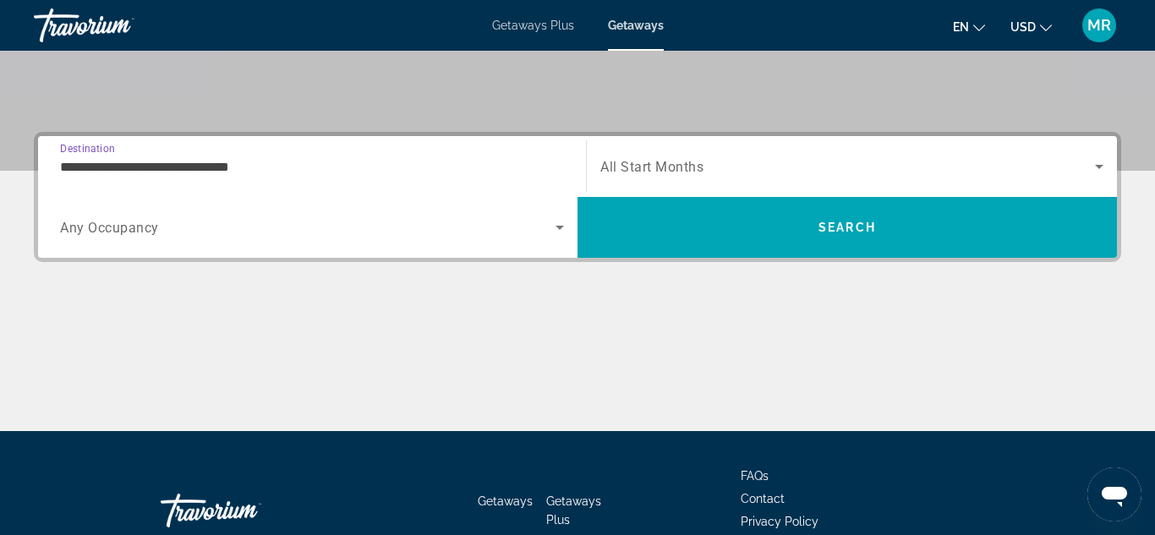
scroll to position [413, 0]
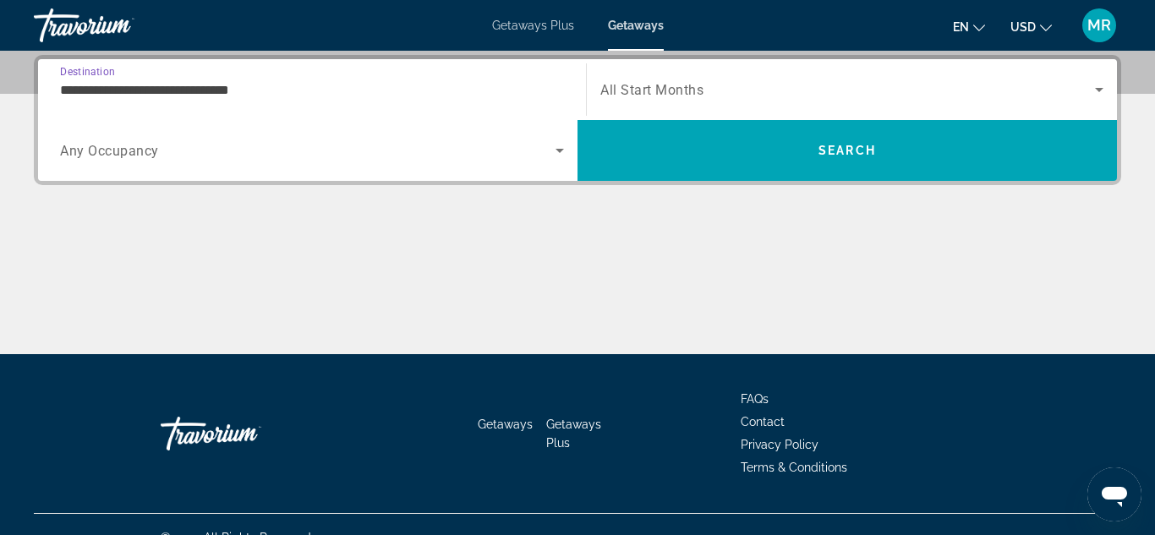
click at [178, 90] on input "**********" at bounding box center [312, 90] width 504 height 20
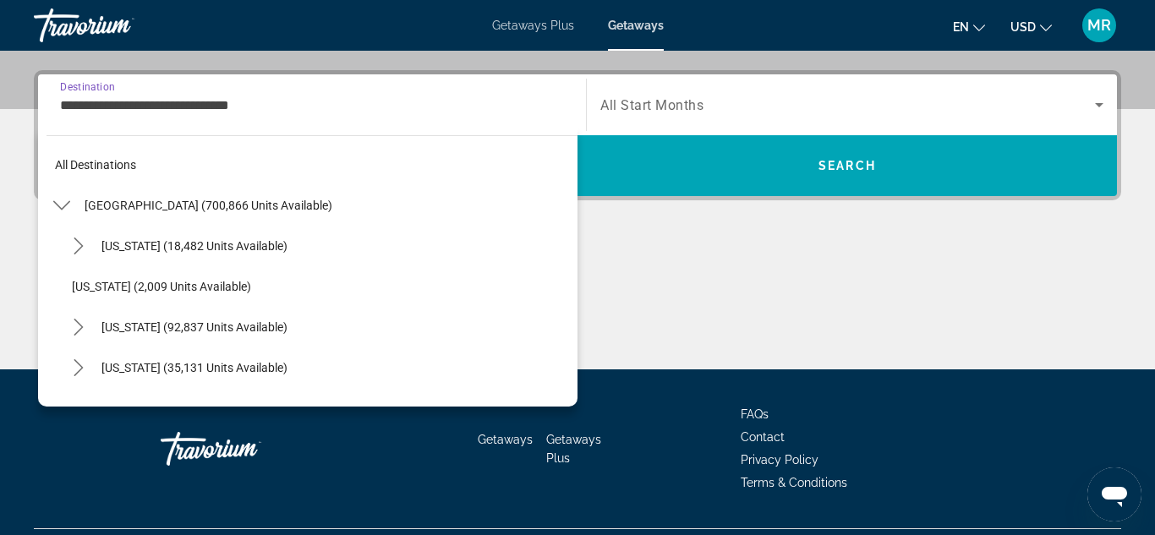
scroll to position [222, 0]
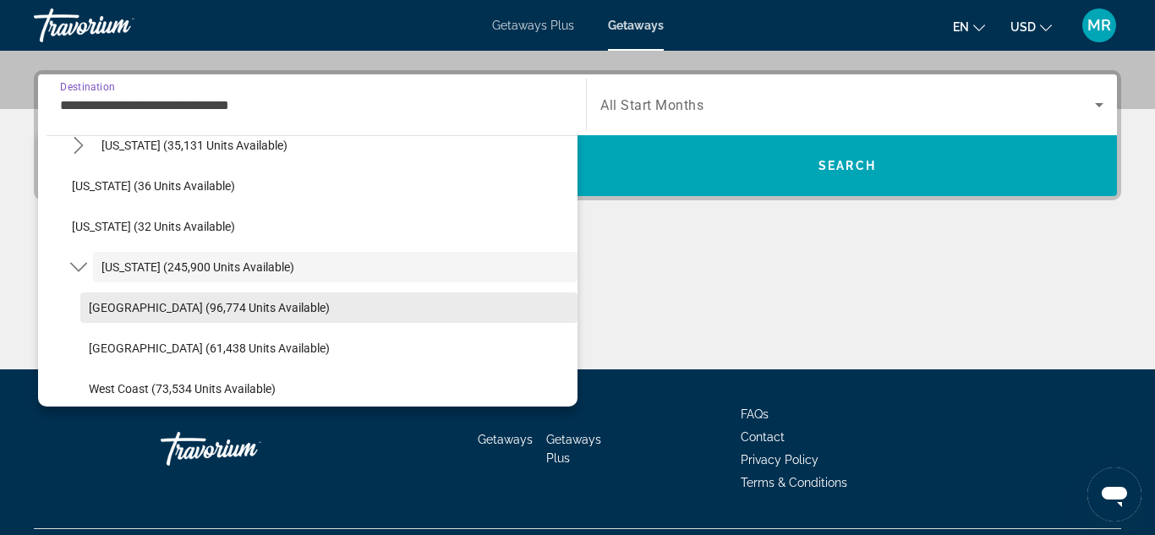
click at [149, 318] on span "Select destination: Orlando & Disney Area (96,774 units available)" at bounding box center [328, 307] width 497 height 41
type input "**********"
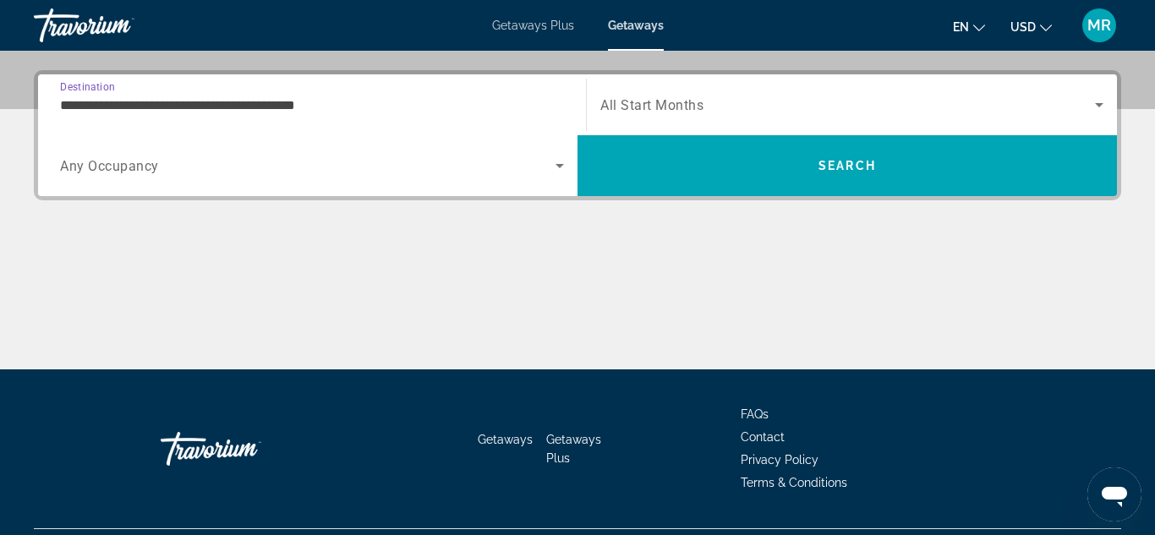
scroll to position [413, 0]
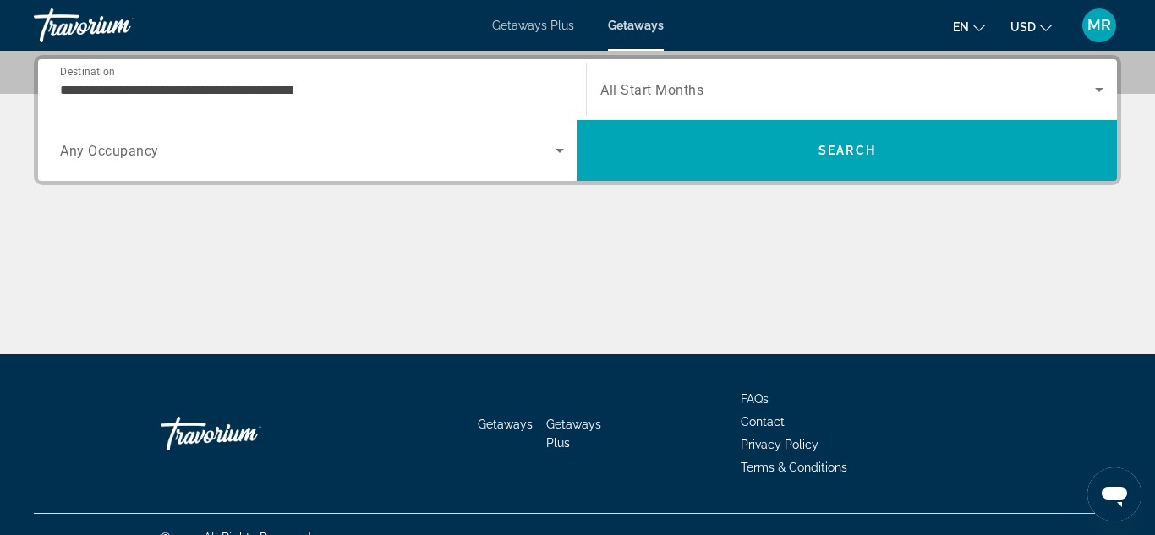
click at [150, 161] on div "Search widget" at bounding box center [312, 150] width 504 height 47
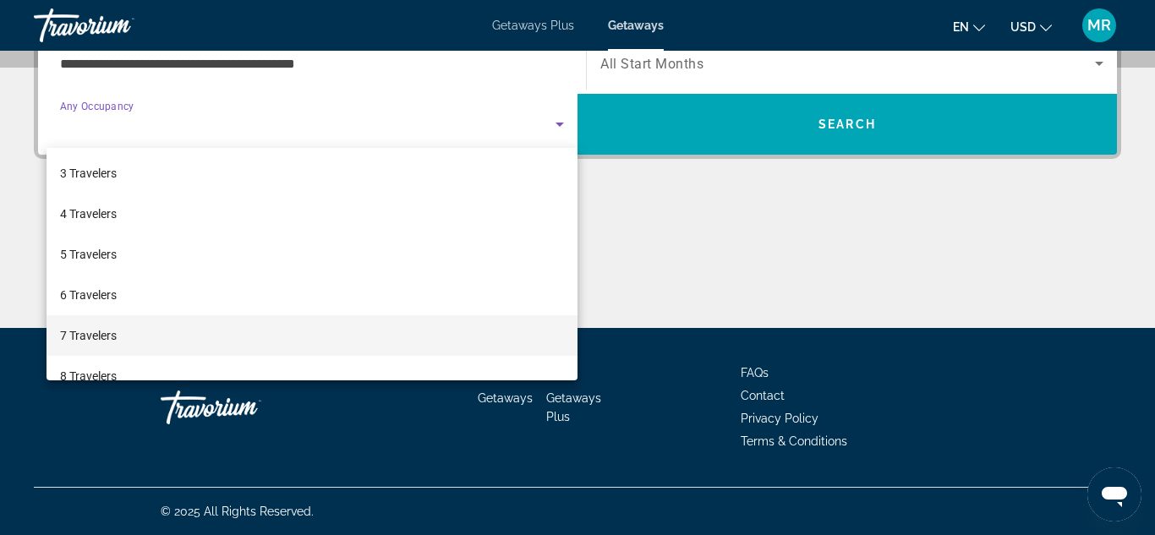
scroll to position [89, 0]
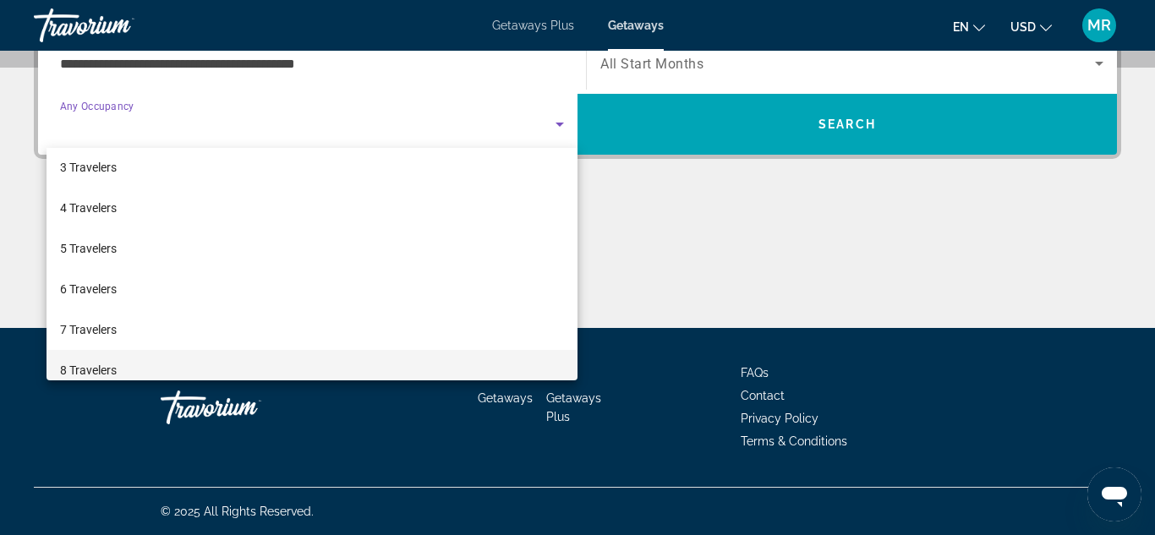
click at [82, 367] on span "8 Travelers" at bounding box center [88, 370] width 57 height 20
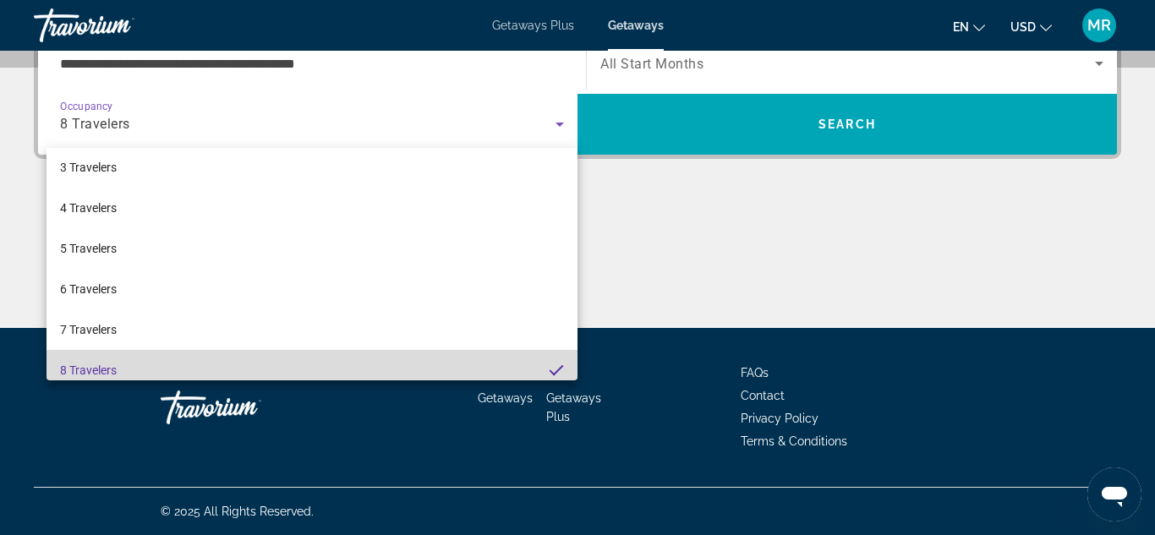
scroll to position [0, 0]
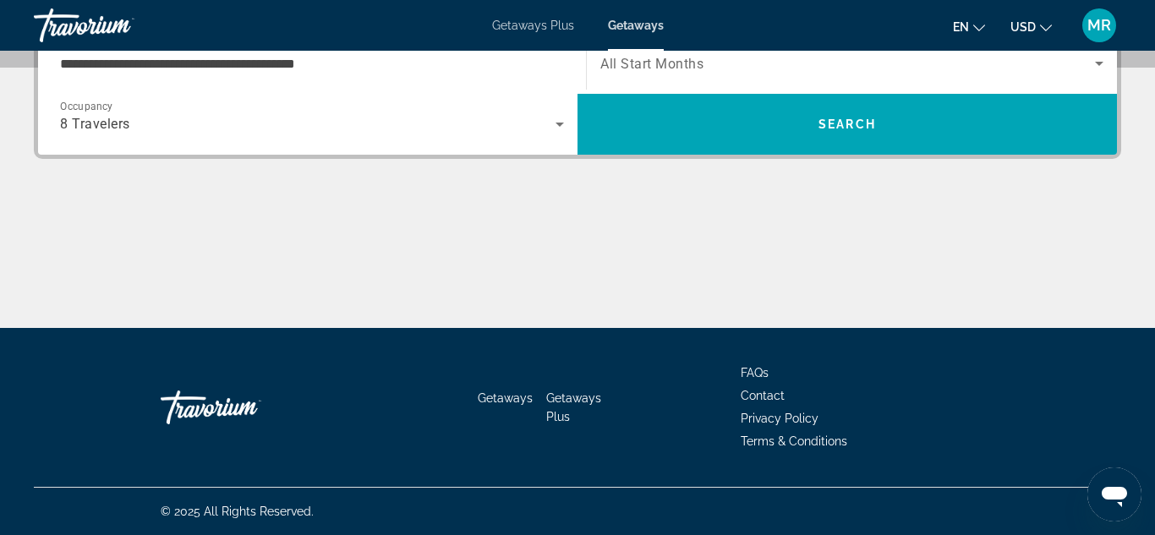
click at [643, 62] on span "All Start Months" at bounding box center [651, 64] width 103 height 16
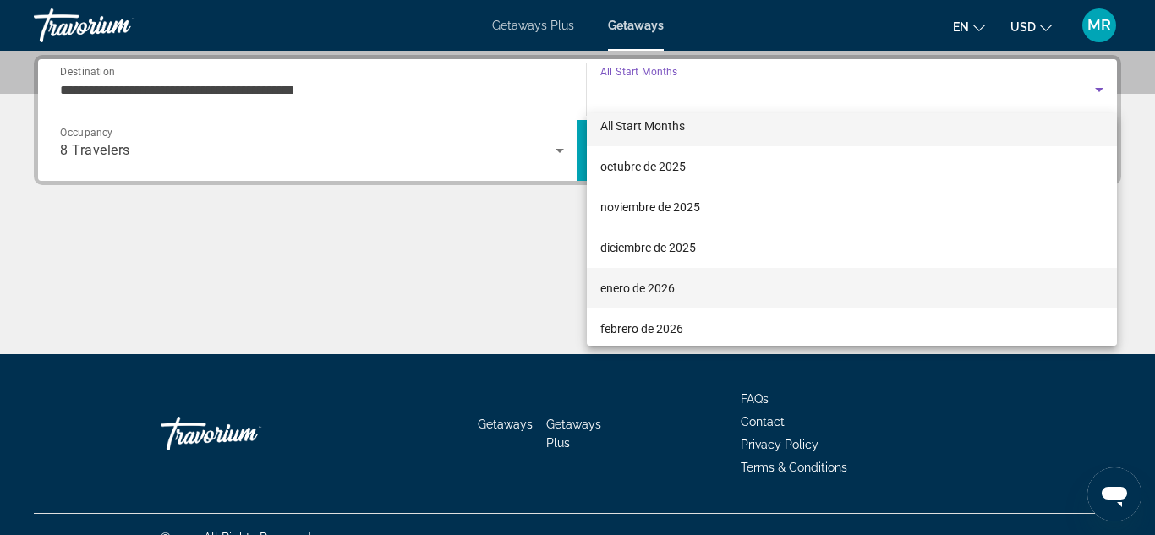
scroll to position [18, 0]
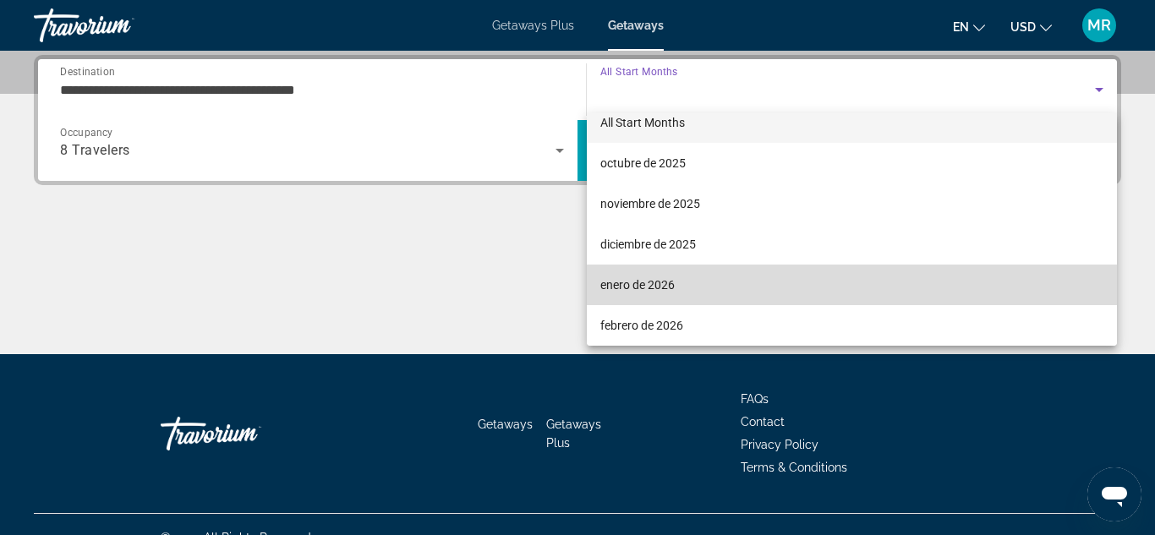
click at [649, 291] on span "enero de 2026" at bounding box center [637, 285] width 74 height 20
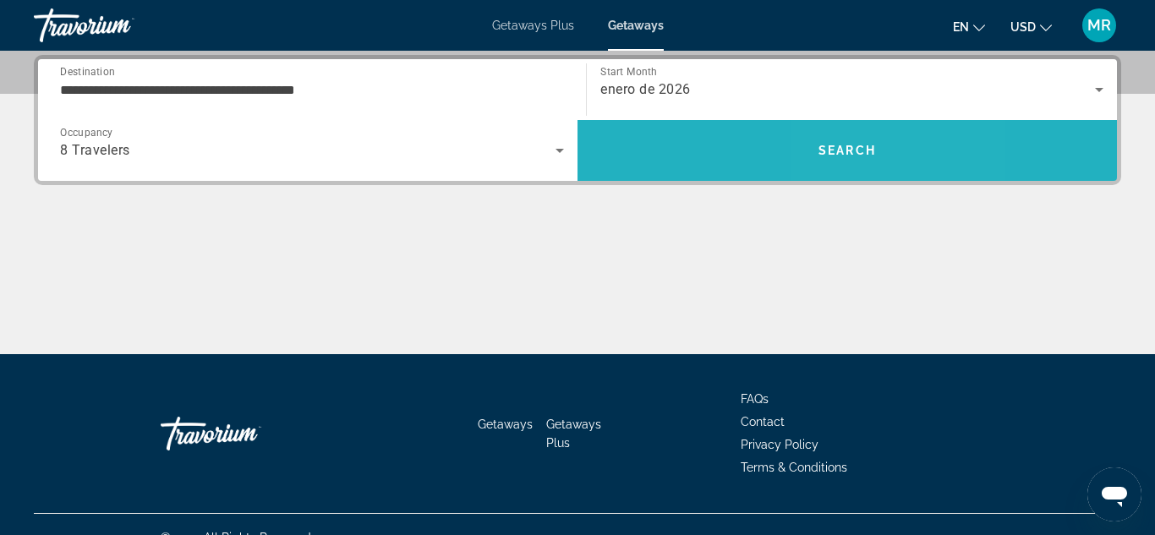
click at [859, 155] on span "Search" at bounding box center [846, 151] width 57 height 14
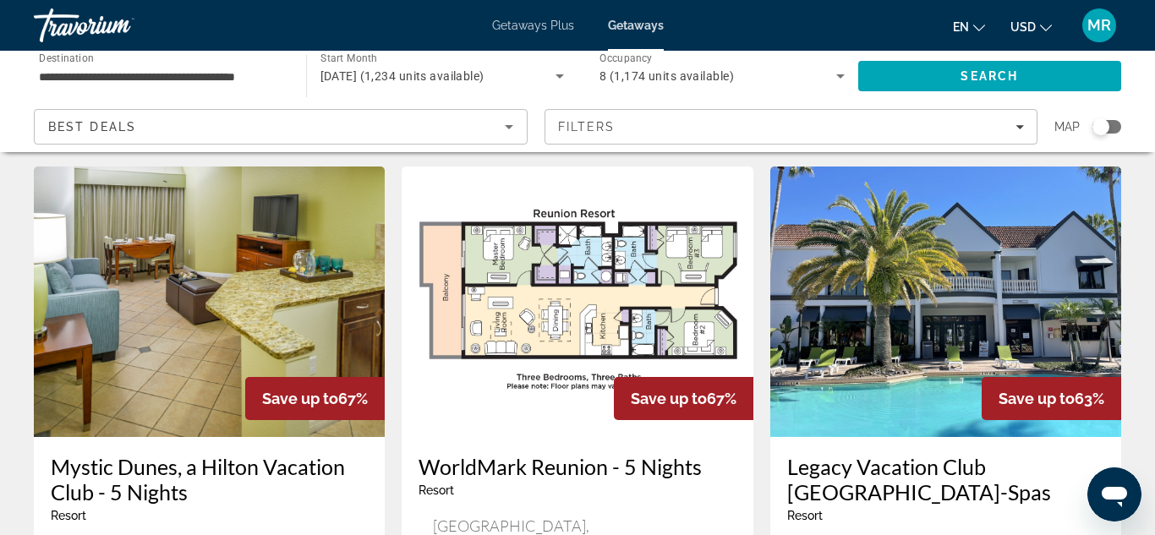
scroll to position [1895, 0]
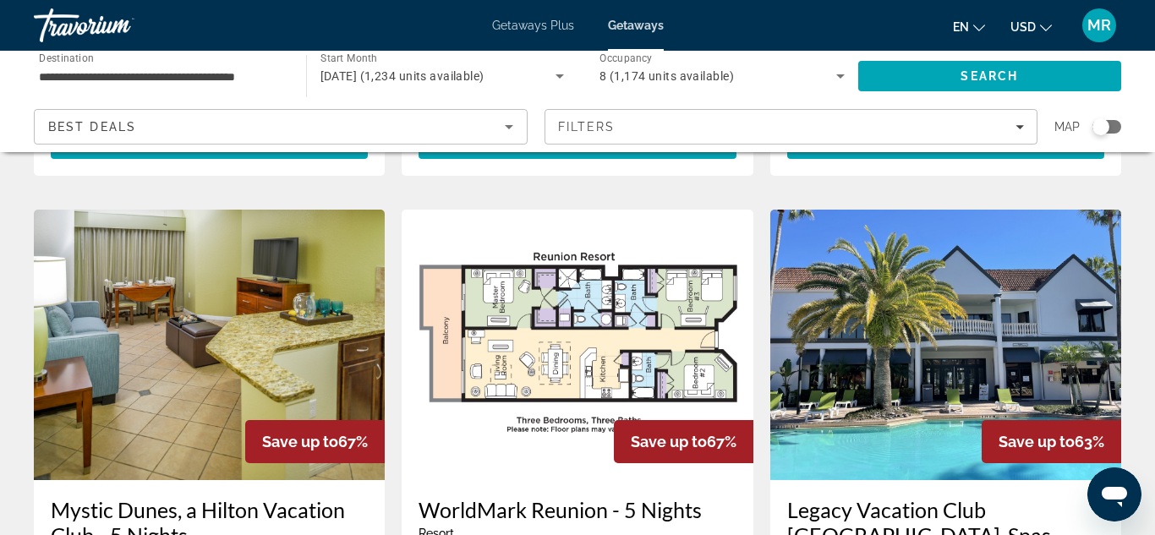
click at [826, 497] on h3 "Legacy Vacation Club [GEOGRAPHIC_DATA]-Spas" at bounding box center [945, 522] width 317 height 51
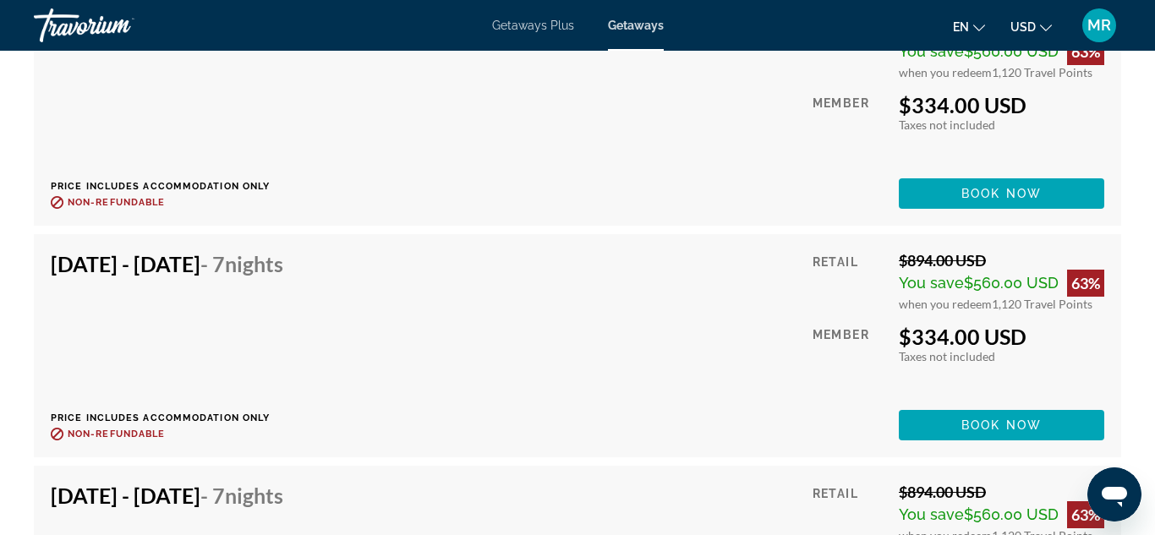
scroll to position [3991, 0]
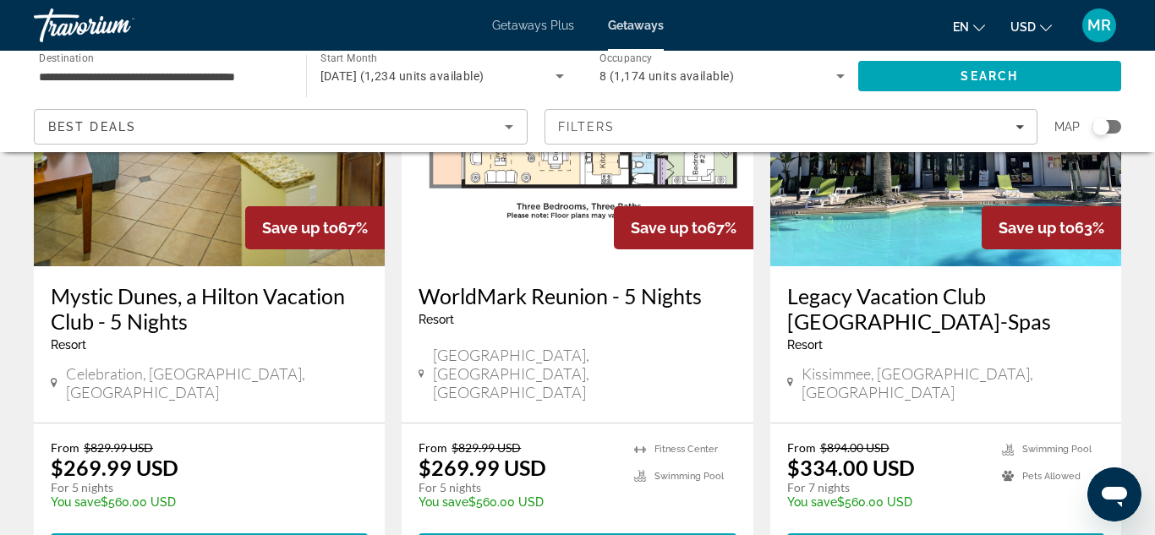
scroll to position [2122, 0]
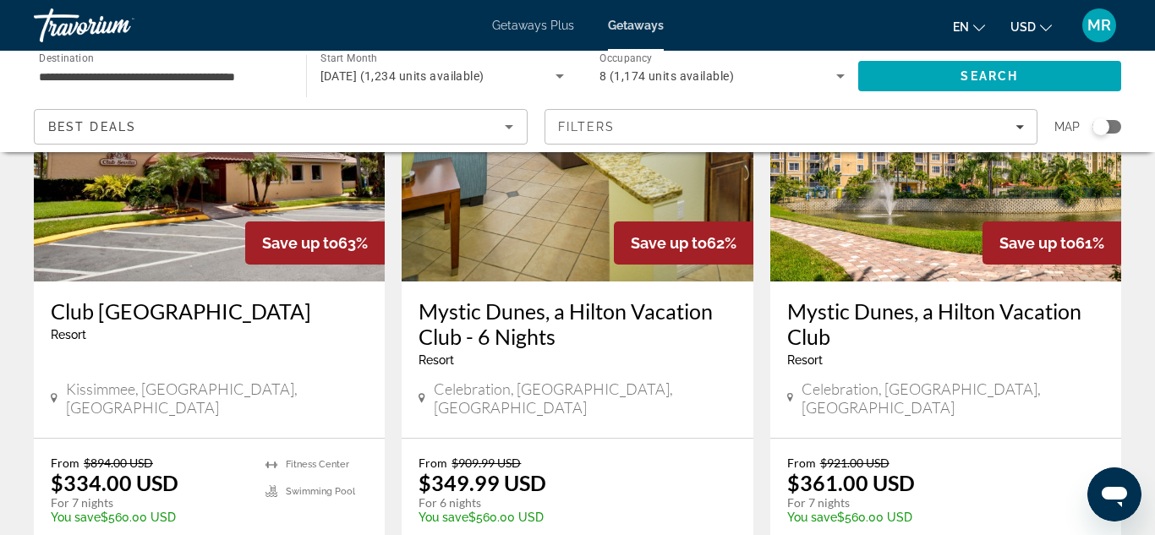
scroll to position [205, 0]
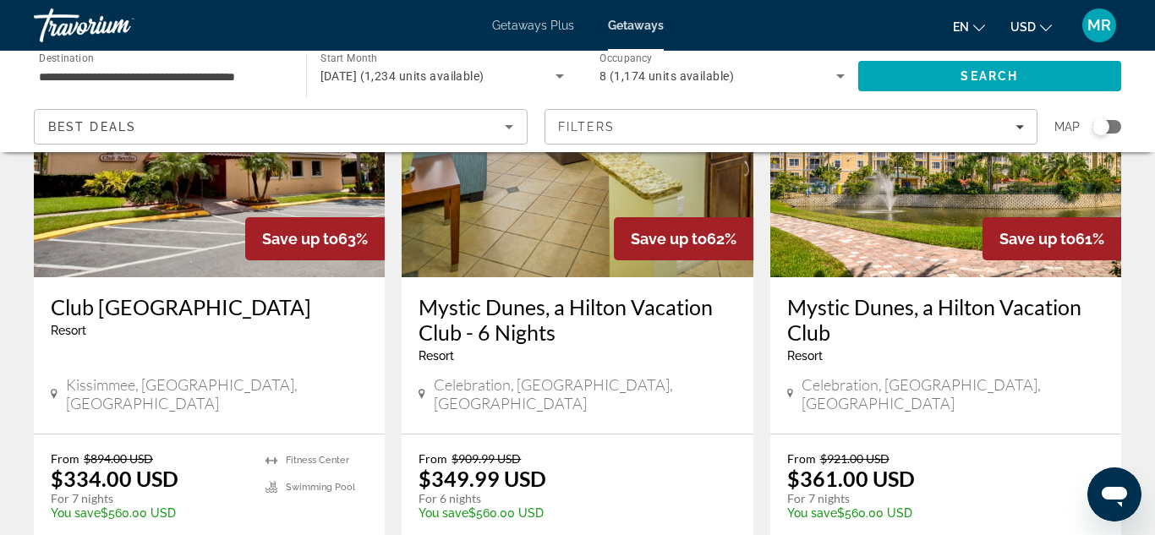
click at [503, 320] on h3 "Mystic Dunes, a Hilton Vacation Club - 6 Nights" at bounding box center [576, 319] width 317 height 51
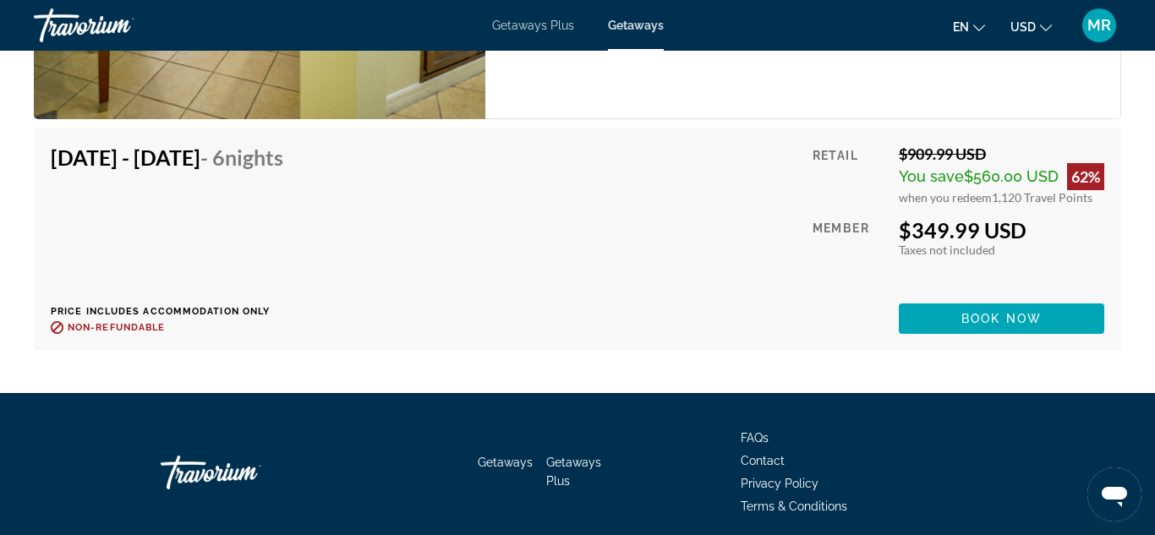
scroll to position [2946, 0]
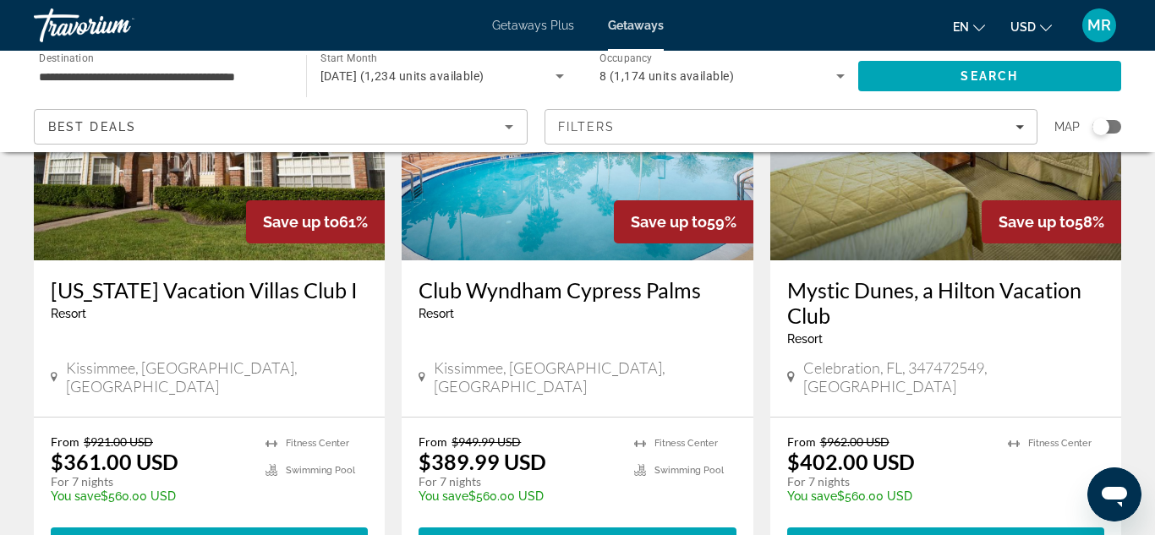
scroll to position [792, 0]
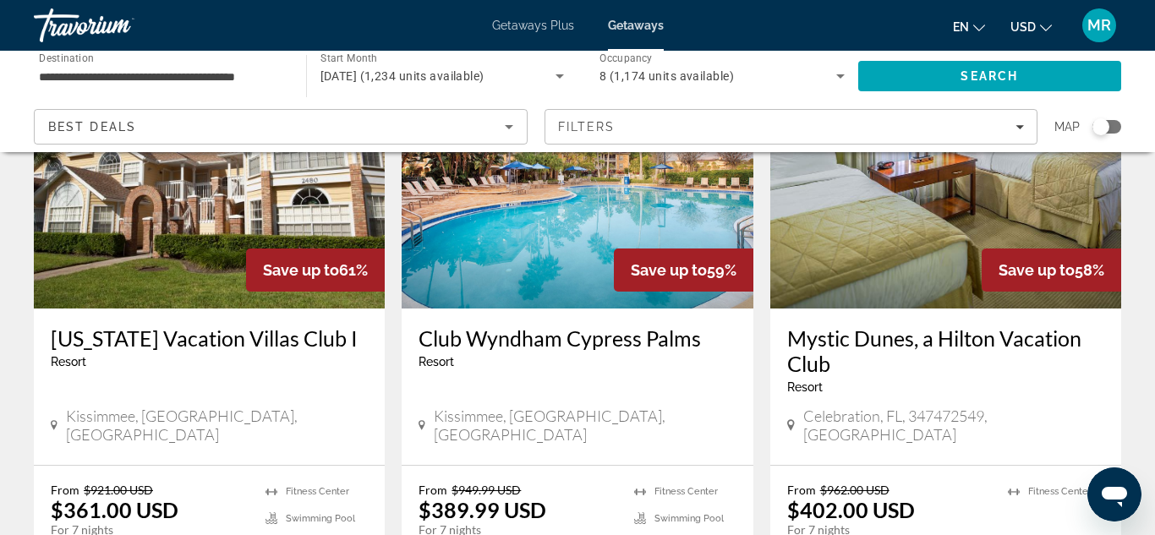
click at [804, 331] on h3 "Mystic Dunes, a Hilton Vacation Club" at bounding box center [945, 350] width 317 height 51
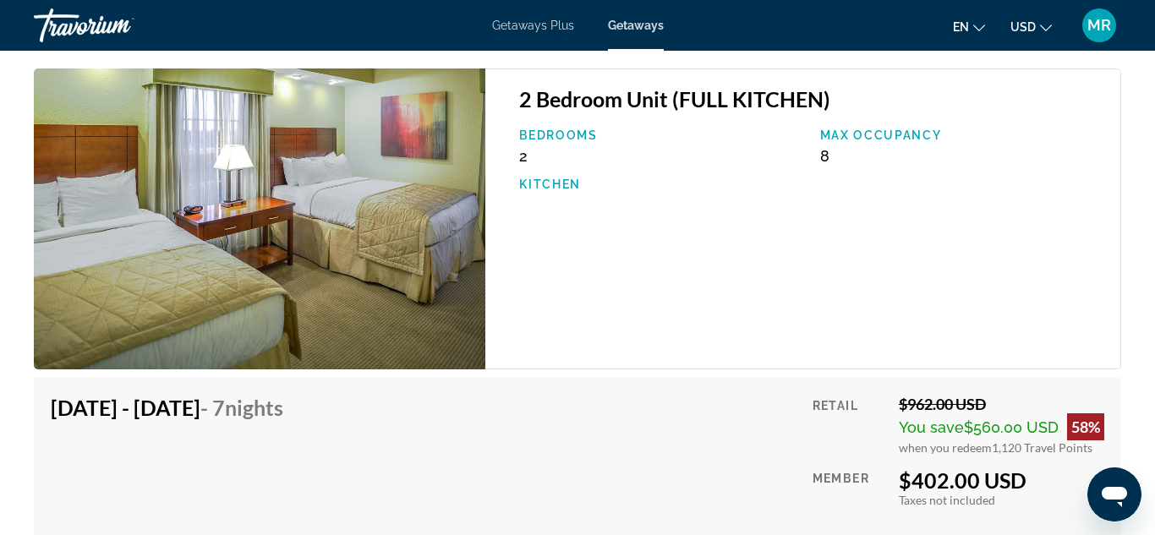
scroll to position [2986, 0]
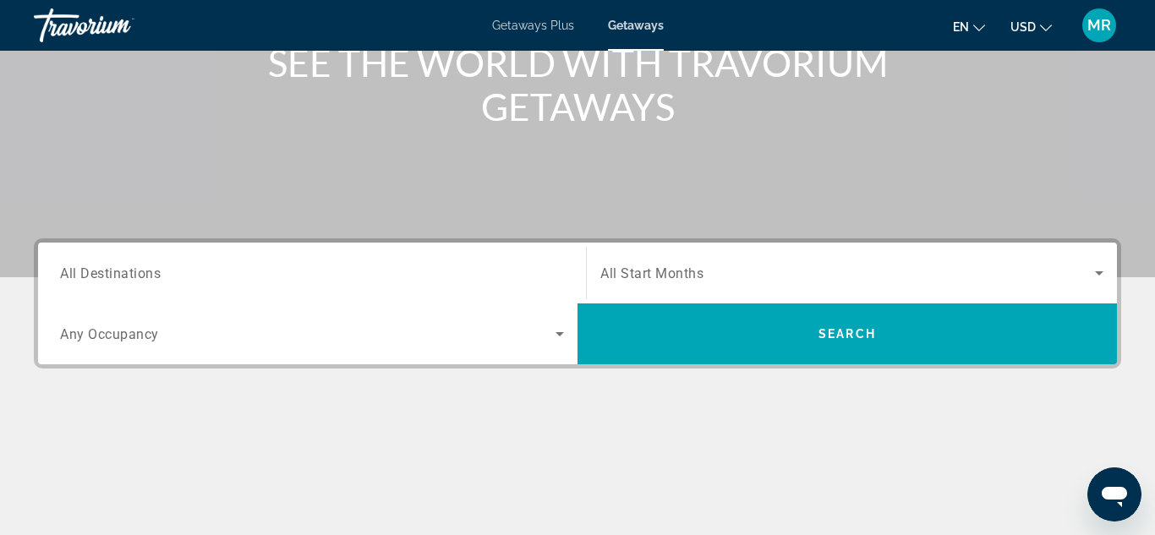
scroll to position [231, 0]
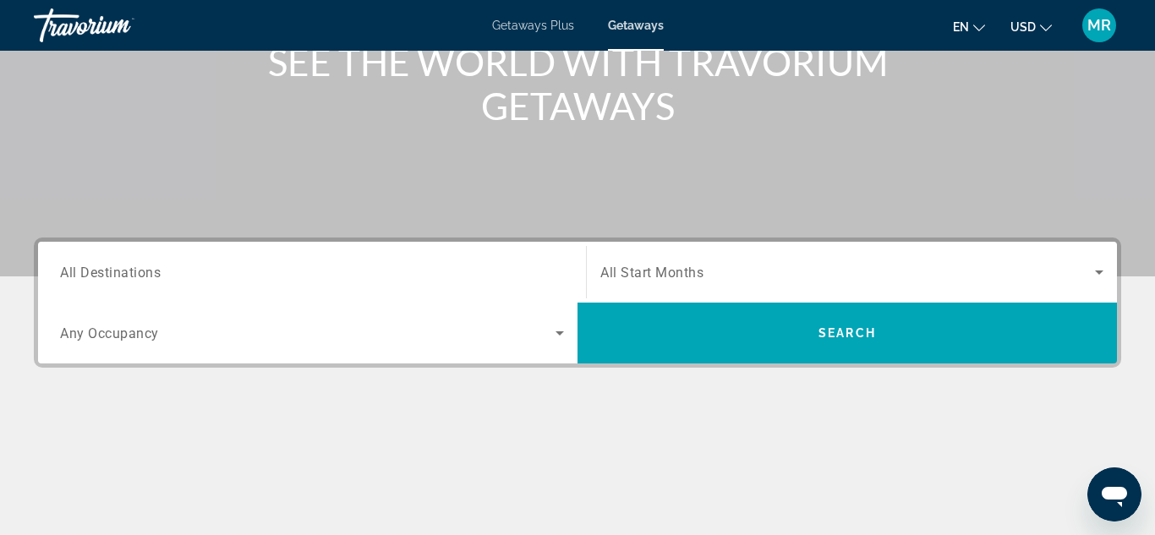
click at [124, 273] on span "All Destinations" at bounding box center [110, 272] width 101 height 16
click at [124, 273] on input "Destination All Destinations" at bounding box center [312, 273] width 504 height 20
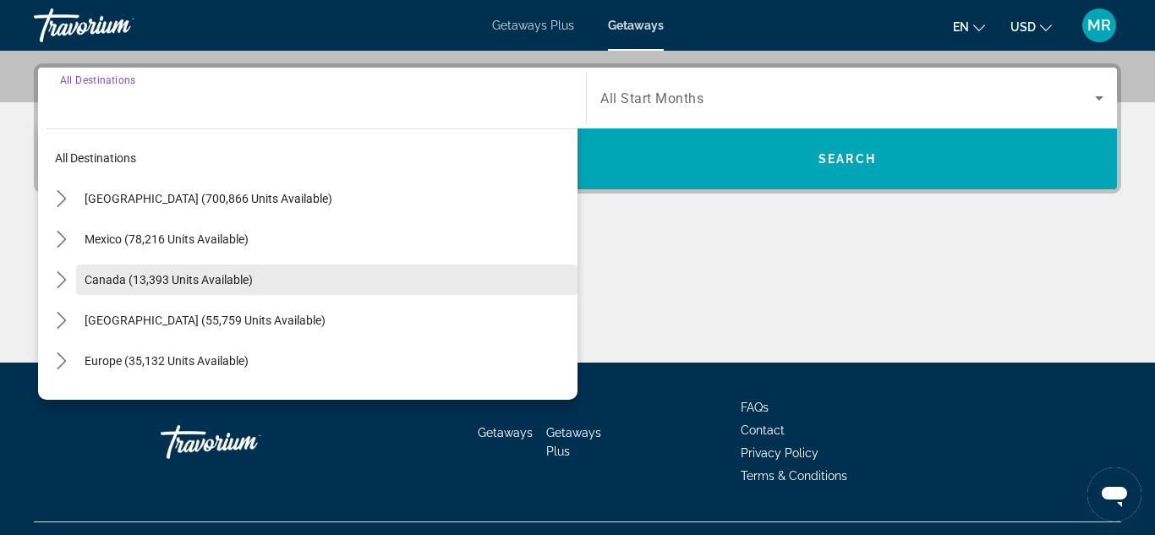
scroll to position [413, 0]
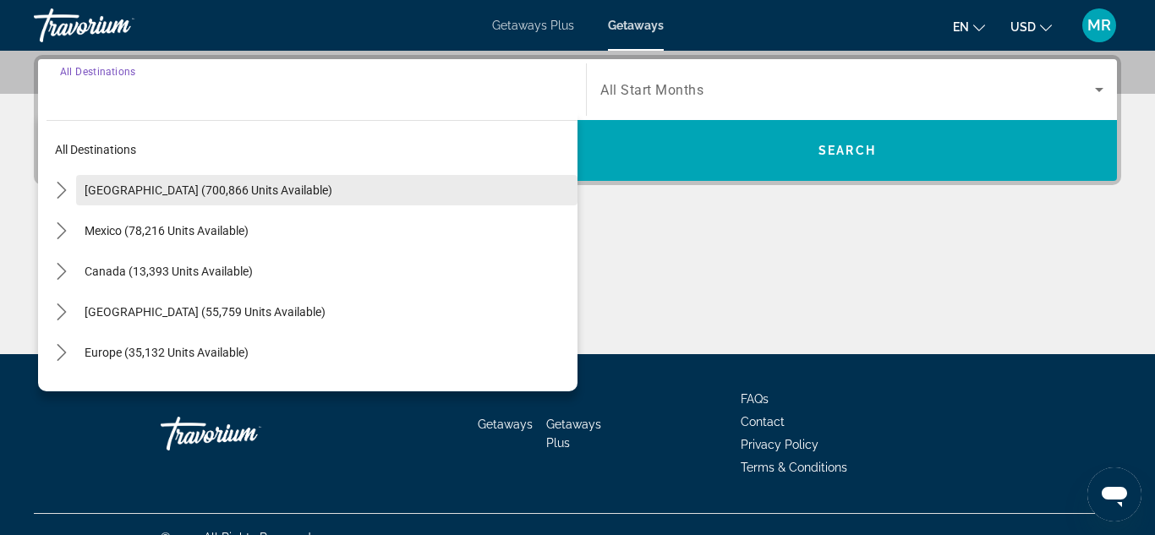
click at [171, 185] on span "[GEOGRAPHIC_DATA] (700,866 units available)" at bounding box center [209, 190] width 248 height 14
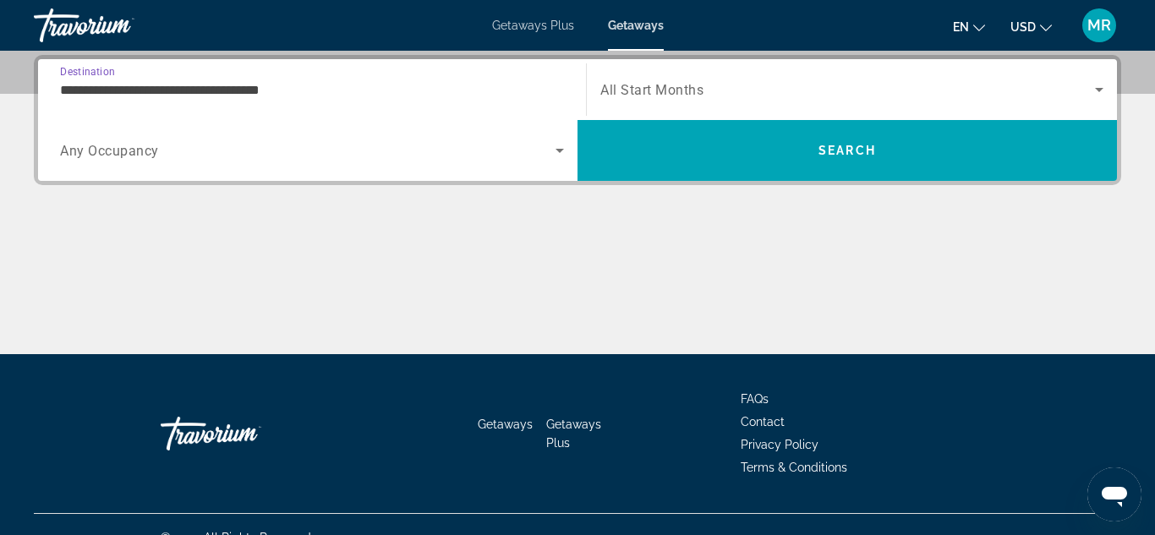
click at [213, 91] on input "**********" at bounding box center [312, 90] width 504 height 20
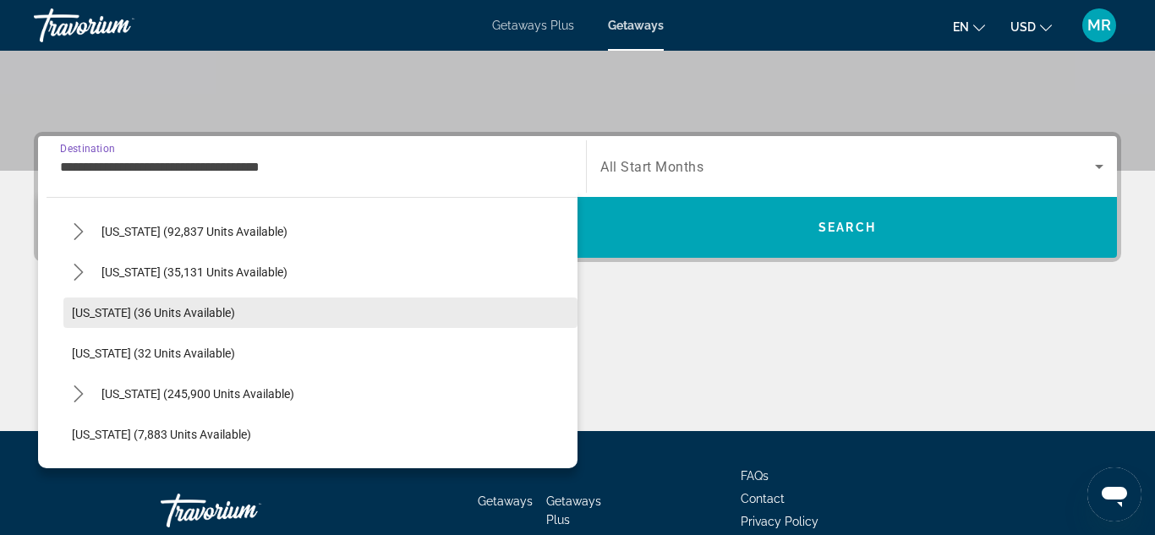
scroll to position [167, 0]
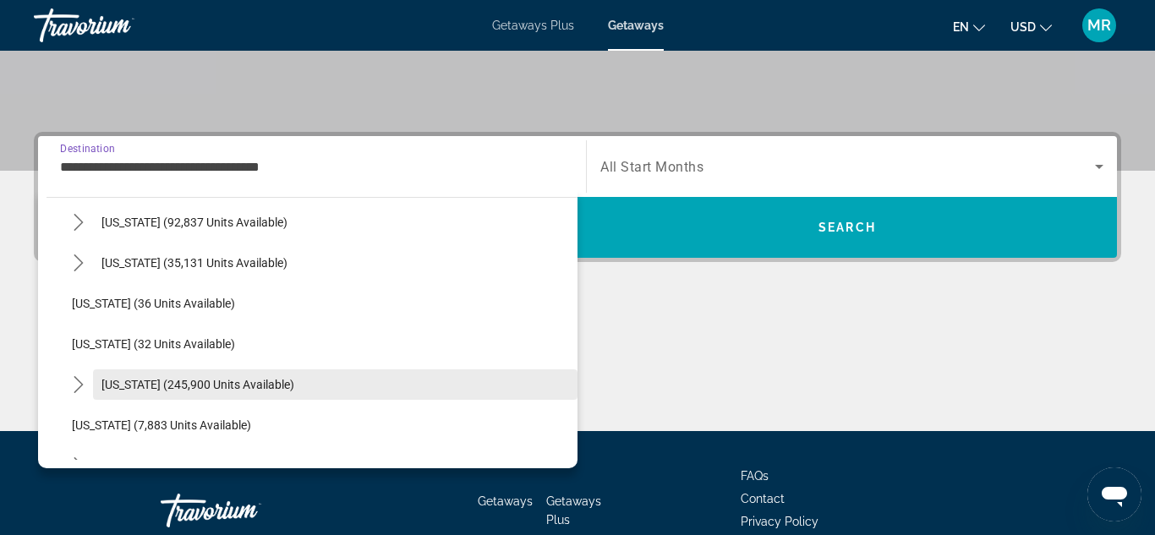
click at [208, 394] on span "Select destination: Florida (245,900 units available)" at bounding box center [335, 384] width 484 height 41
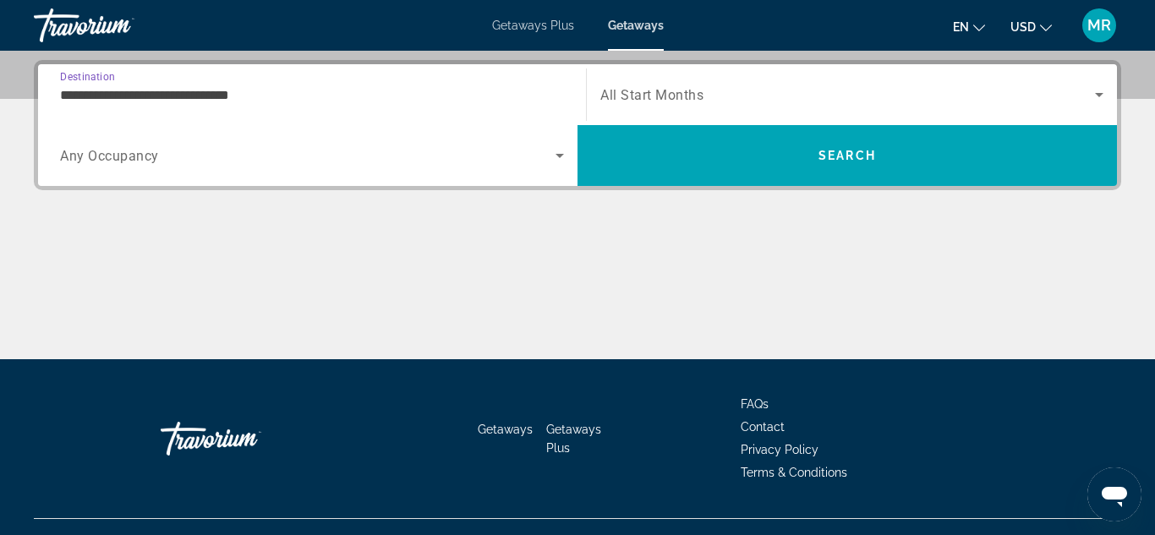
scroll to position [413, 0]
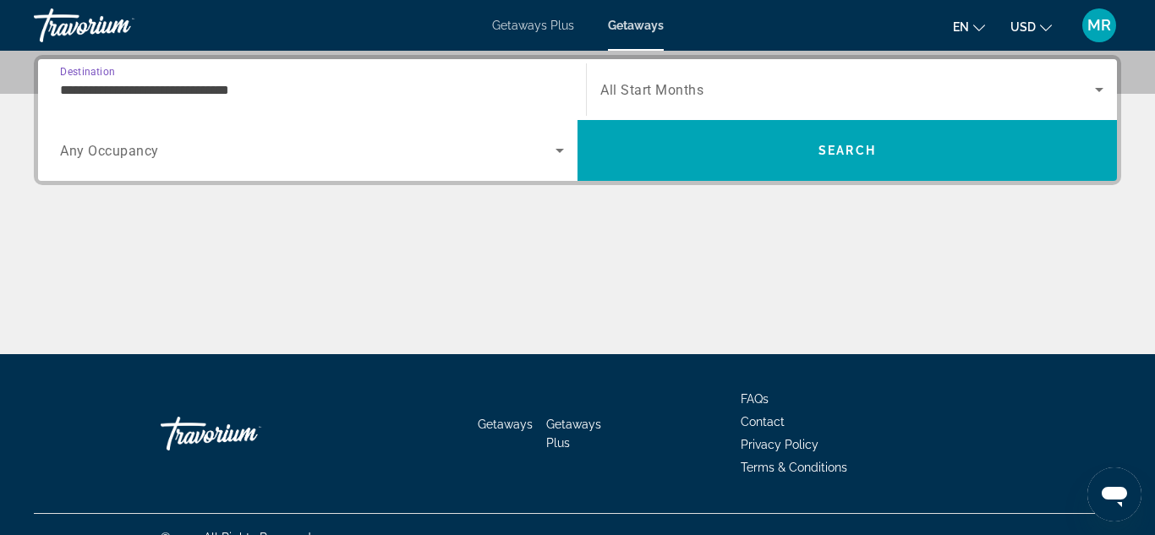
click at [133, 90] on input "**********" at bounding box center [312, 90] width 504 height 20
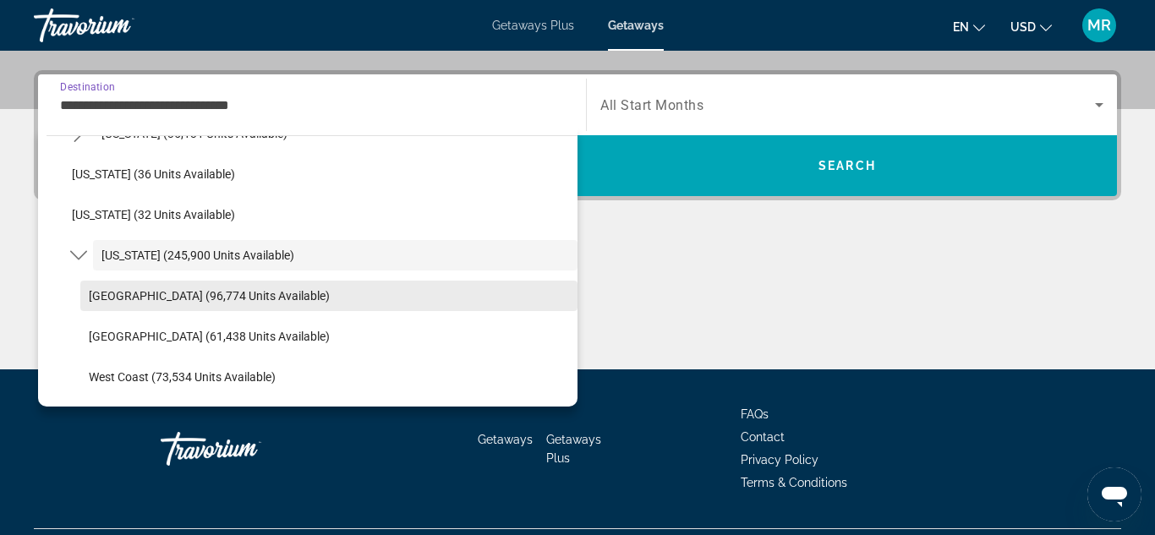
scroll to position [240, 0]
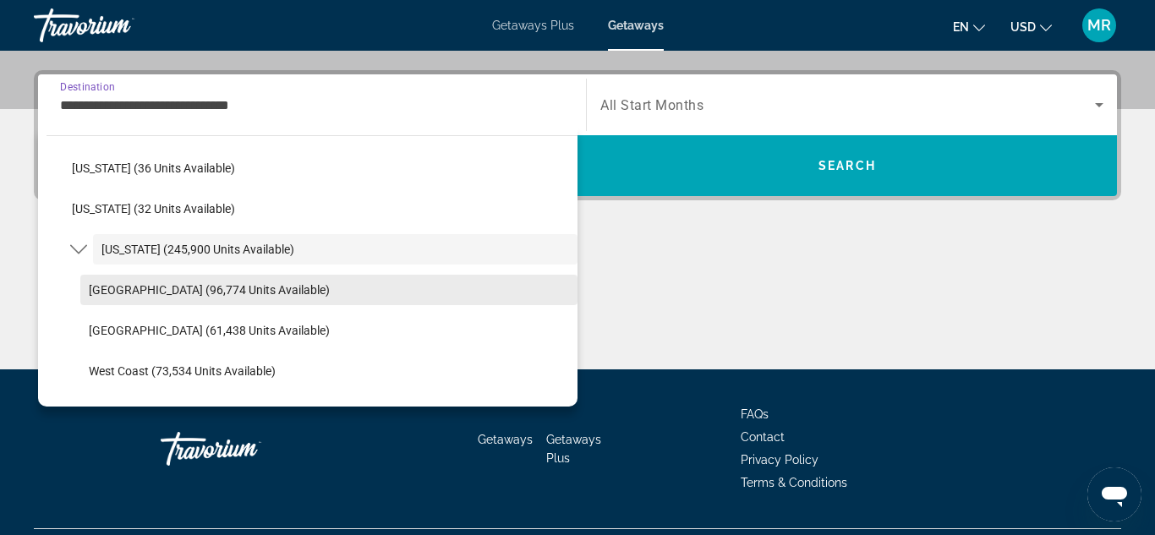
click at [175, 299] on span "Select destination: Orlando & Disney Area (96,774 units available)" at bounding box center [328, 290] width 497 height 41
type input "**********"
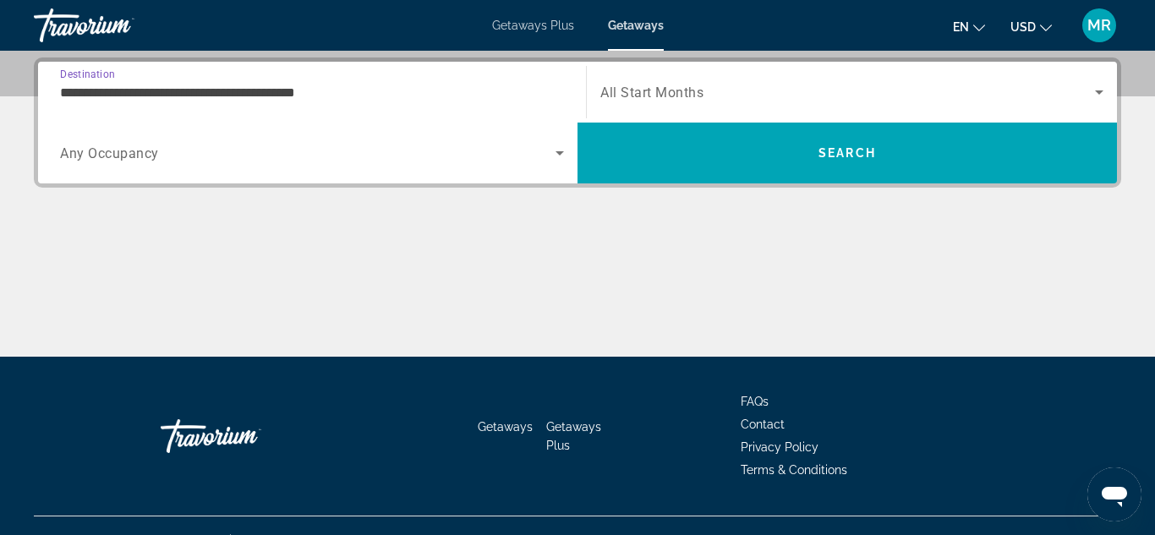
scroll to position [413, 0]
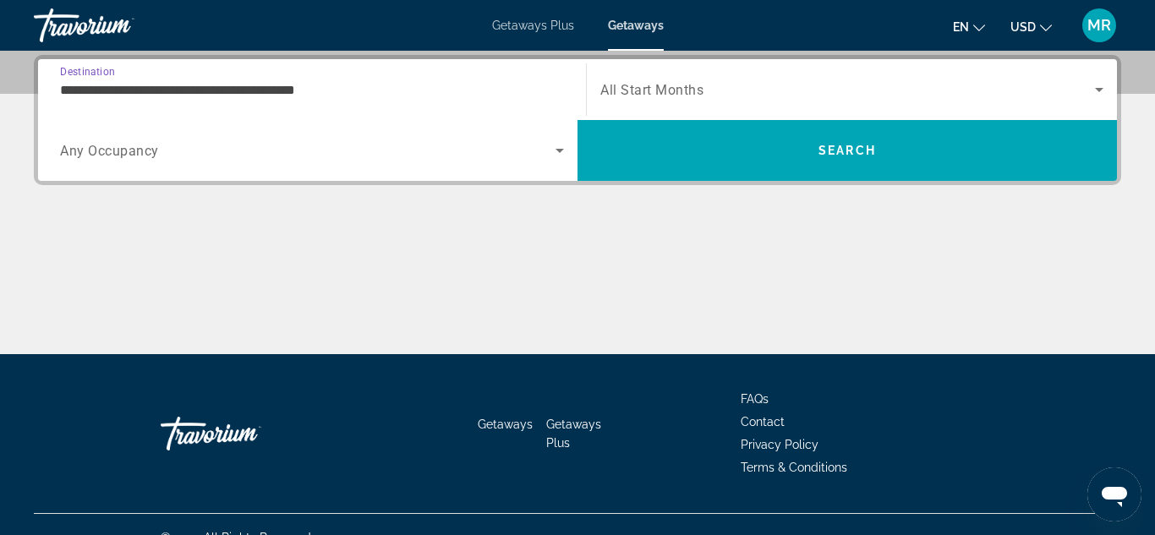
click at [156, 149] on span "Any Occupancy" at bounding box center [109, 151] width 99 height 16
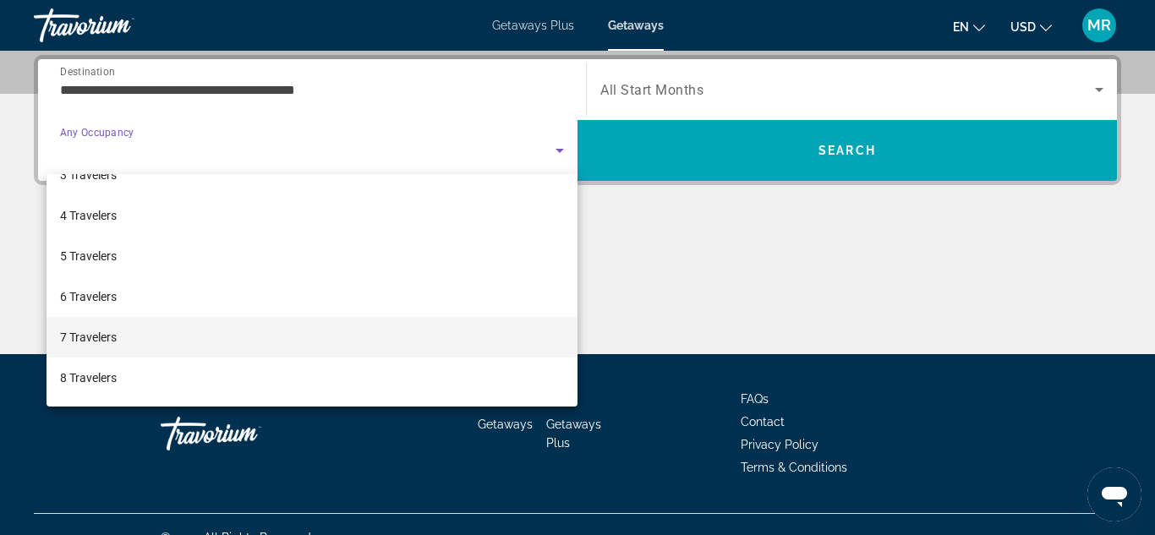
scroll to position [118, 0]
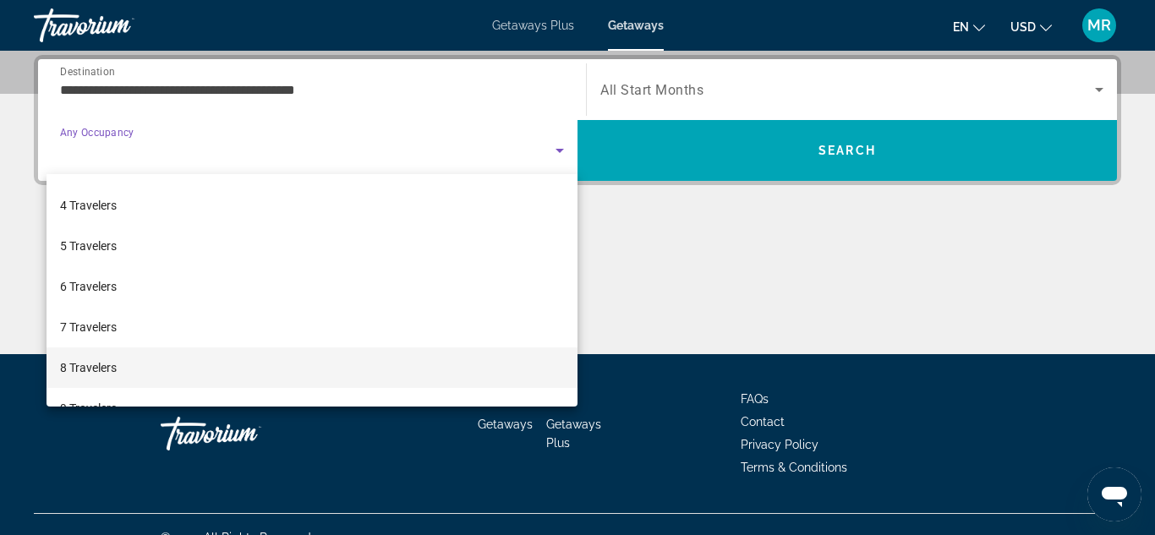
click at [85, 380] on mat-option "8 Travelers" at bounding box center [311, 367] width 531 height 41
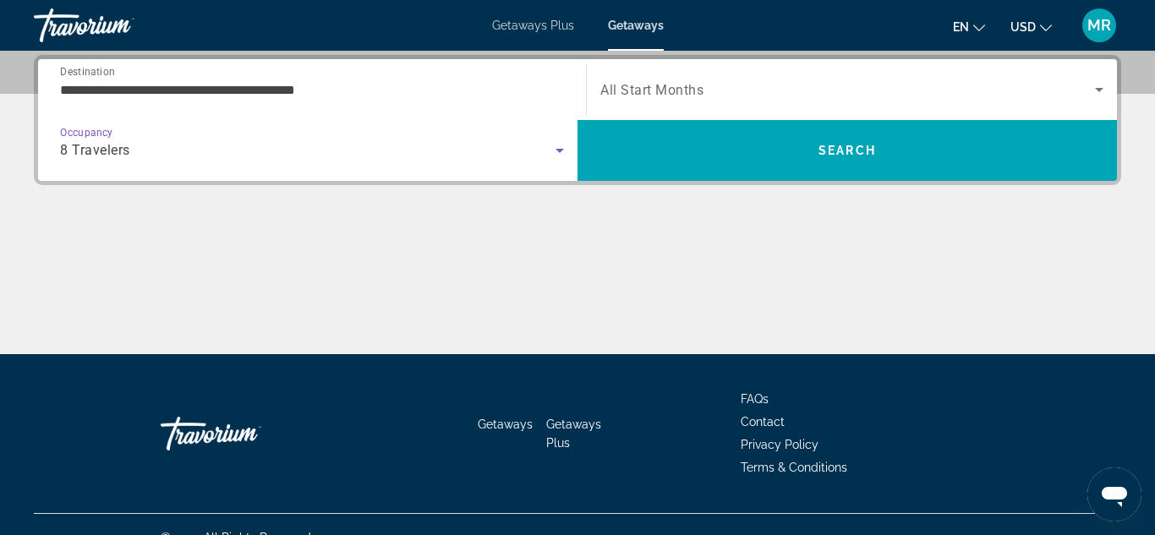
click at [672, 94] on span "All Start Months" at bounding box center [651, 90] width 103 height 16
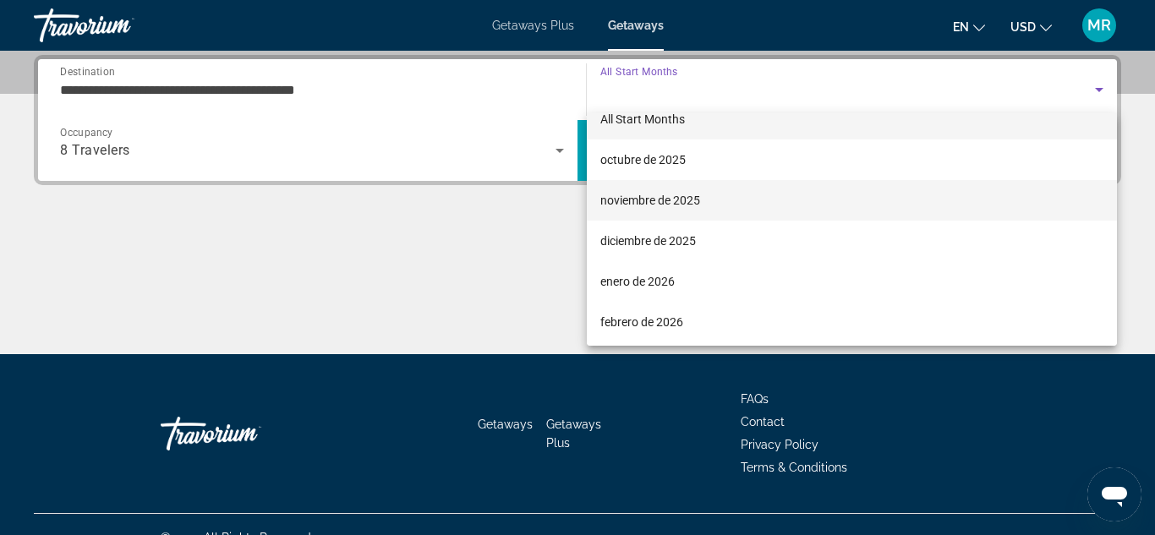
scroll to position [26, 0]
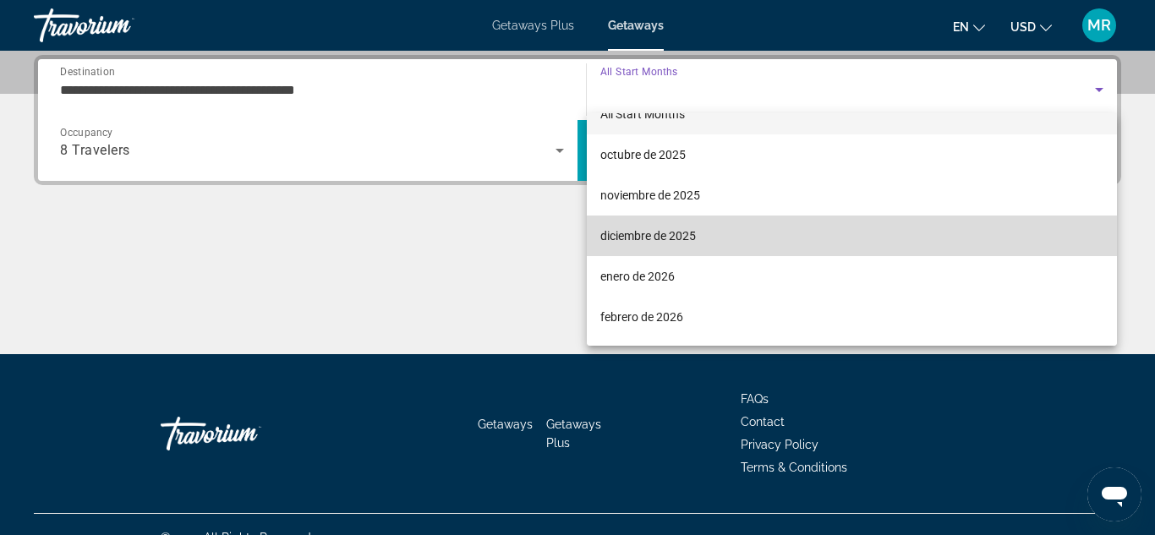
click at [640, 233] on span "diciembre de 2025" at bounding box center [648, 236] width 96 height 20
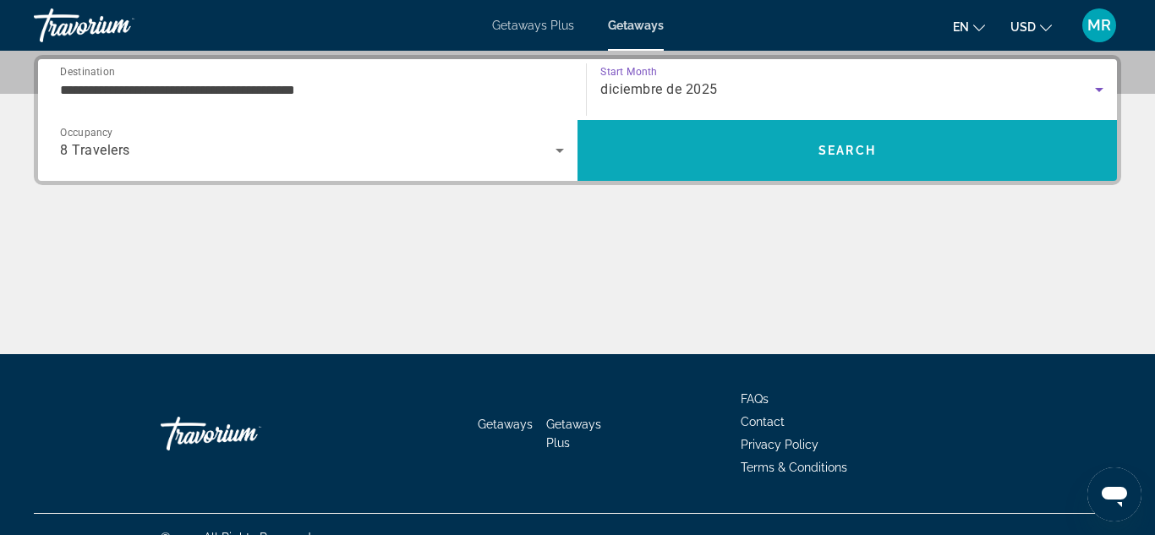
click at [709, 147] on span "Search" at bounding box center [846, 150] width 539 height 41
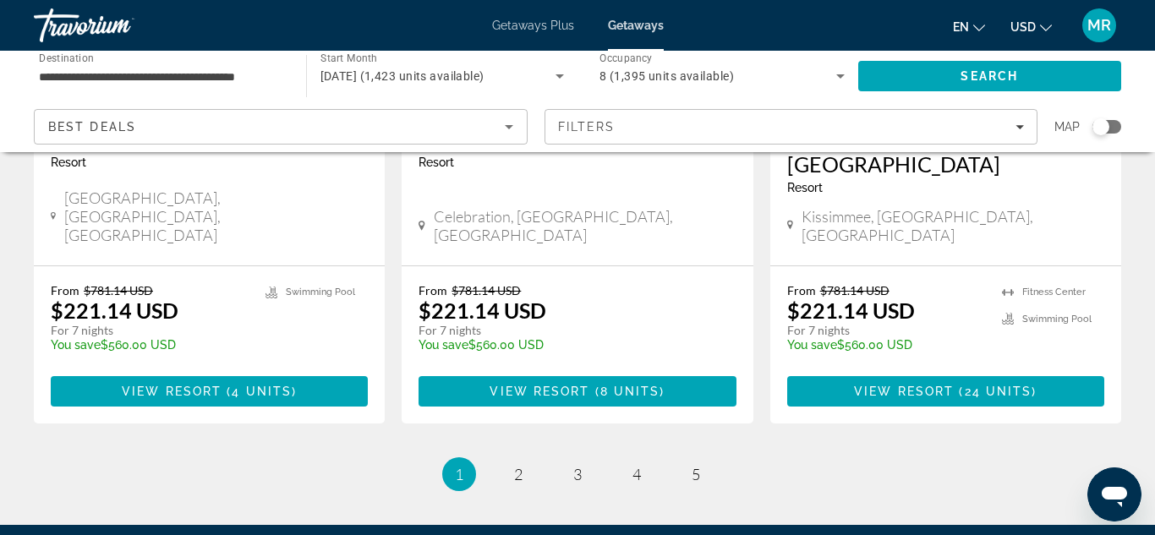
scroll to position [2293, 0]
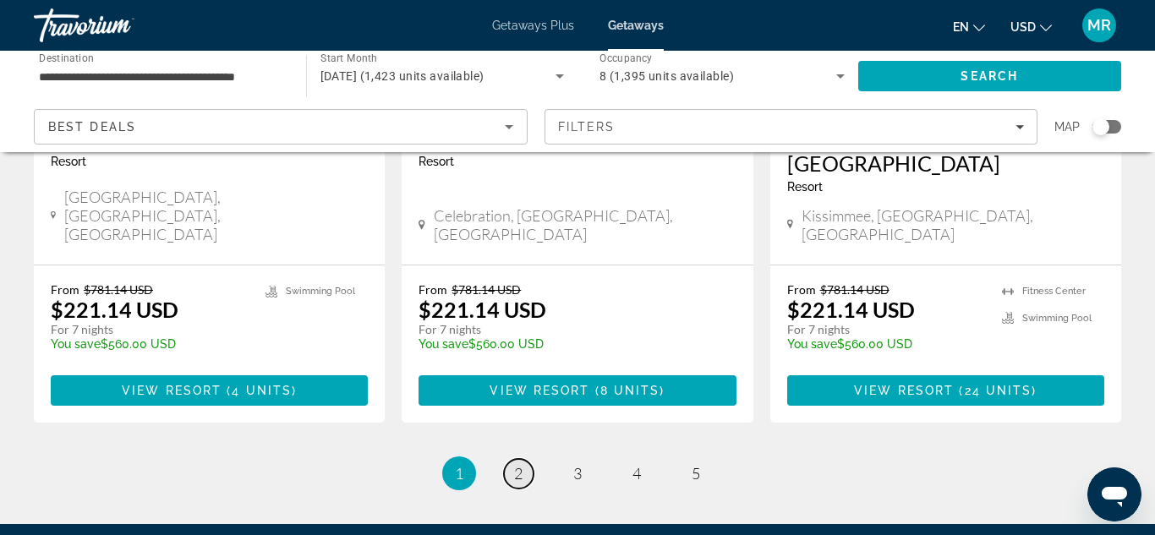
click at [523, 459] on link "page 2" at bounding box center [519, 474] width 30 height 30
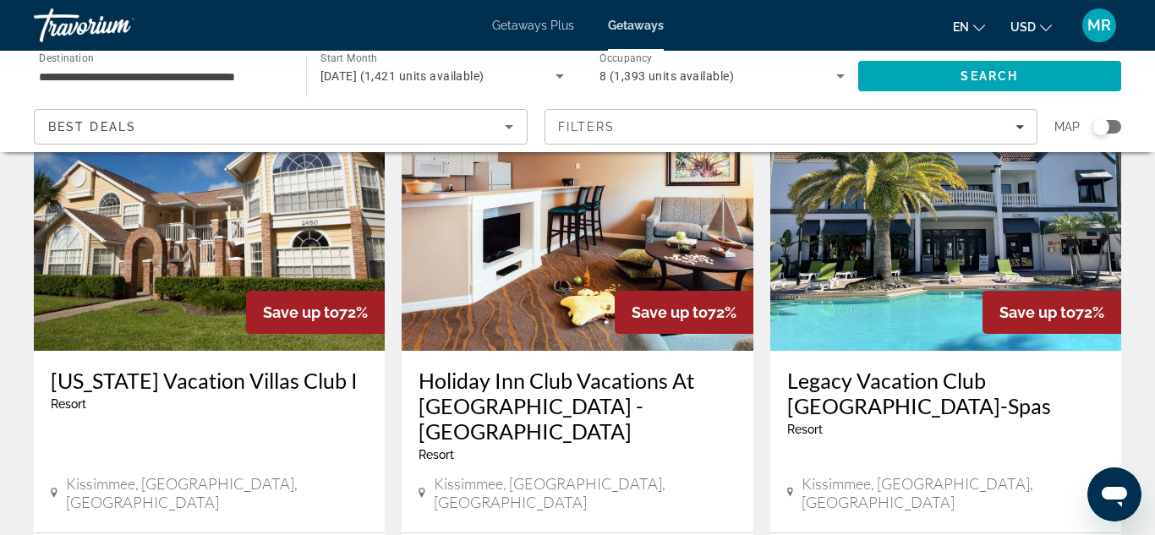
scroll to position [173, 0]
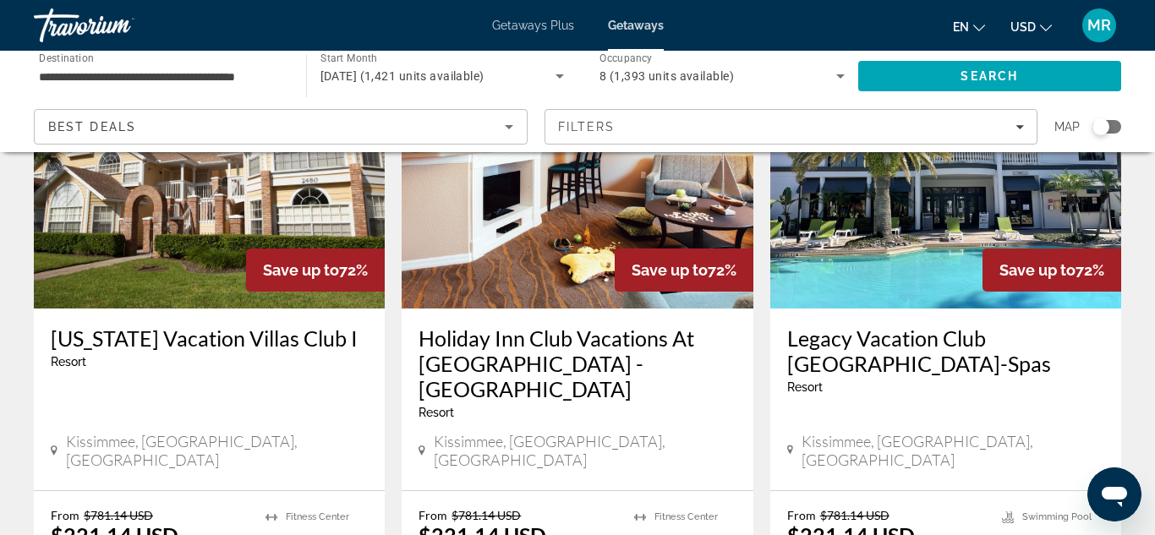
click at [185, 334] on h3 "[US_STATE] Vacation Villas Club I" at bounding box center [209, 337] width 317 height 25
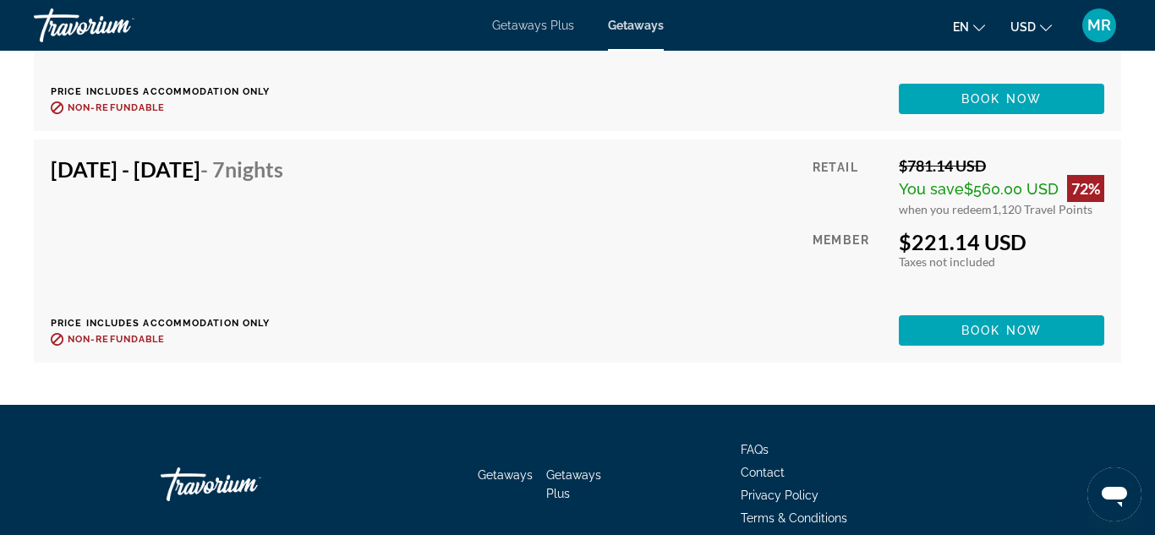
scroll to position [4040, 0]
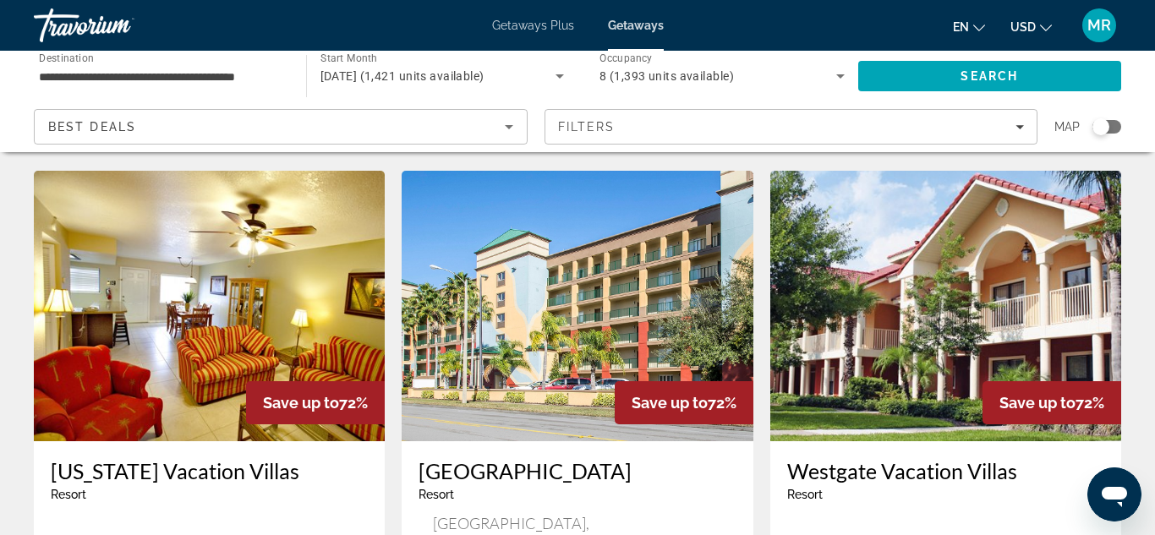
scroll to position [680, 0]
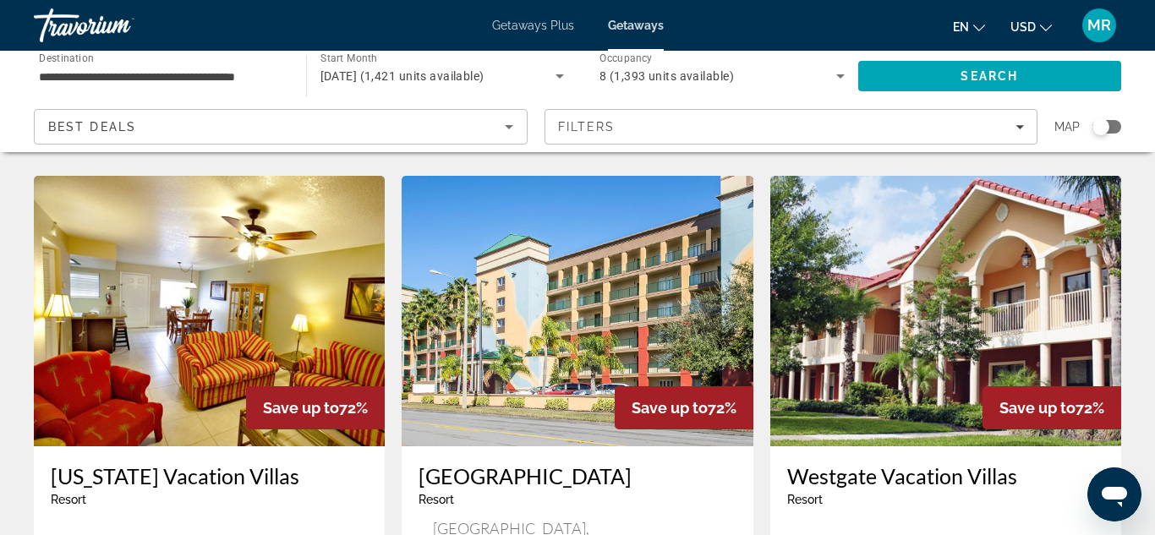
click at [566, 267] on img "Main content" at bounding box center [577, 311] width 351 height 271
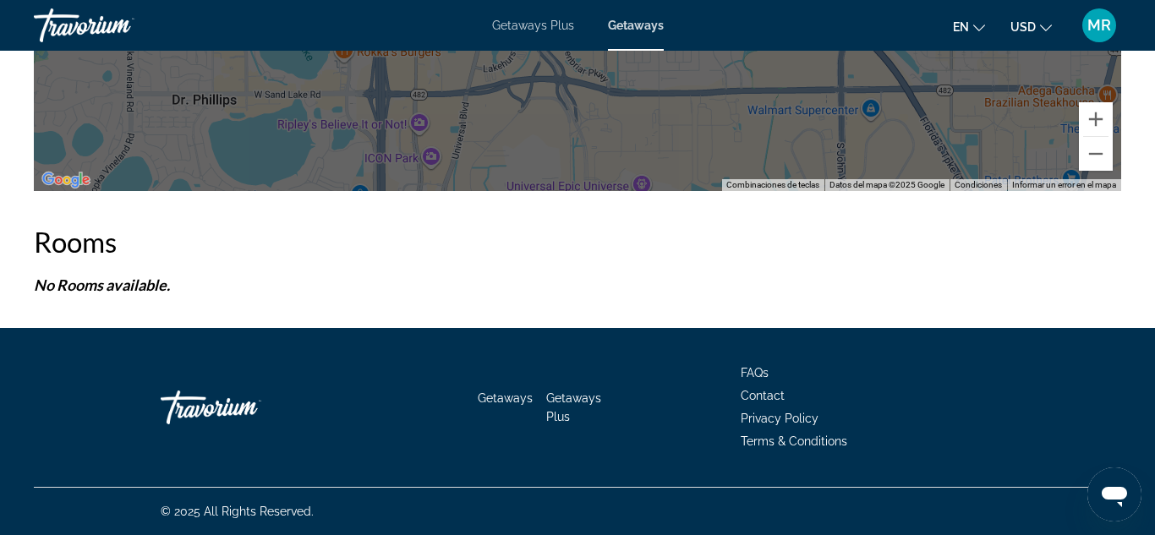
scroll to position [2091, 0]
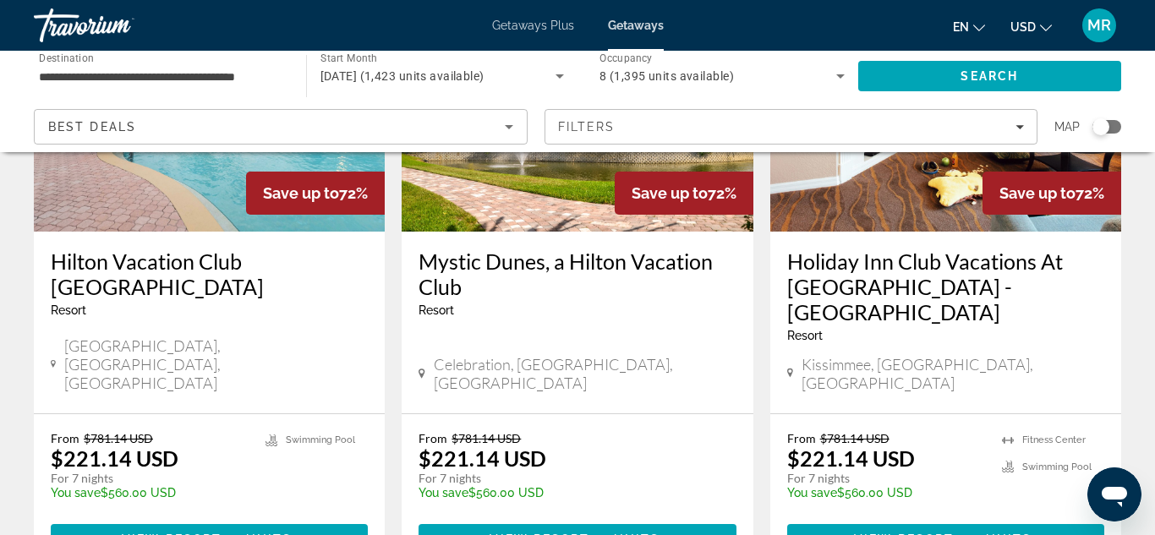
scroll to position [2196, 0]
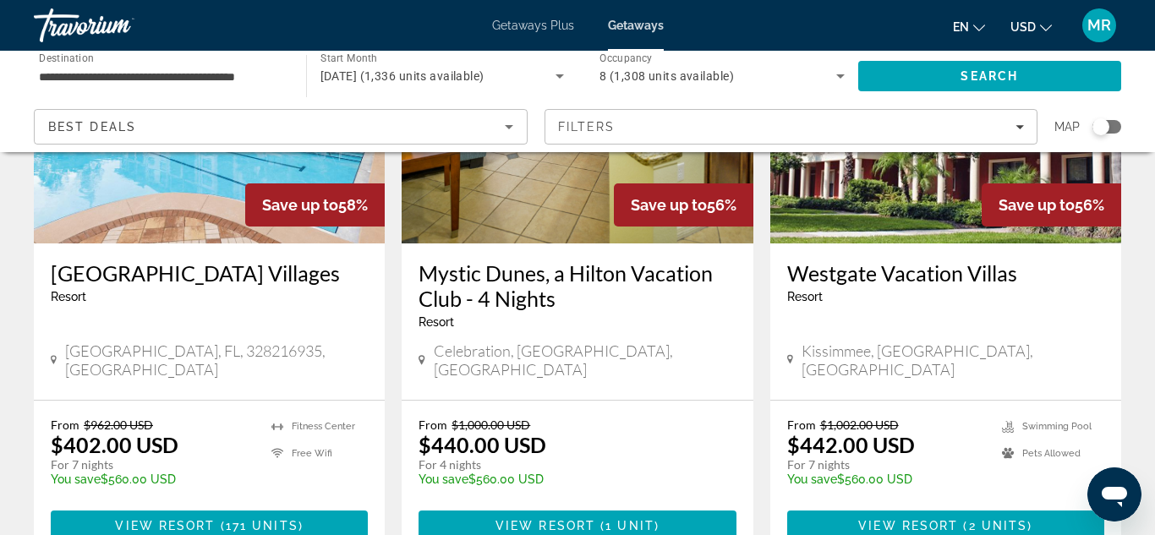
scroll to position [1451, 0]
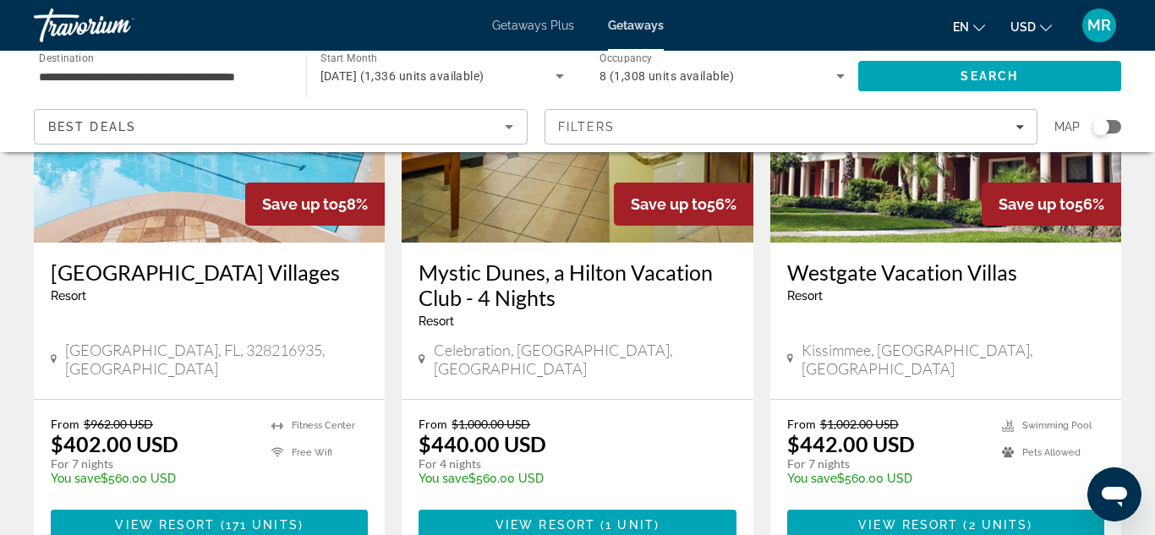
click at [850, 260] on h3 "Westgate Vacation Villas" at bounding box center [945, 272] width 317 height 25
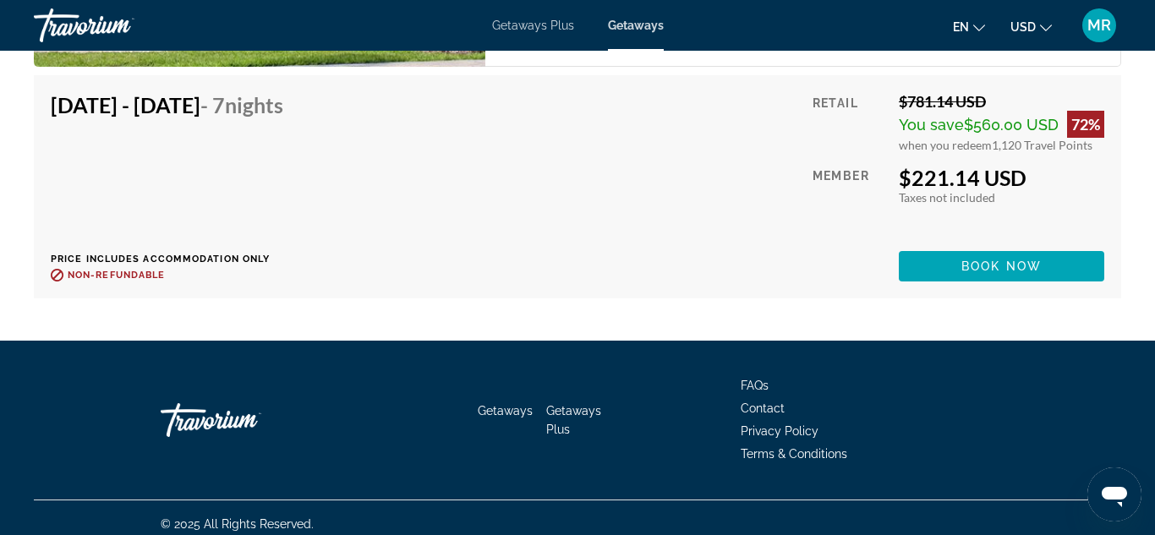
scroll to position [3684, 0]
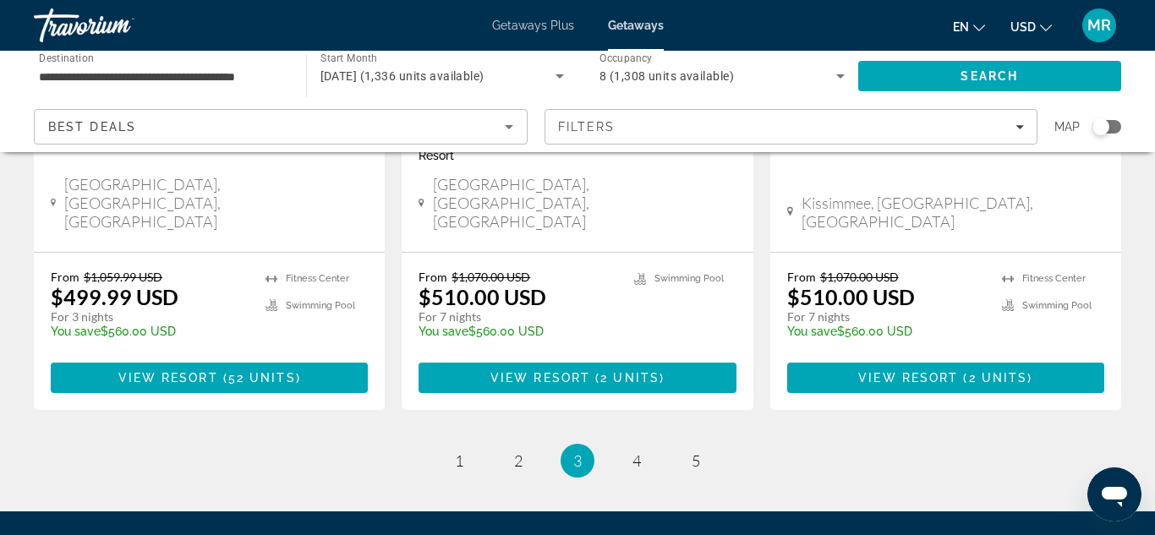
scroll to position [2253, 0]
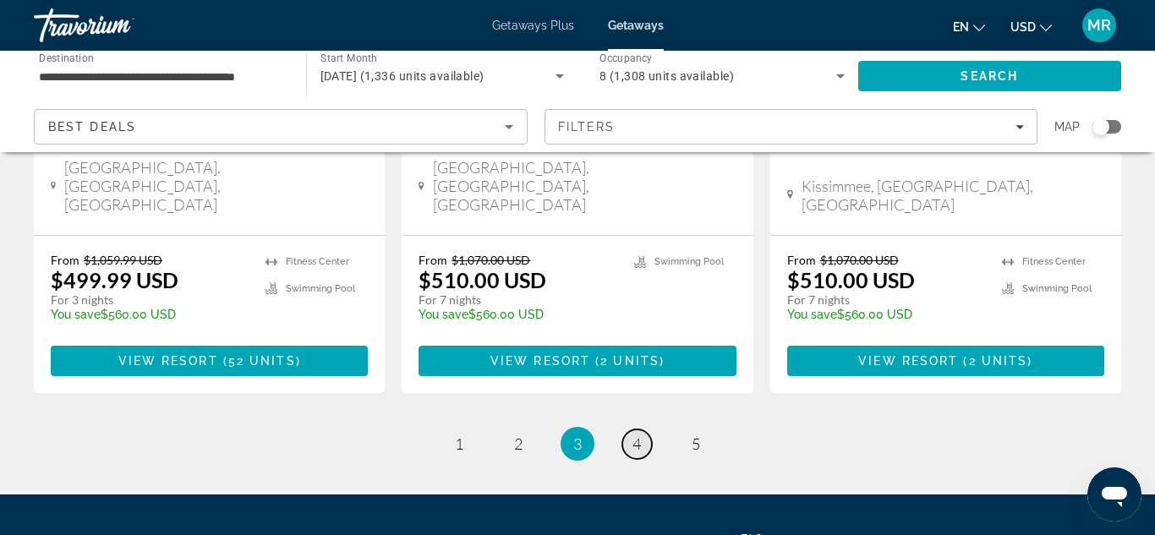
click at [634, 435] on span "4" at bounding box center [636, 444] width 8 height 19
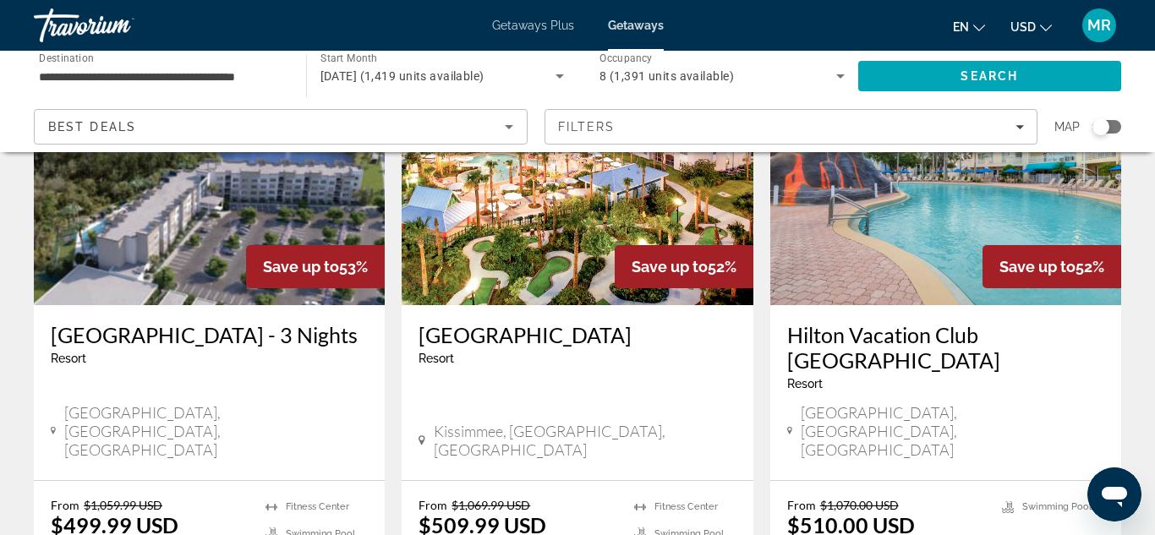
scroll to position [207, 0]
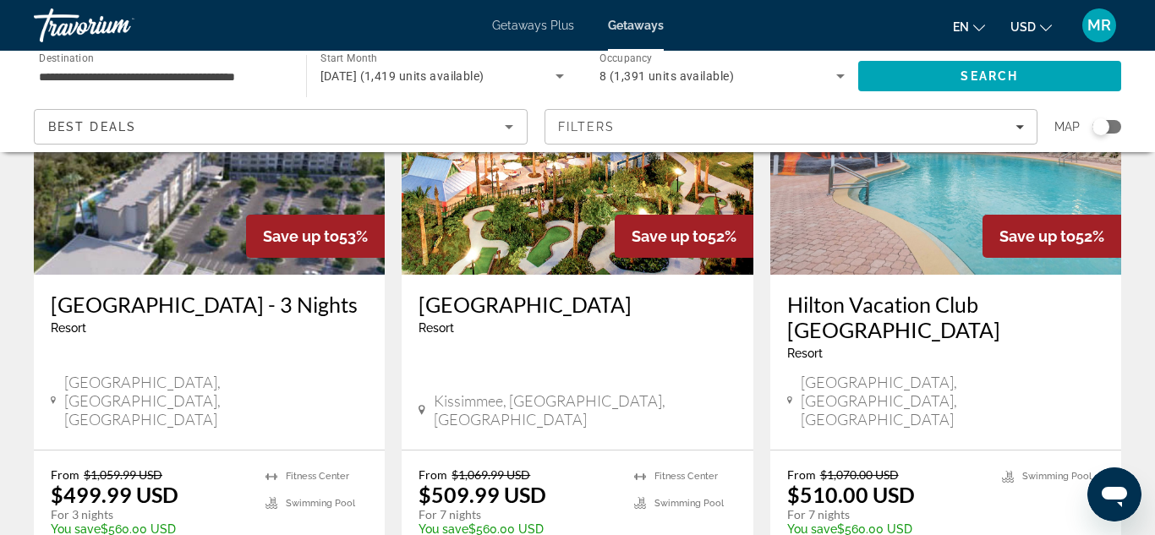
click at [521, 304] on h3 "[GEOGRAPHIC_DATA]" at bounding box center [576, 304] width 317 height 25
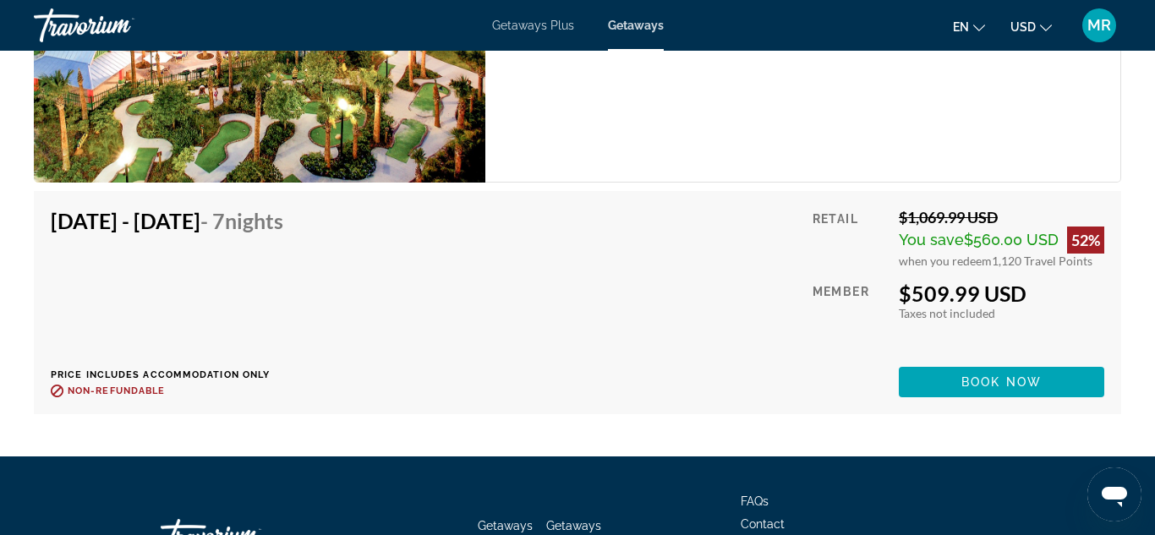
scroll to position [3452, 0]
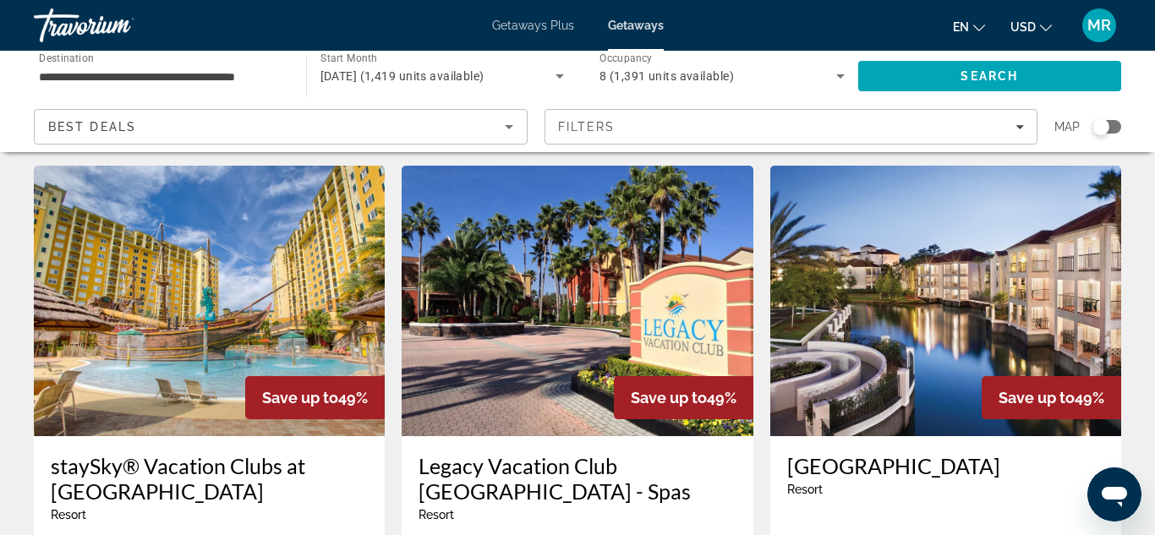
scroll to position [692, 0]
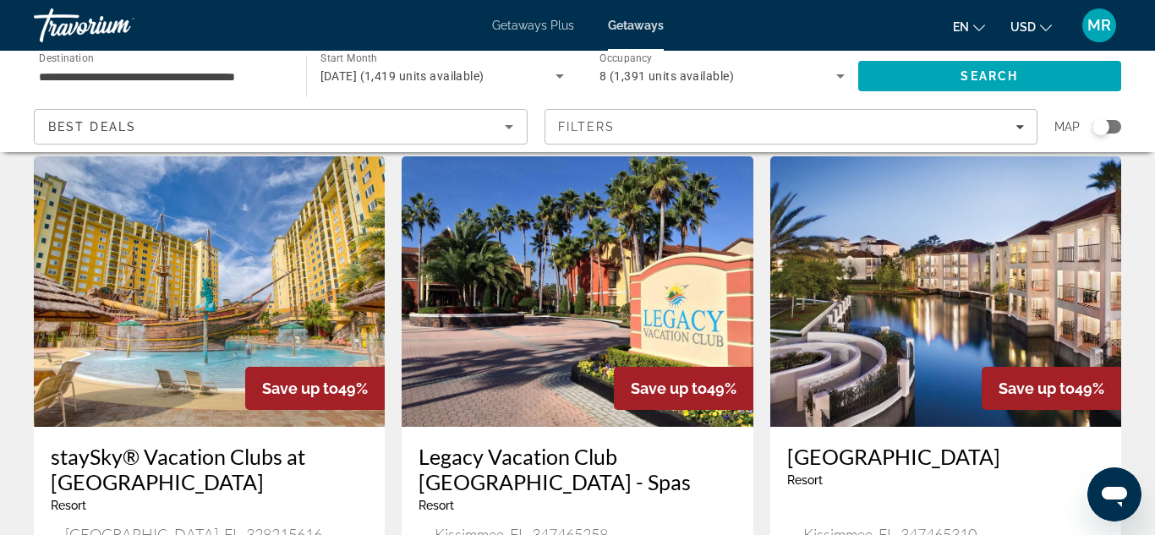
click at [484, 444] on h3 "Legacy Vacation Club [GEOGRAPHIC_DATA] - Spas" at bounding box center [576, 469] width 317 height 51
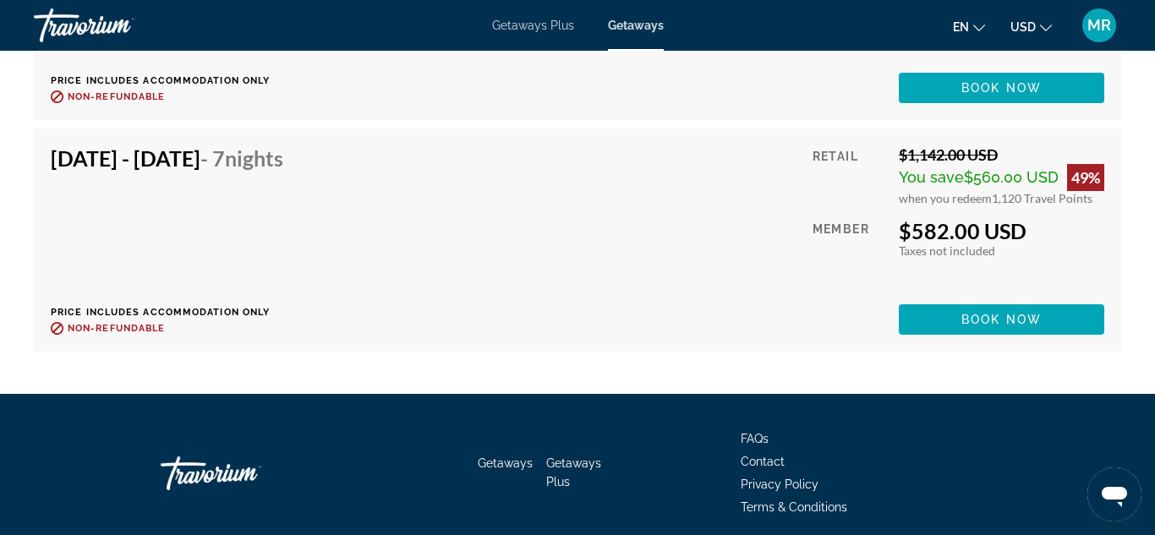
scroll to position [3603, 0]
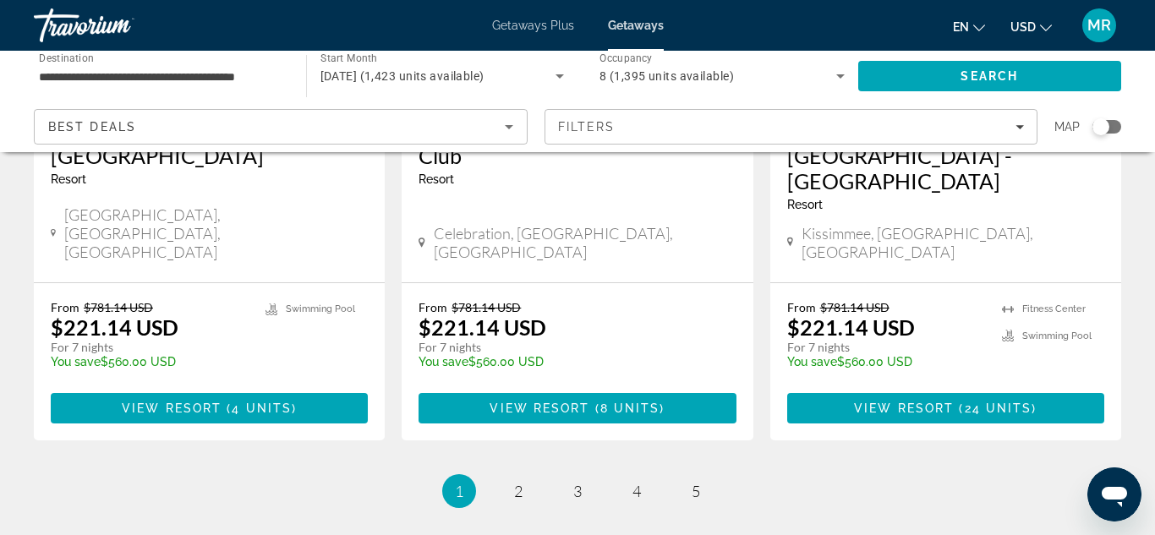
scroll to position [2352, 0]
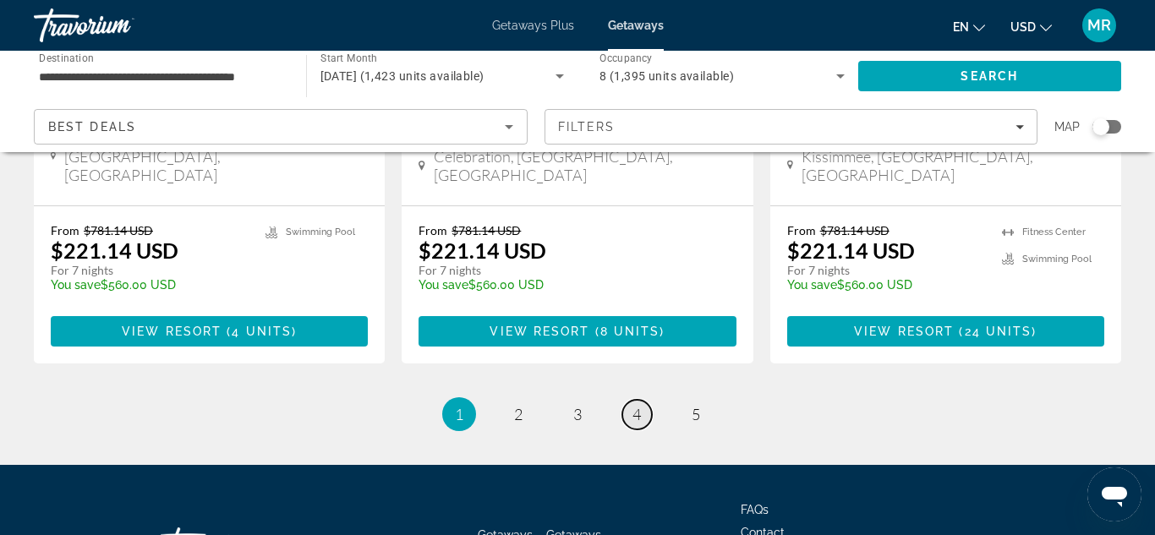
click at [642, 400] on link "page 4" at bounding box center [637, 415] width 30 height 30
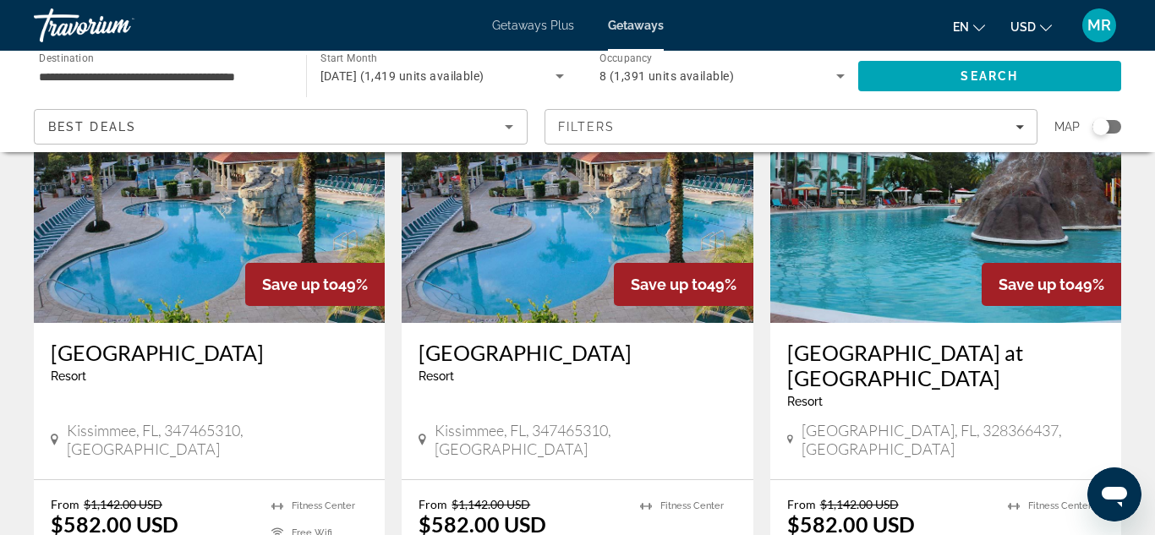
scroll to position [1416, 0]
click at [521, 339] on h3 "[GEOGRAPHIC_DATA]" at bounding box center [576, 351] width 317 height 25
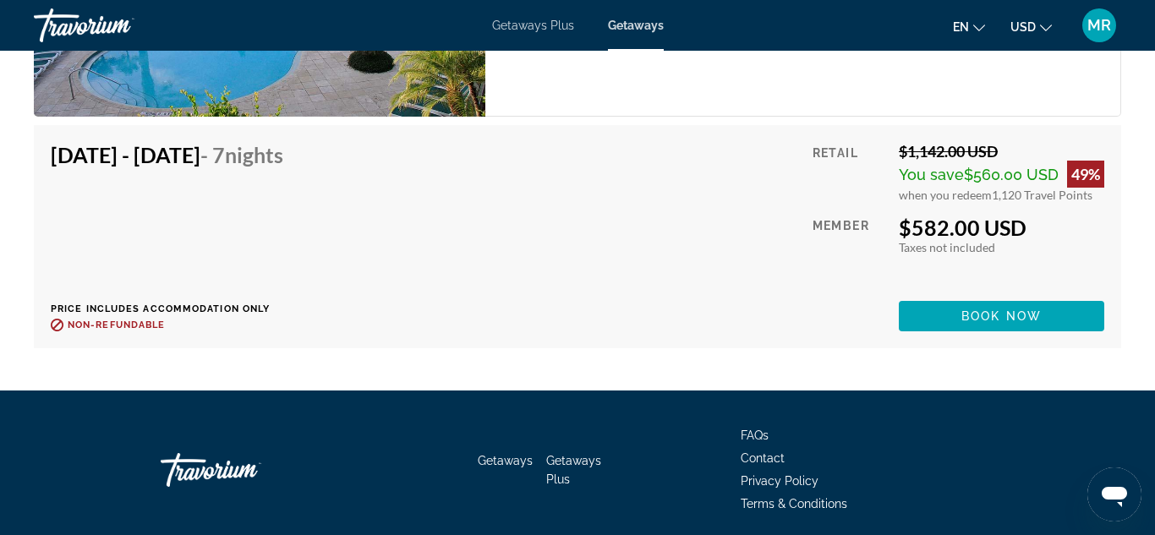
scroll to position [3497, 0]
